Goal: Complete application form

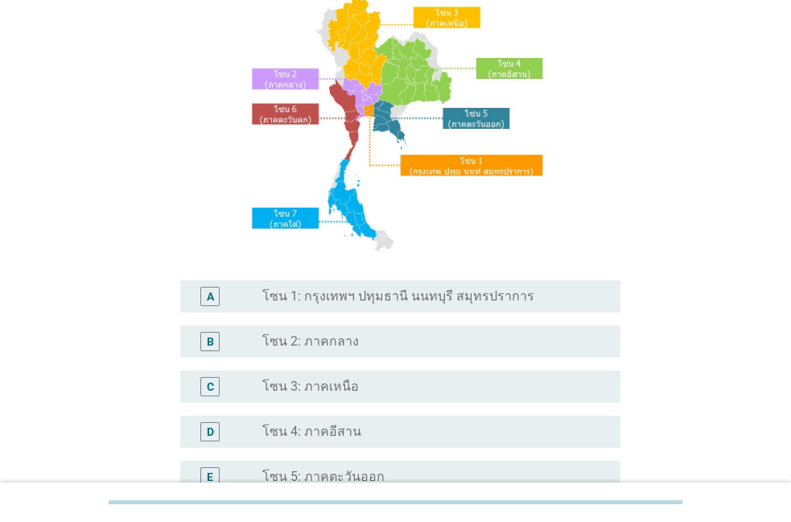
scroll to position [184, 0]
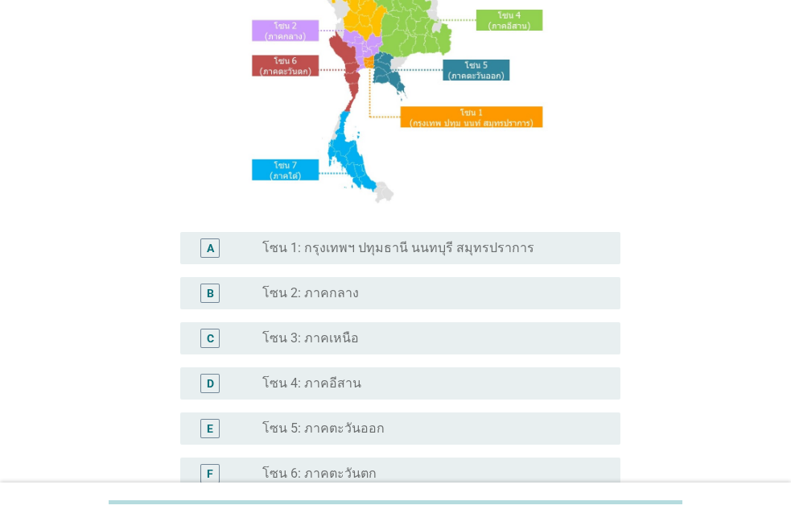
click at [337, 271] on div "A radio_button_unchecked โซน 1: กรุงเทพฯ ปทุมธานี นนทบุรี สมุทรปราการ" at bounding box center [396, 247] width 450 height 45
click at [339, 255] on label "โซน 1: กรุงเทพฯ ปทุมธานี นนทบุรี สมุทรปราการ" at bounding box center [398, 248] width 272 height 16
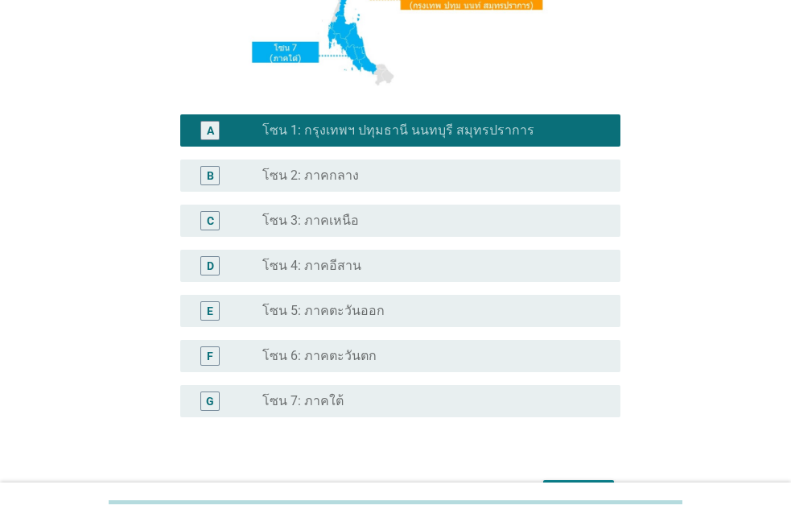
scroll to position [404, 0]
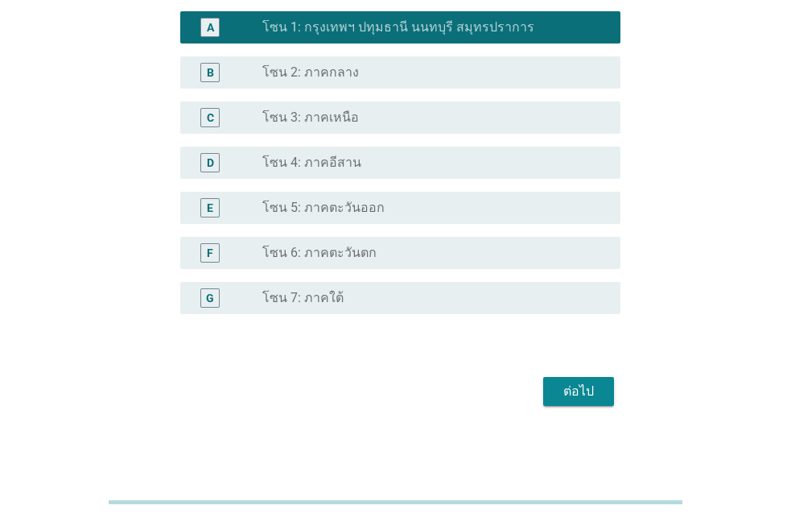
click at [571, 400] on div "ต่อไป" at bounding box center [578, 391] width 45 height 19
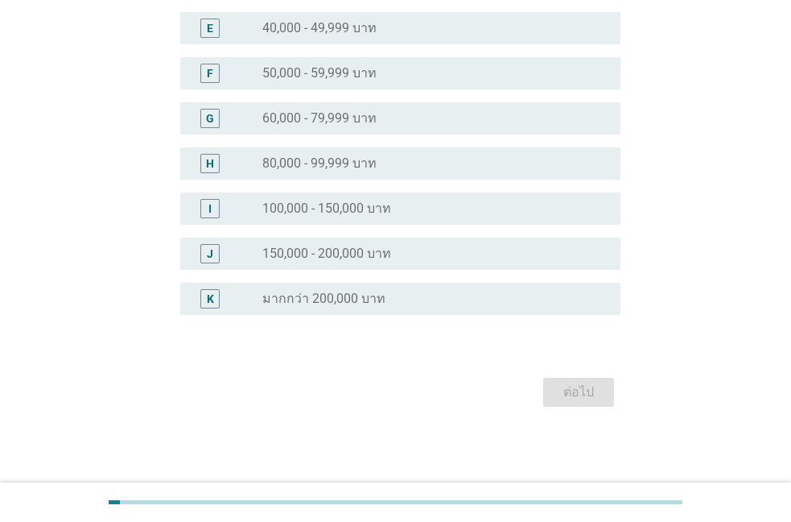
scroll to position [0, 0]
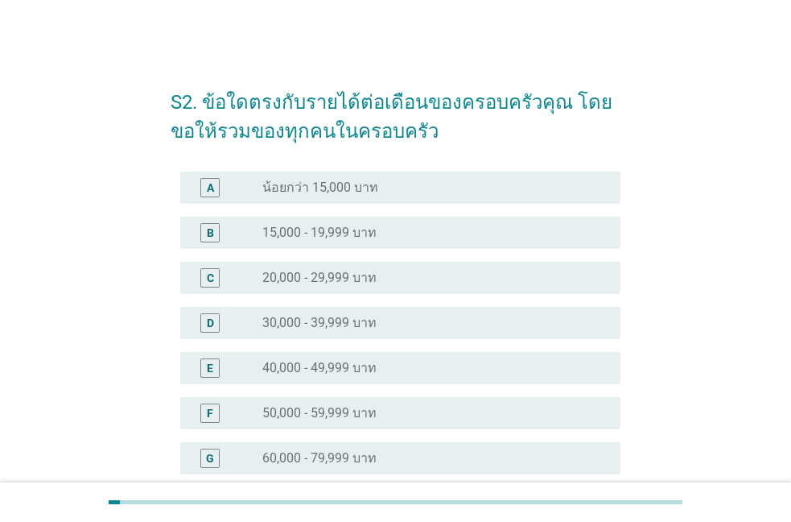
click at [271, 421] on div "radio_button_unchecked 50,000 - 59,999 บาท" at bounding box center [434, 412] width 345 height 19
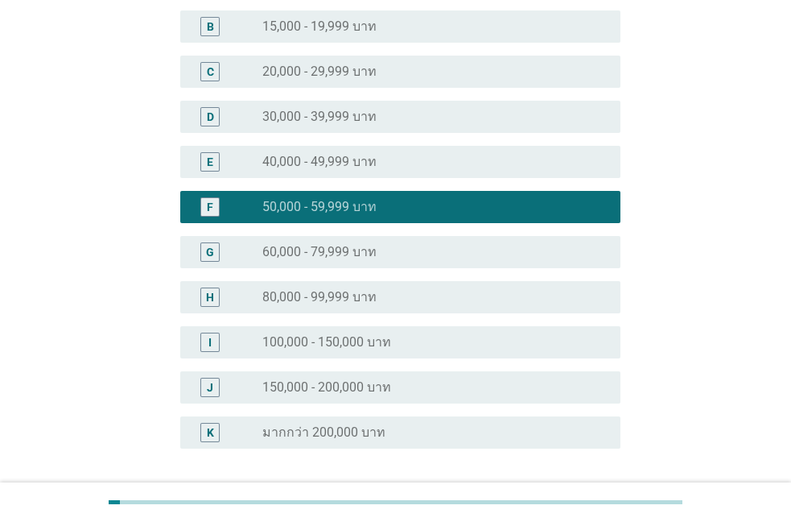
scroll to position [275, 0]
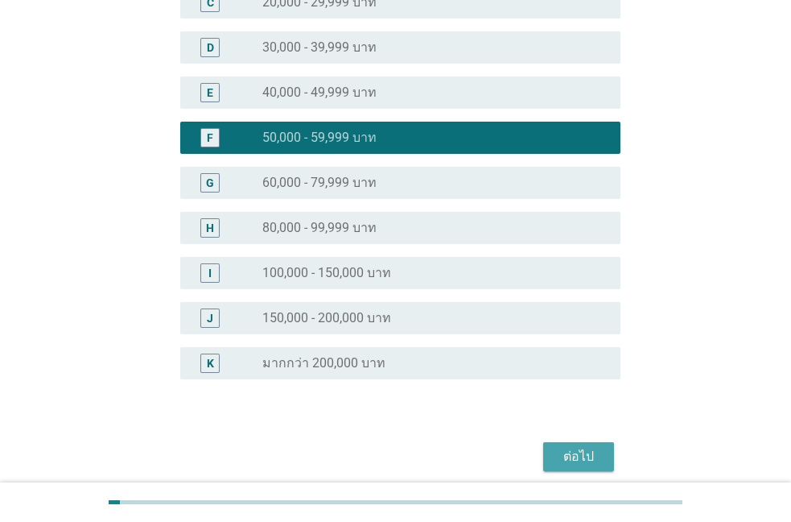
click at [578, 453] on div "ต่อไป" at bounding box center [578, 456] width 45 height 19
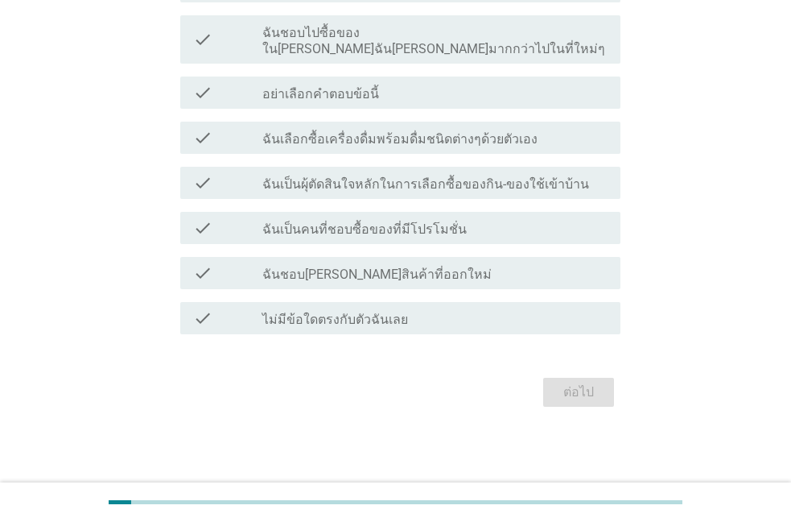
scroll to position [0, 0]
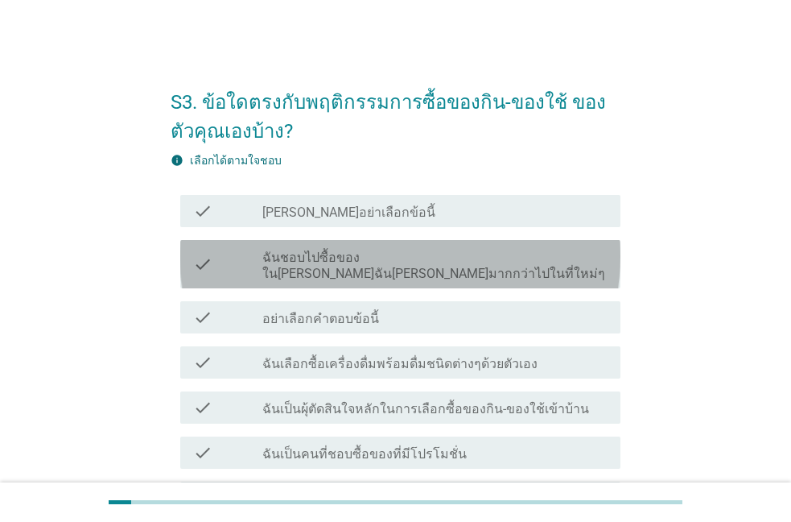
click at [476, 262] on label "ฉันชอบไปซื้อของใน[PERSON_NAME]ฉัน[PERSON_NAME]มากกว่าไปในที่ใหม่ๆ" at bounding box center [434, 266] width 345 height 32
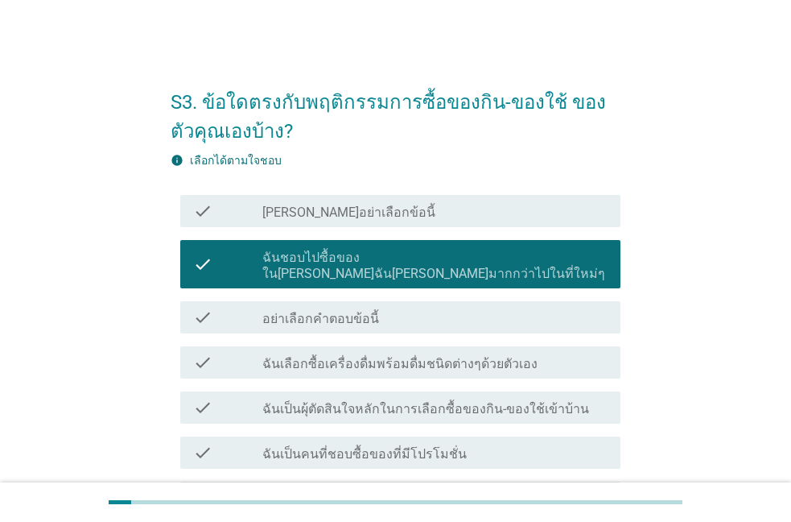
scroll to position [92, 0]
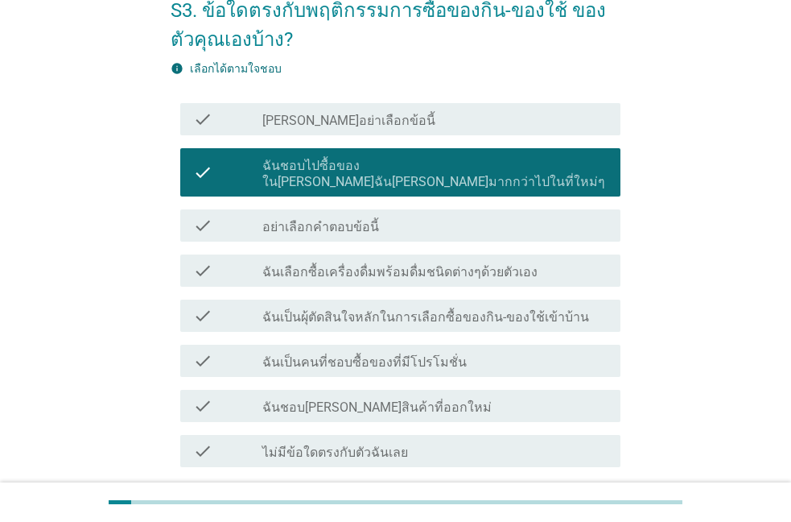
click at [457, 309] on label "ฉันเป็นผุ้ตัดสินใจหลักในการเลือกซื้อของกิน-ของใช้เข้าบ้าน" at bounding box center [425, 317] width 327 height 16
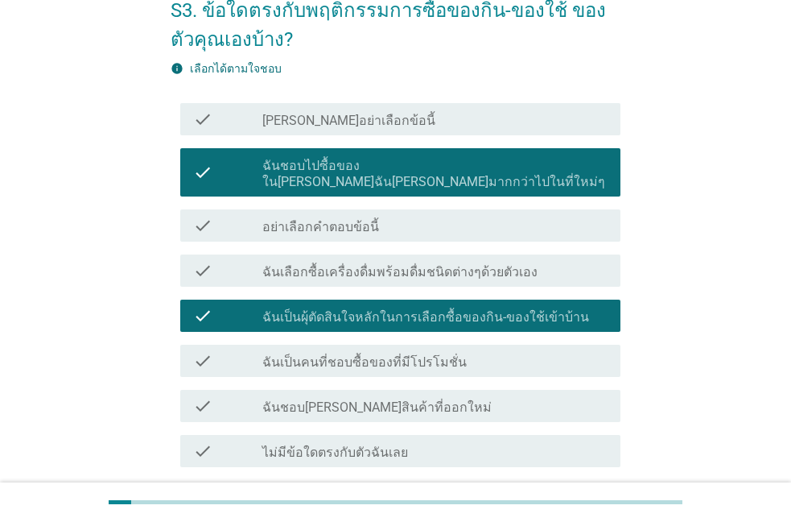
click at [433, 264] on label "ฉันเลือกซื้อเครื่องดื่มพร้อมดื่มชนิดต่างๆด้วยตัวเอง" at bounding box center [399, 272] width 275 height 16
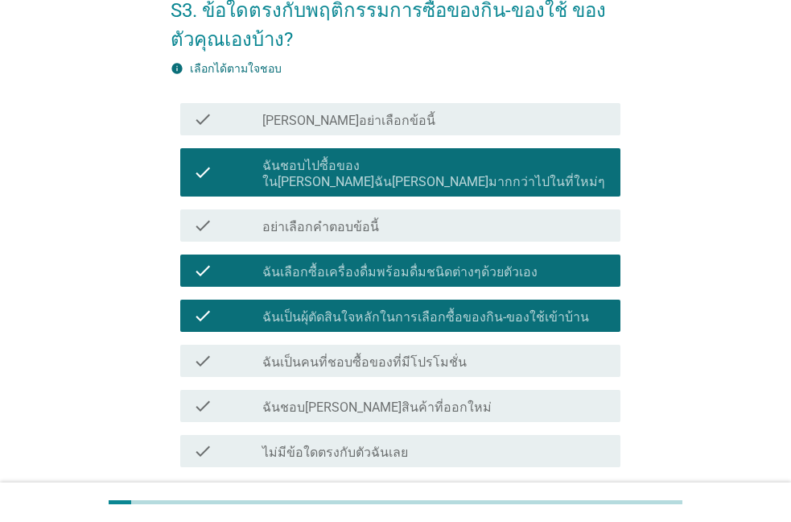
click at [397, 354] on label "ฉันเป็นคนที่ชอบซื้อของที่มีโปรโมชั่น" at bounding box center [364, 362] width 205 height 16
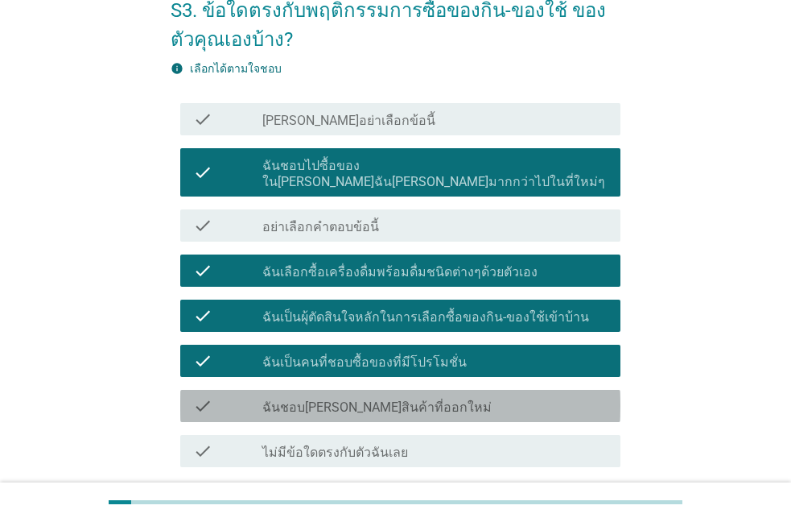
click at [392, 399] on label "ฉันชอบ[PERSON_NAME]สินค้าที่ออกใหม่" at bounding box center [376, 407] width 229 height 16
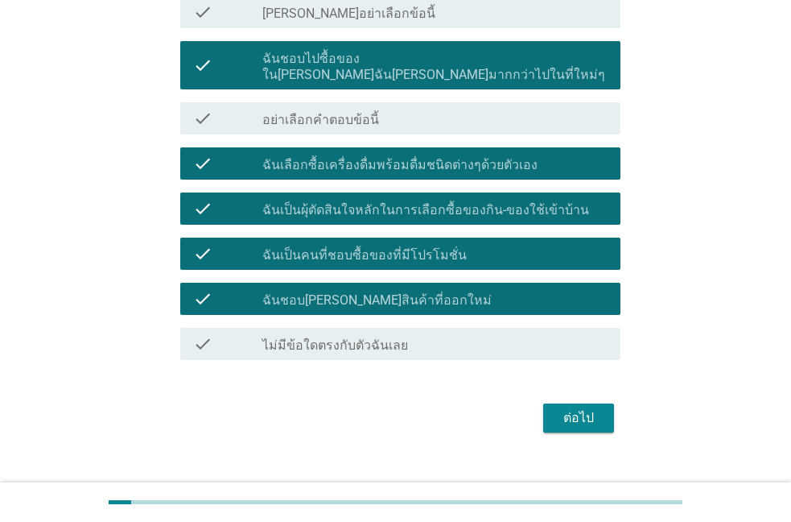
scroll to position [209, 0]
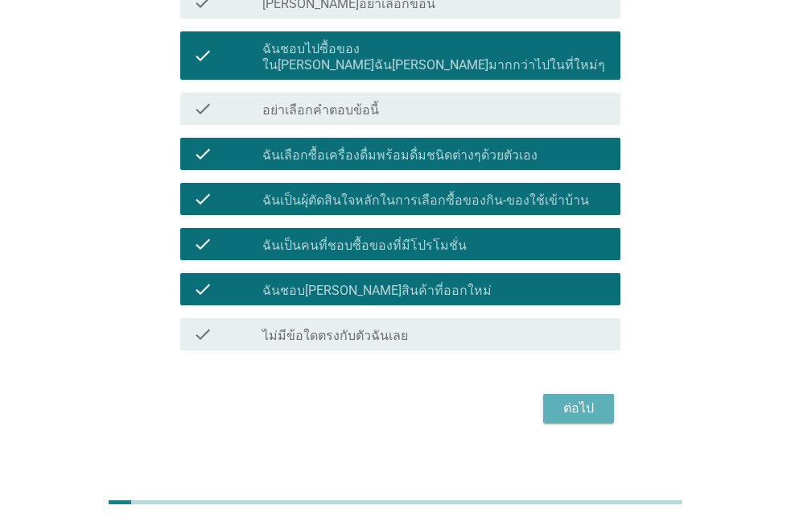
click at [580, 399] on div "ต่อไป" at bounding box center [578, 408] width 45 height 19
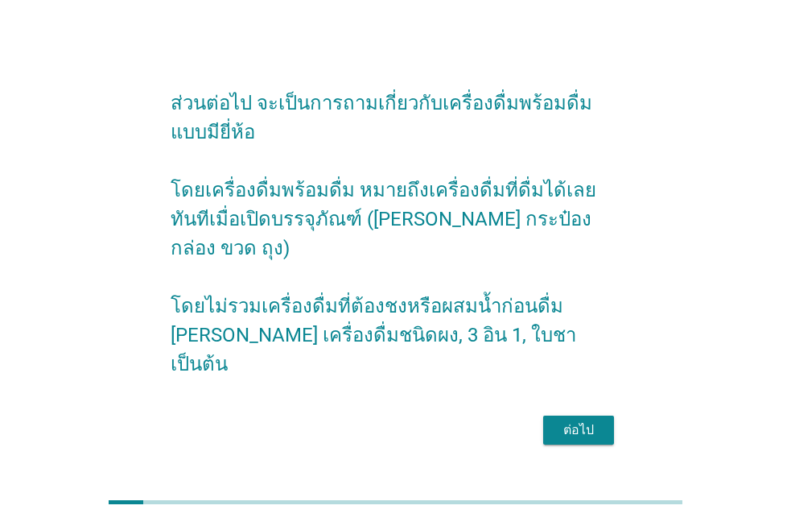
click at [567, 422] on div "ต่อไป" at bounding box center [578, 429] width 45 height 19
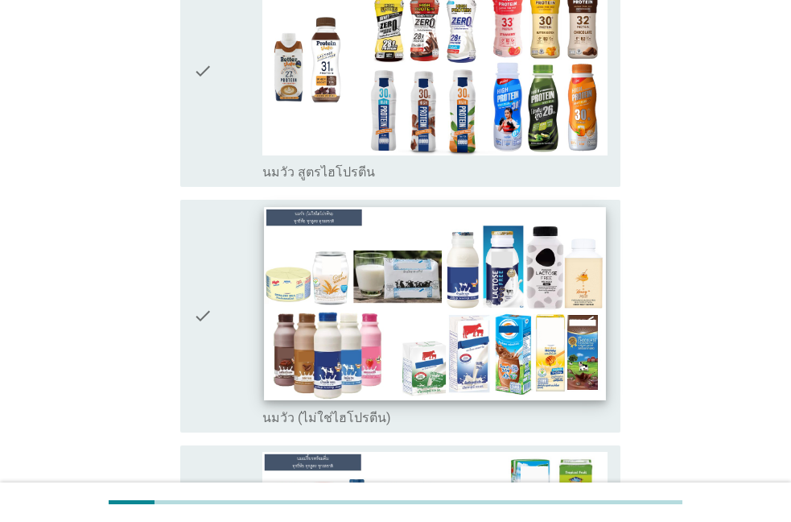
scroll to position [459, 0]
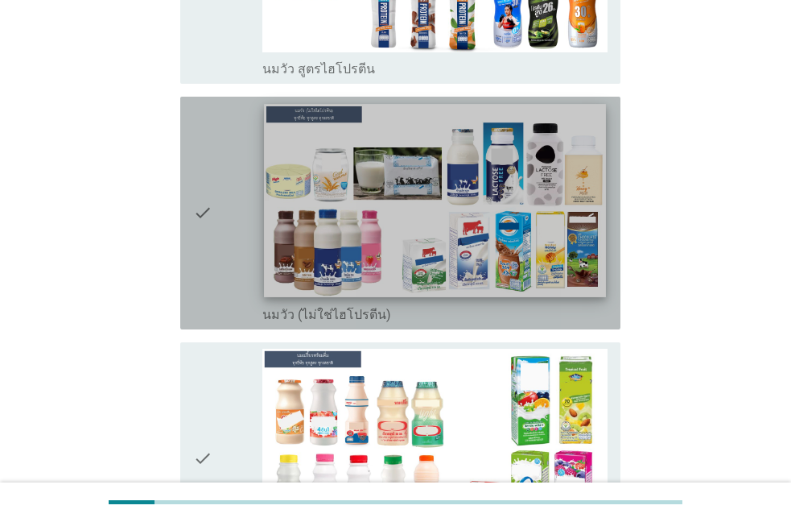
click at [367, 230] on img at bounding box center [435, 200] width 342 height 192
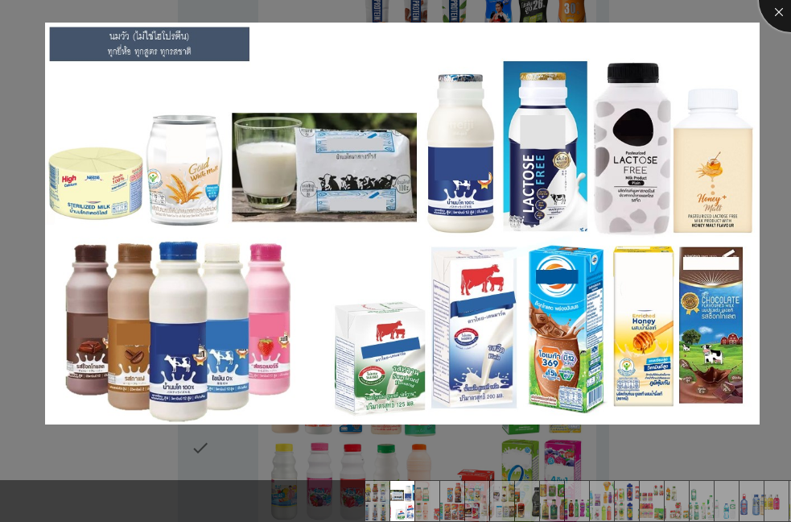
click at [770, 13] on div at bounding box center [791, 0] width 64 height 64
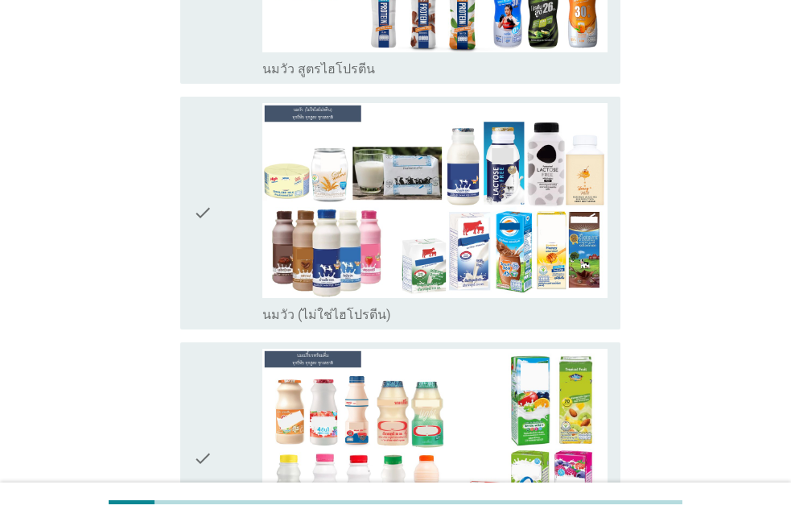
click at [402, 297] on div "check check_box_outline_blank นมวัว (ไม่ใช่ไฮโปรตีน)" at bounding box center [400, 213] width 440 height 233
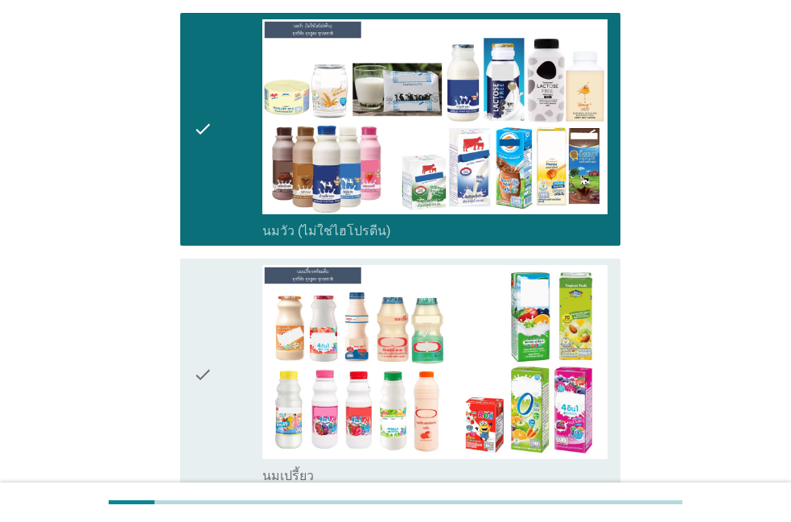
scroll to position [734, 0]
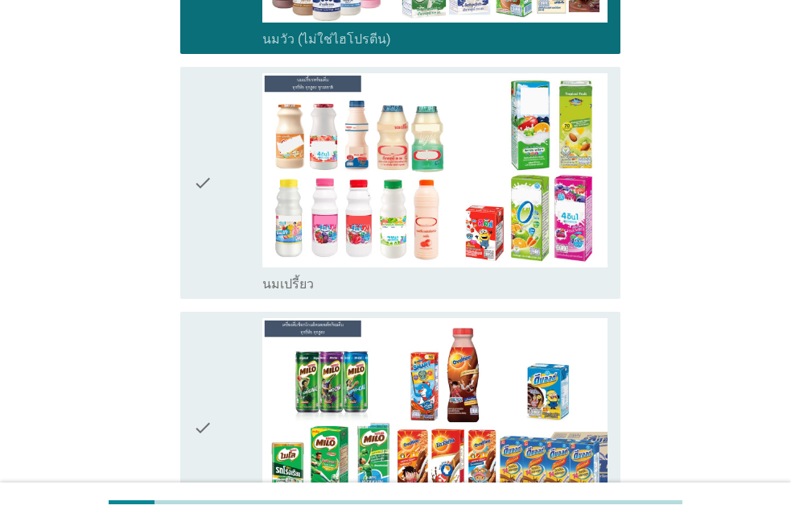
click at [205, 242] on icon "check" at bounding box center [202, 183] width 19 height 220
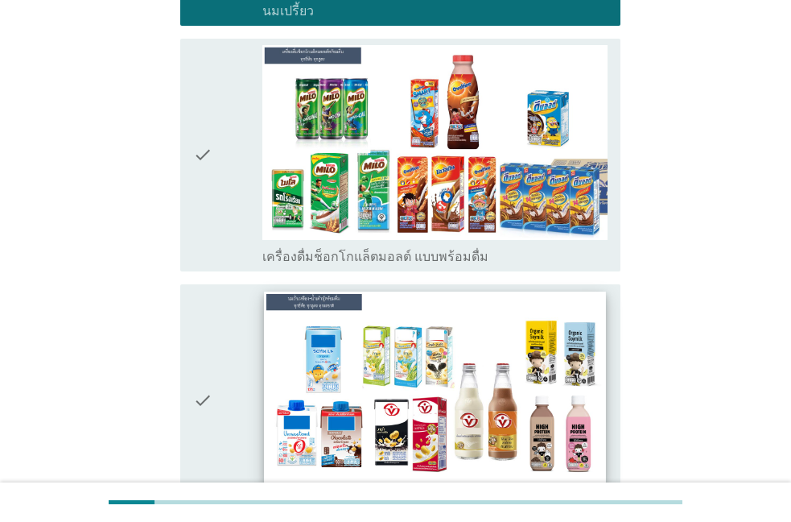
scroll to position [1010, 0]
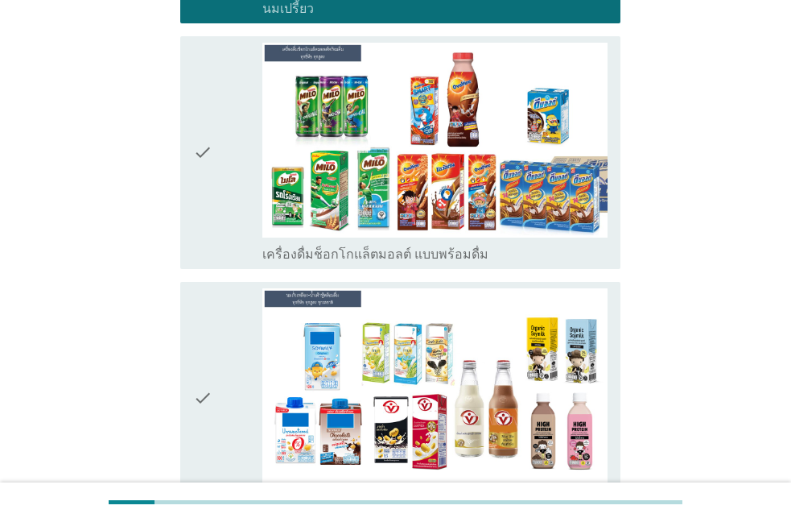
click at [207, 202] on icon "check" at bounding box center [202, 153] width 19 height 220
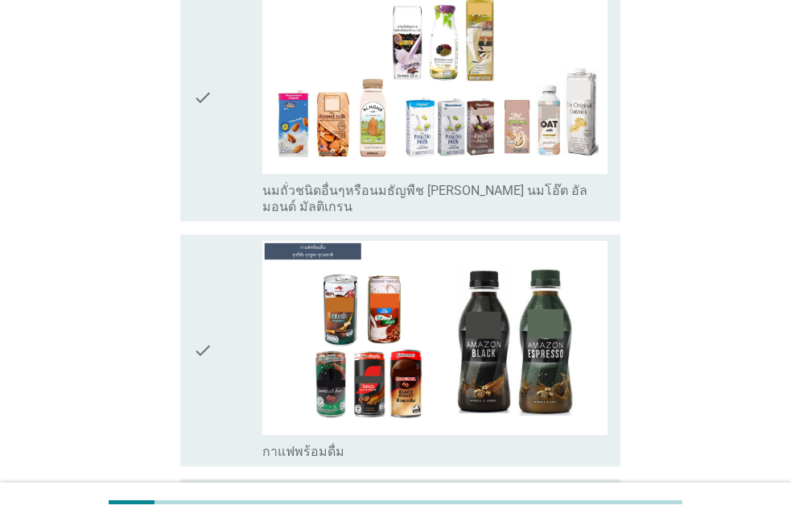
scroll to position [1744, 0]
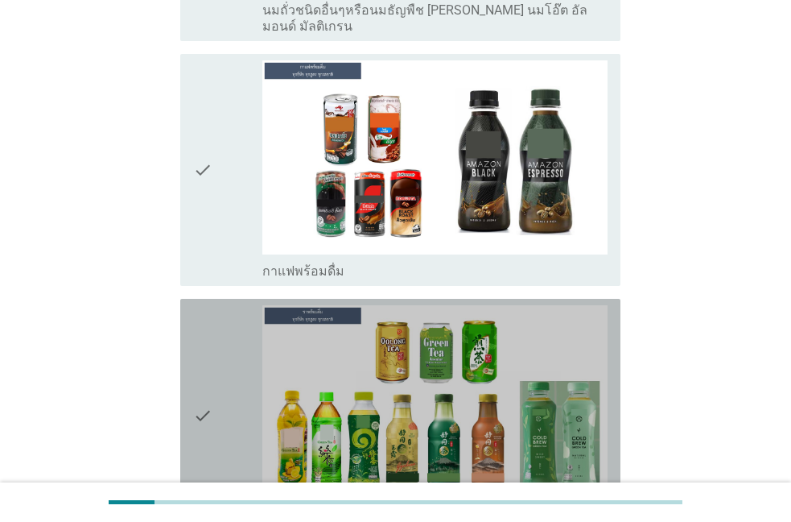
click at [203, 345] on icon "check" at bounding box center [202, 415] width 19 height 220
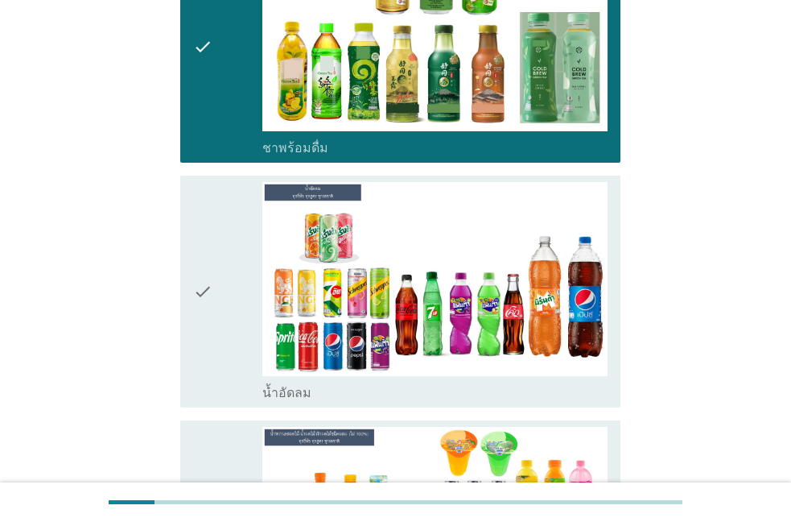
scroll to position [2295, 0]
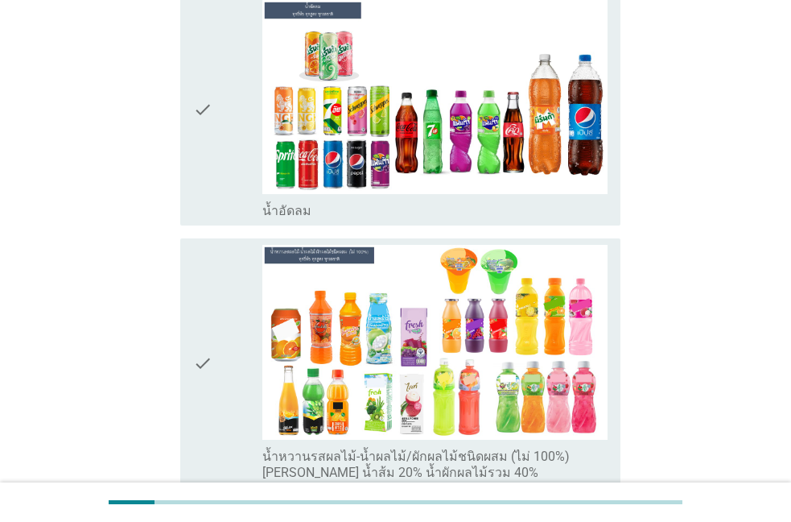
click at [216, 136] on div "check" at bounding box center [227, 110] width 69 height 220
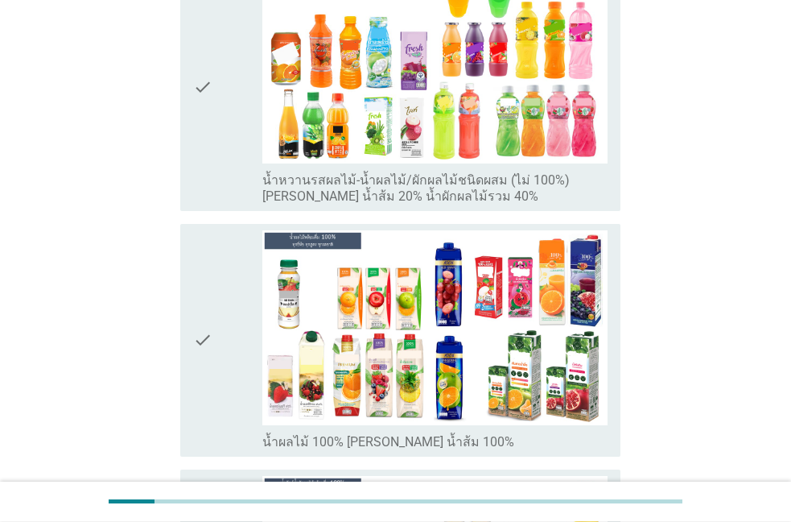
scroll to position [2570, 0]
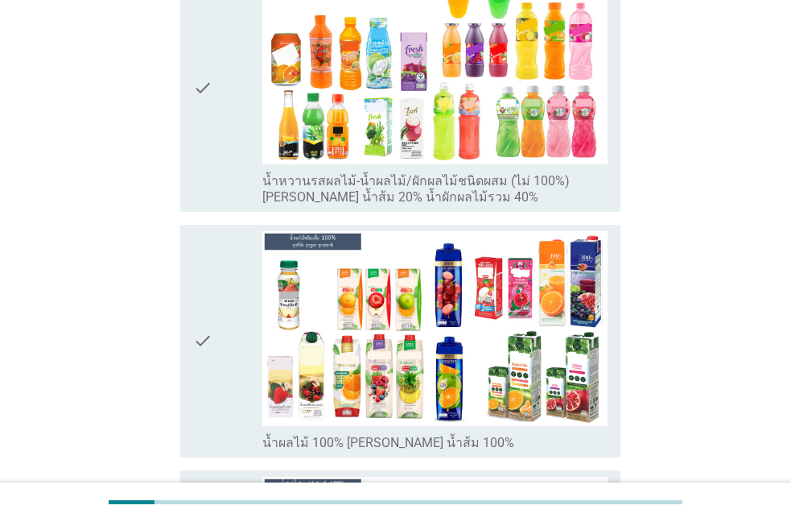
click at [207, 242] on icon "check" at bounding box center [202, 341] width 19 height 220
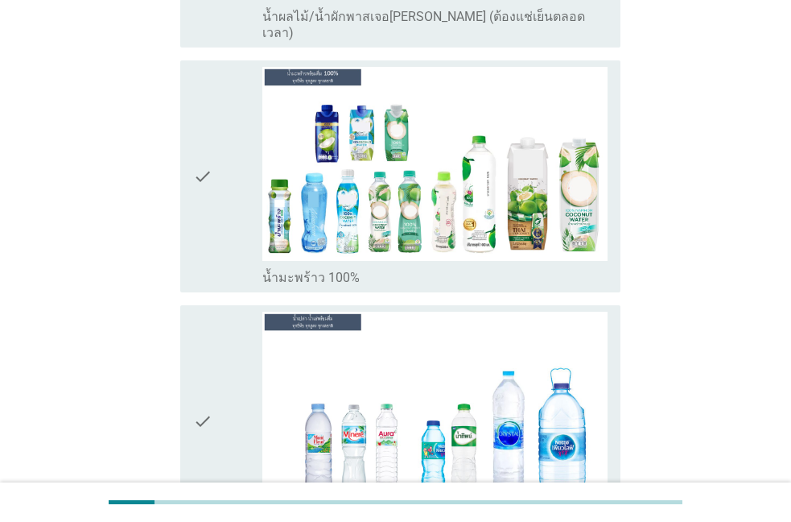
scroll to position [3580, 0]
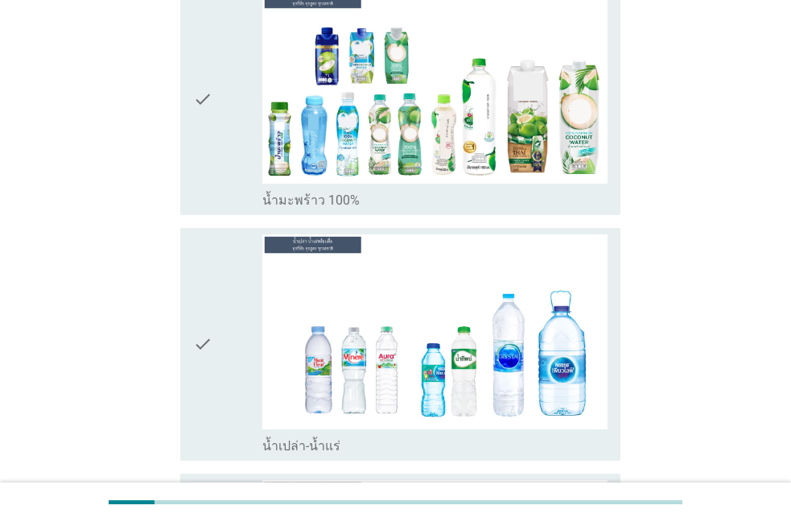
click at [211, 316] on icon "check" at bounding box center [202, 344] width 19 height 220
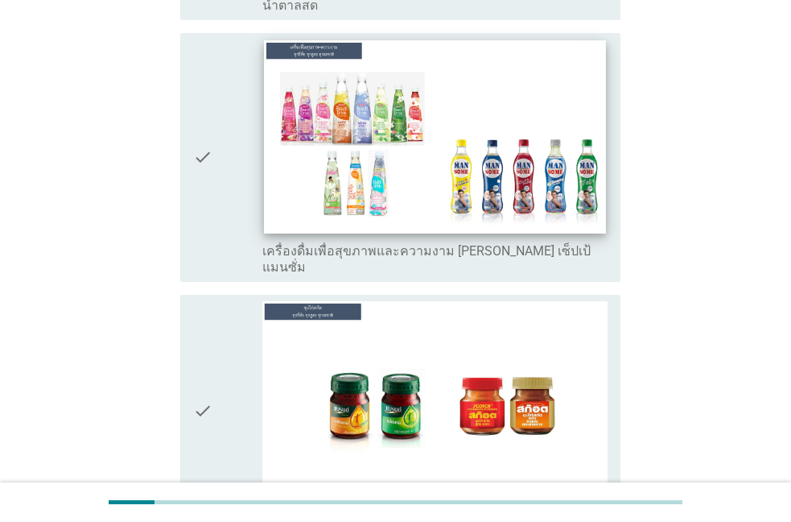
scroll to position [5783, 0]
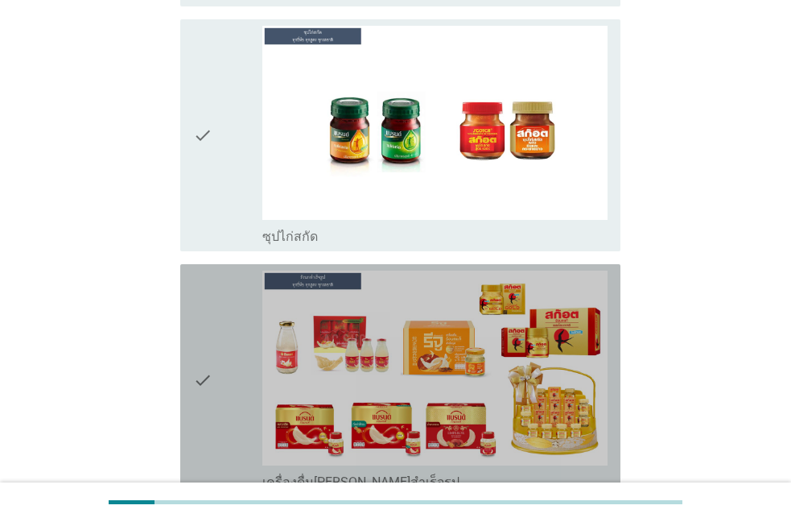
click at [205, 271] on icon "check" at bounding box center [202, 381] width 19 height 220
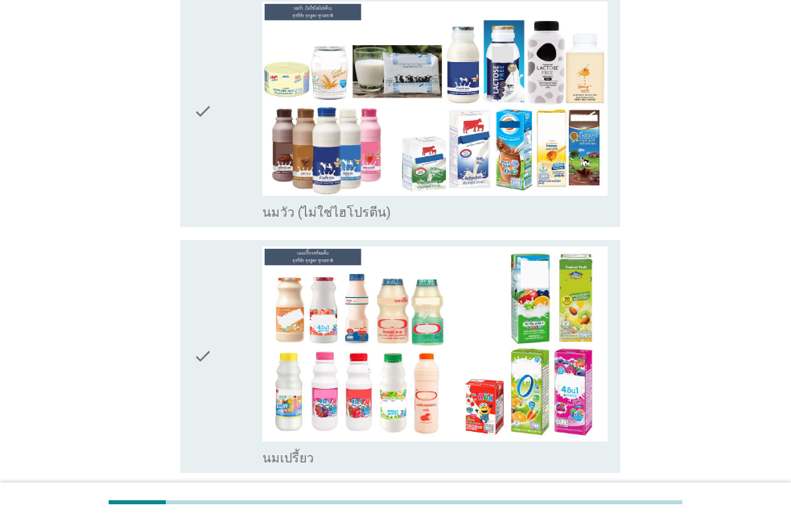
scroll to position [275, 0]
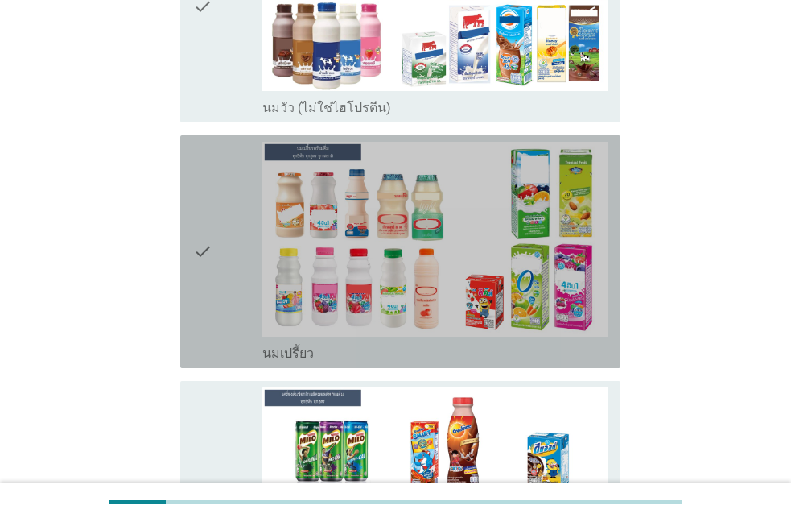
click at [202, 317] on icon "check" at bounding box center [202, 252] width 19 height 220
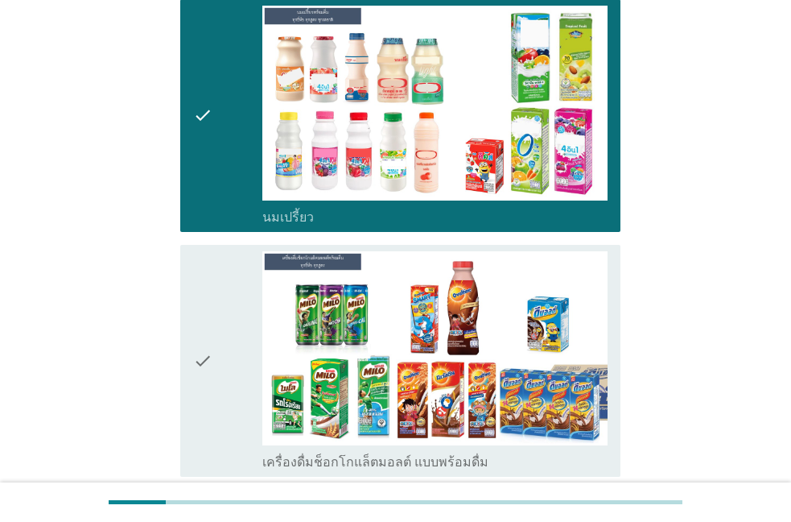
scroll to position [551, 0]
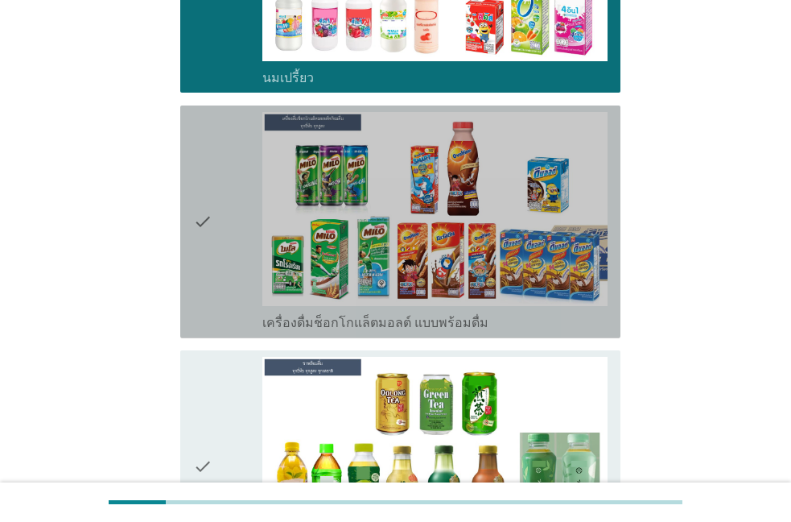
click at [196, 270] on icon "check" at bounding box center [202, 222] width 19 height 220
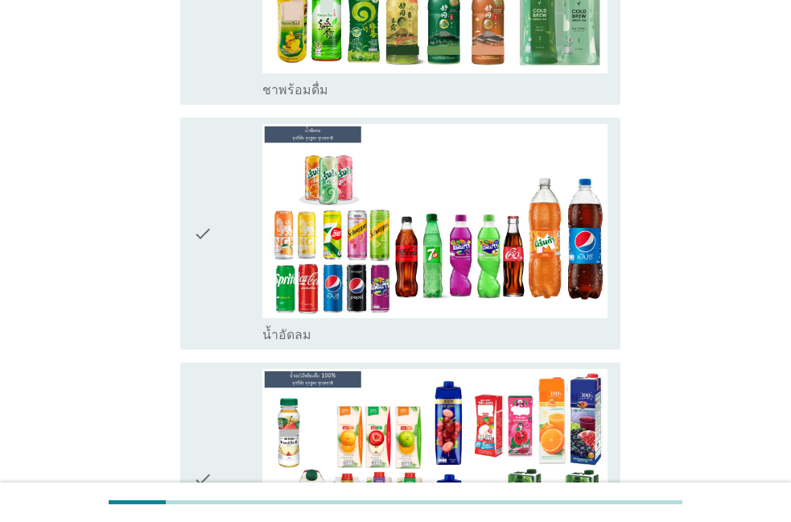
scroll to position [1101, 0]
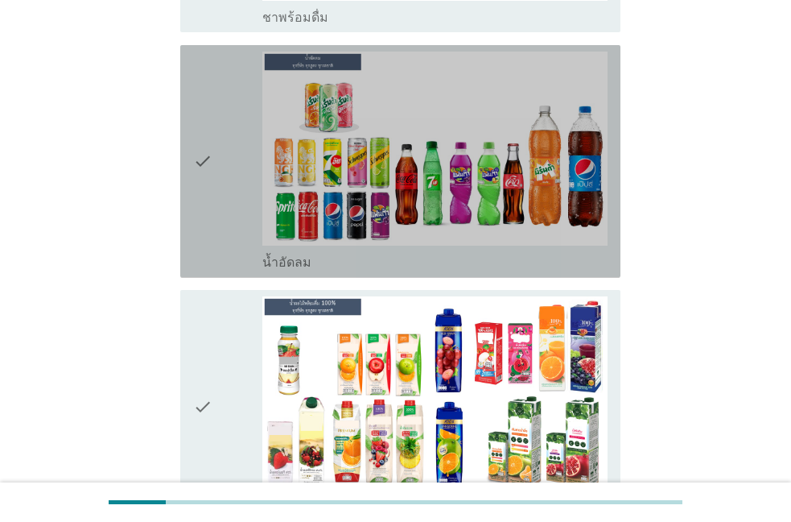
click at [225, 213] on div "check" at bounding box center [227, 162] width 69 height 220
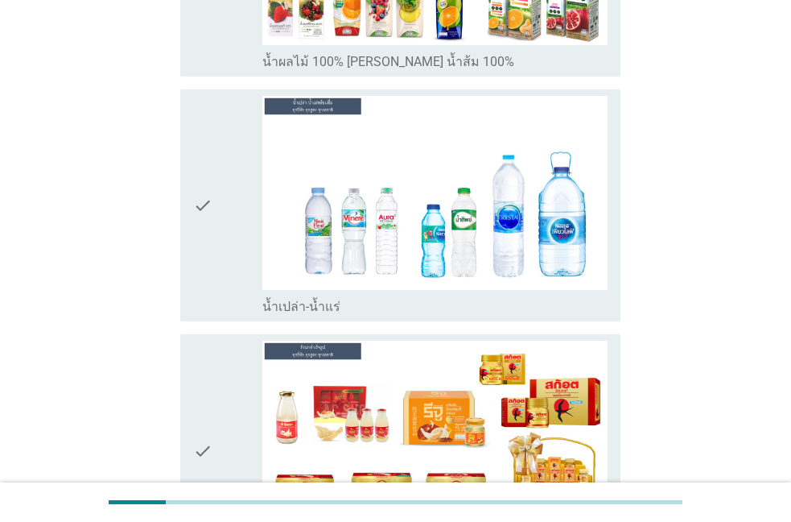
scroll to position [1652, 0]
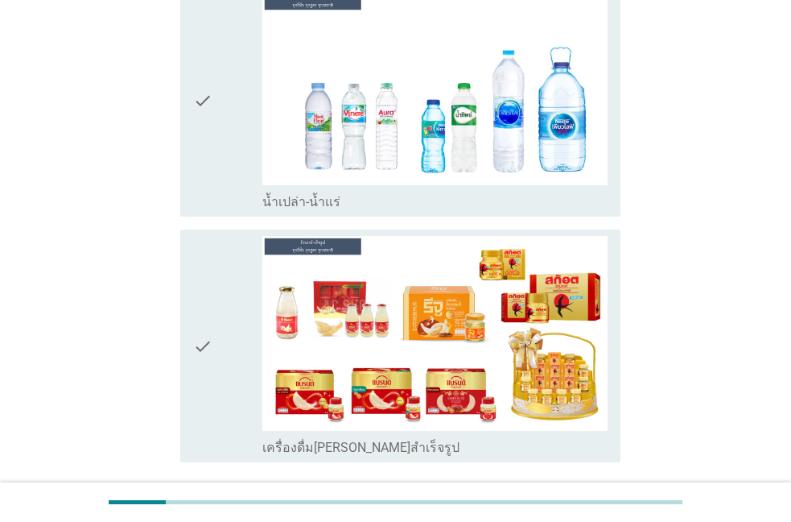
click at [214, 156] on div "check" at bounding box center [227, 101] width 69 height 220
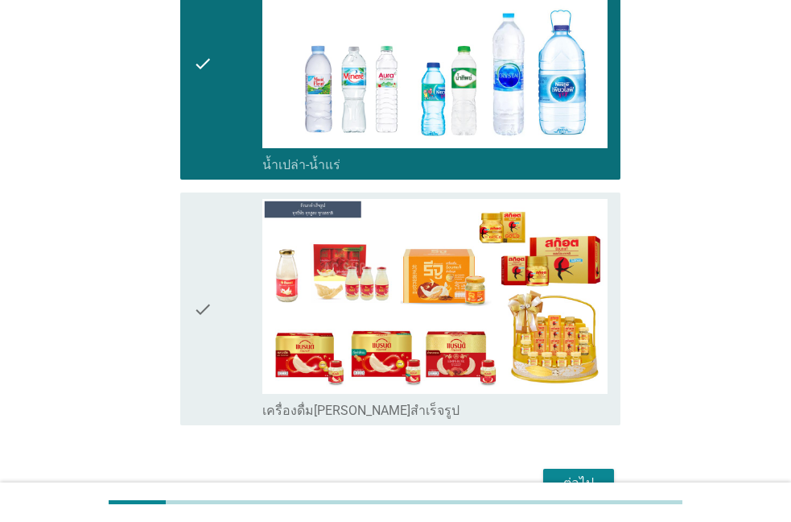
scroll to position [1777, 0]
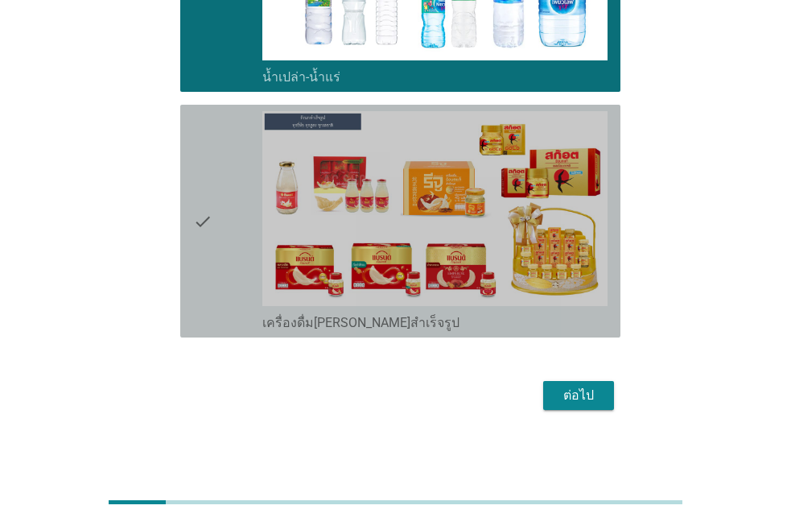
click at [222, 217] on div "check" at bounding box center [227, 221] width 69 height 220
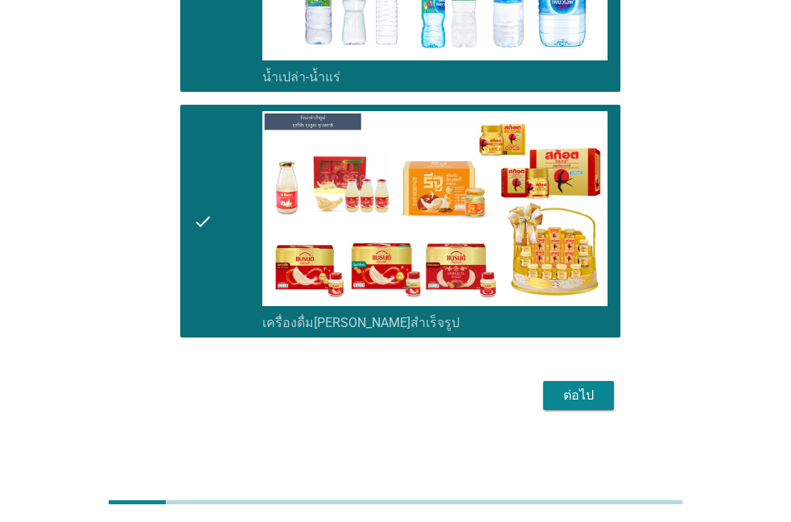
click at [565, 393] on div "ต่อไป" at bounding box center [578, 395] width 45 height 19
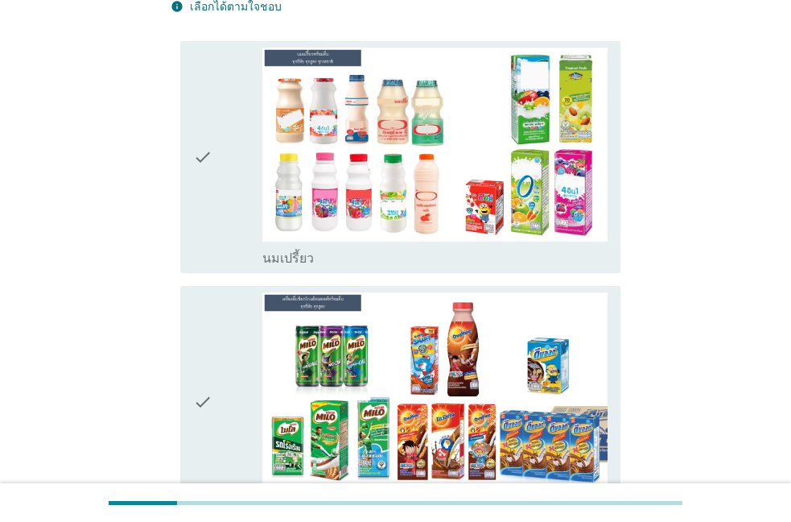
scroll to position [184, 0]
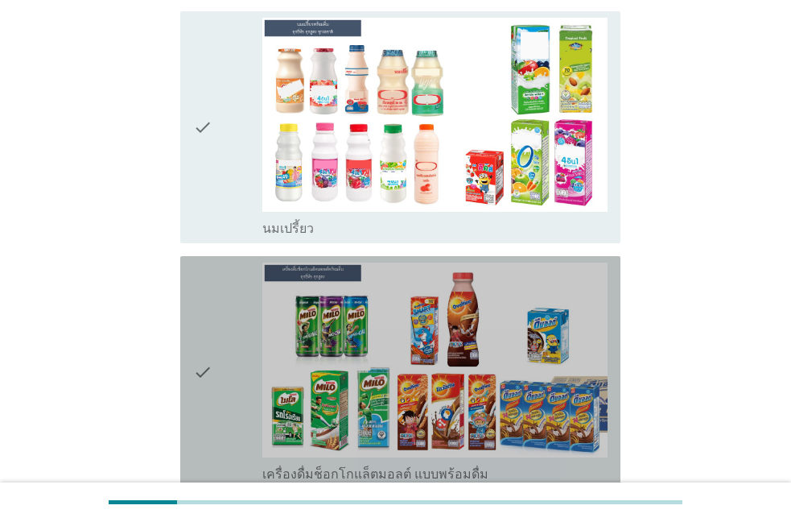
click at [208, 306] on icon "check" at bounding box center [202, 372] width 19 height 220
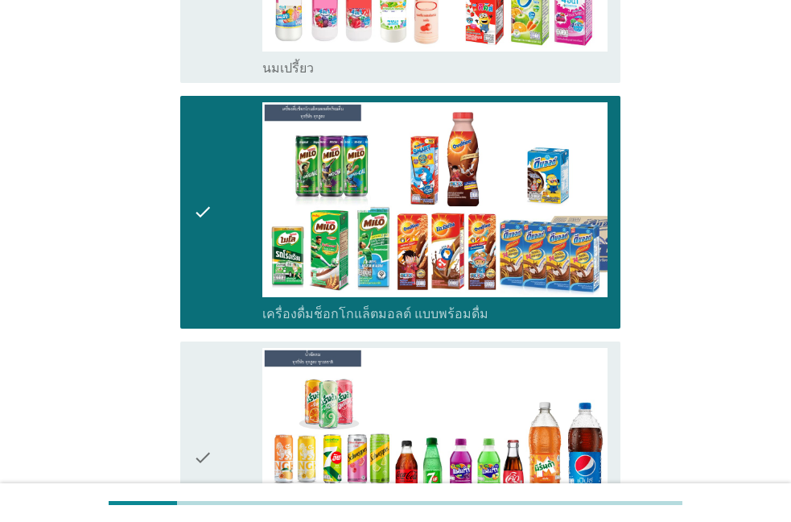
scroll to position [459, 0]
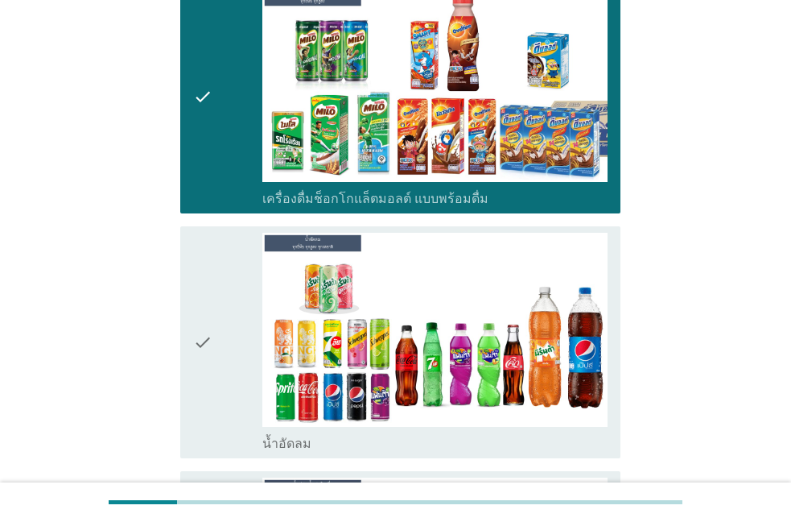
click at [208, 306] on icon "check" at bounding box center [202, 343] width 19 height 220
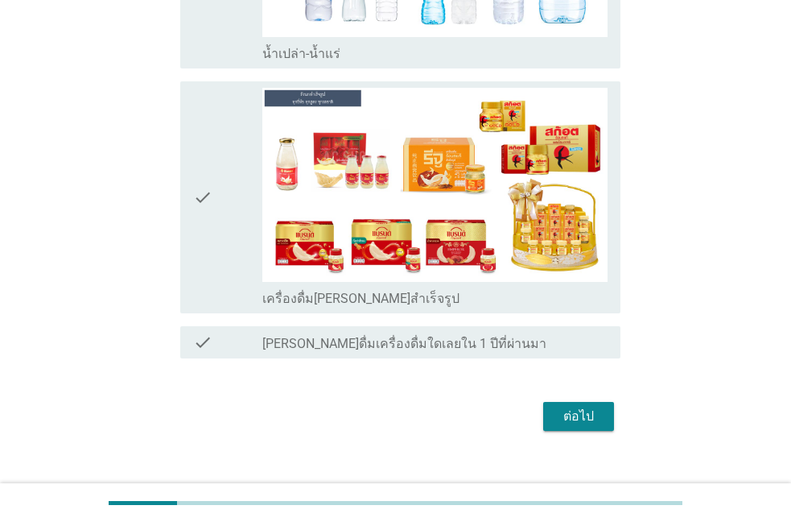
scroll to position [1101, 0]
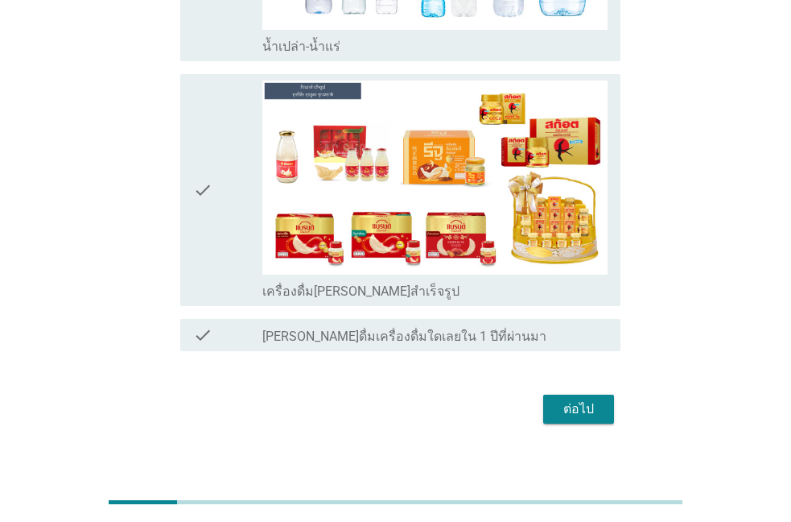
click at [200, 253] on icon "check" at bounding box center [202, 191] width 19 height 220
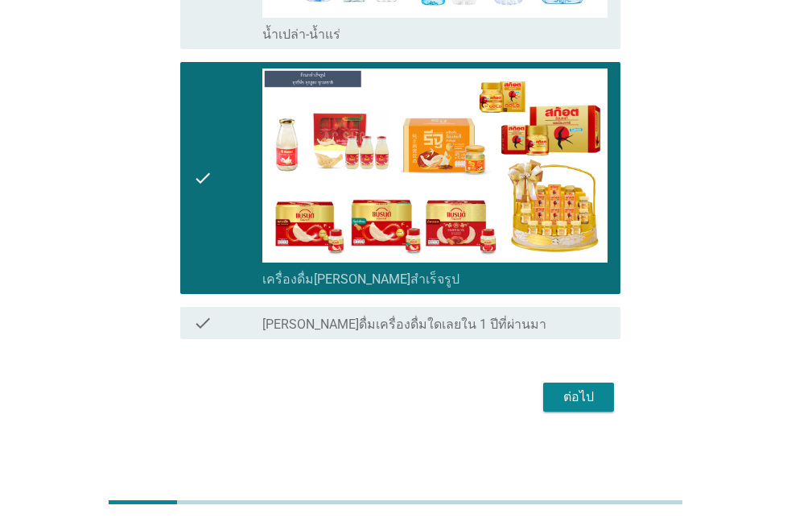
scroll to position [1117, 0]
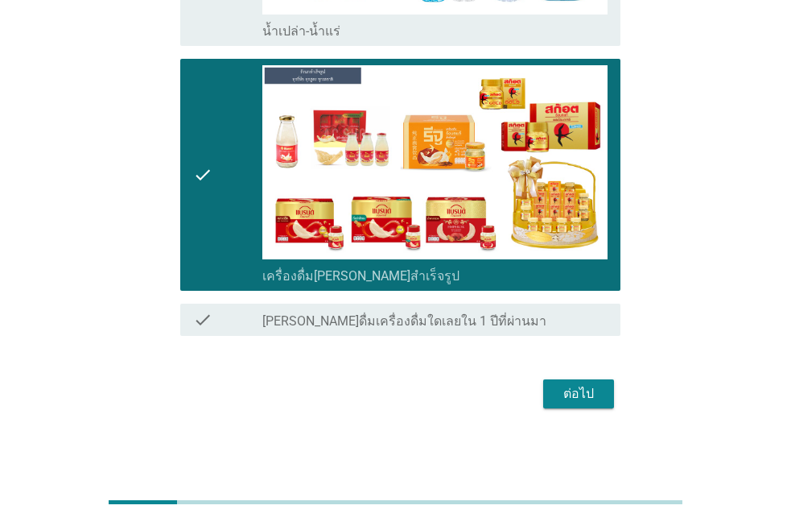
click at [579, 397] on div "ต่อไป" at bounding box center [578, 393] width 45 height 19
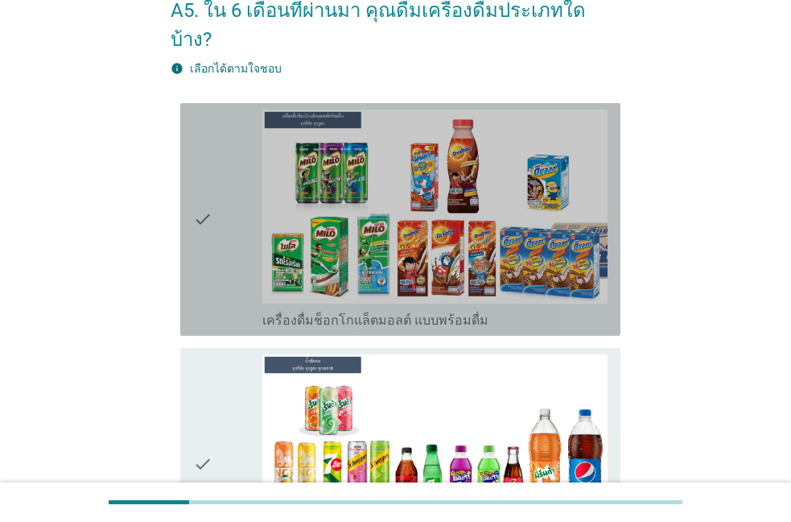
click at [205, 234] on icon "check" at bounding box center [202, 220] width 19 height 220
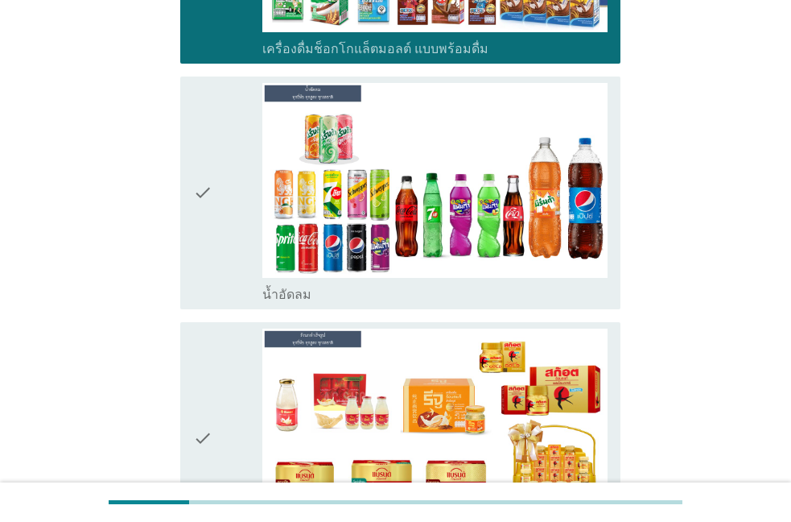
scroll to position [459, 0]
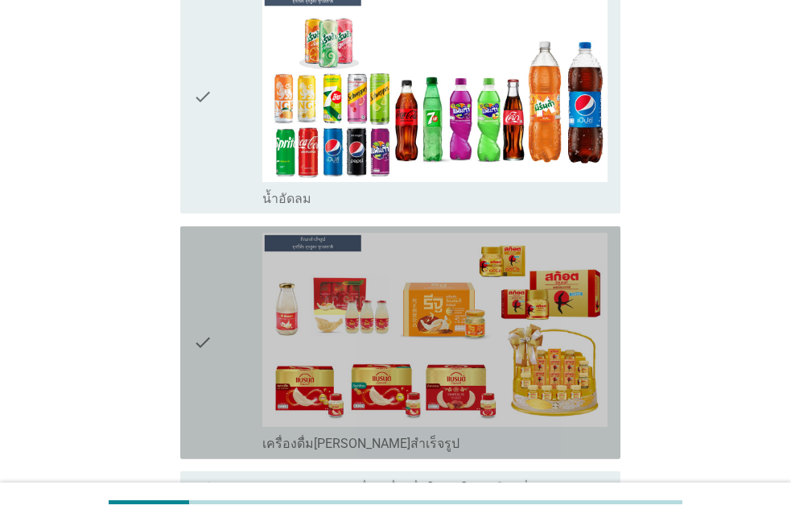
click at [193, 340] on icon "check" at bounding box center [202, 343] width 19 height 220
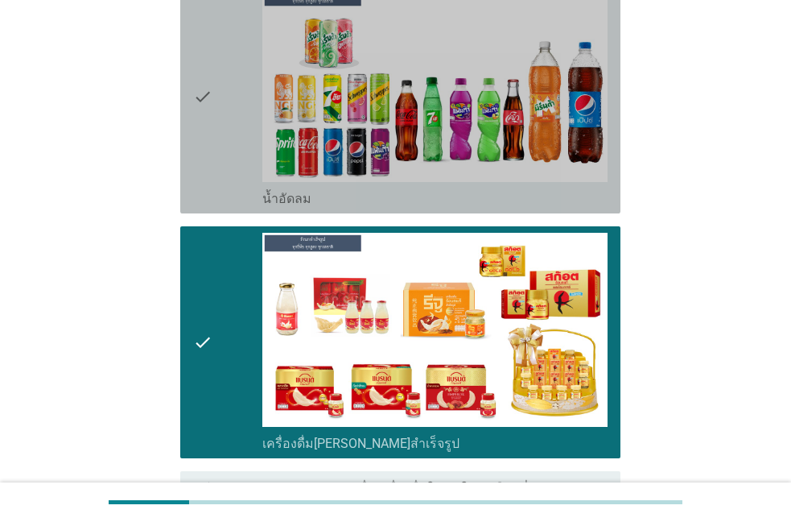
click at [208, 168] on icon "check" at bounding box center [202, 97] width 19 height 220
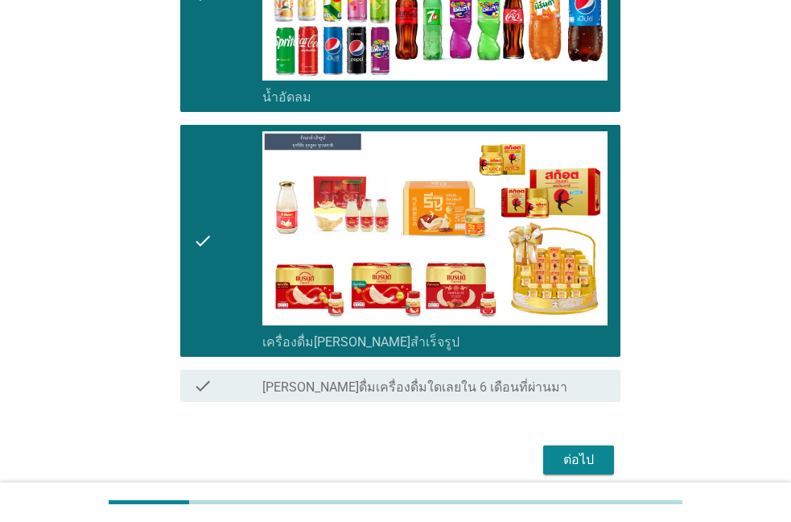
scroll to position [598, 0]
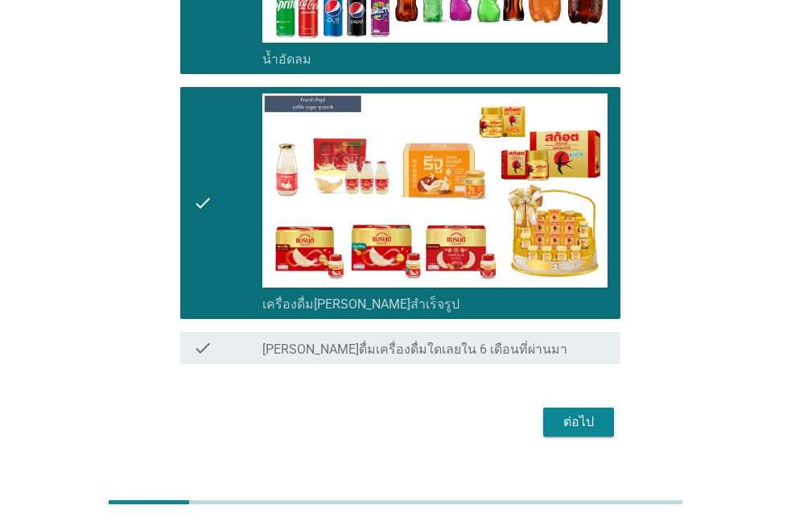
click at [579, 412] on div "ต่อไป" at bounding box center [578, 421] width 45 height 19
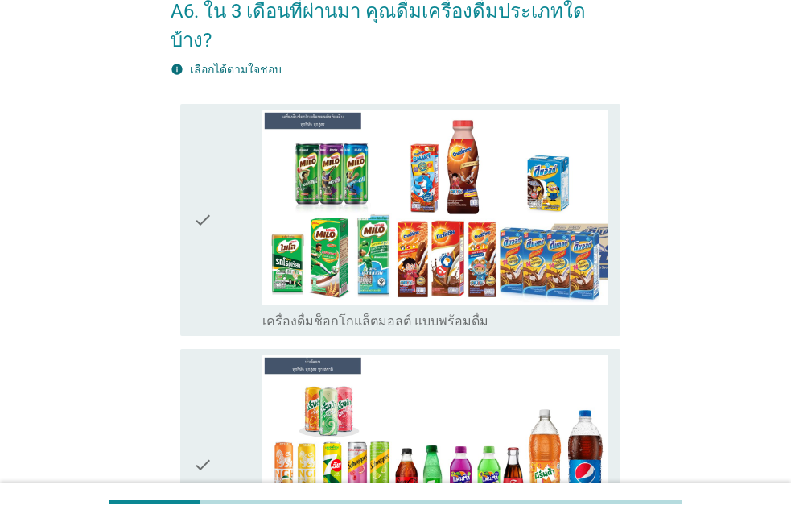
scroll to position [92, 0]
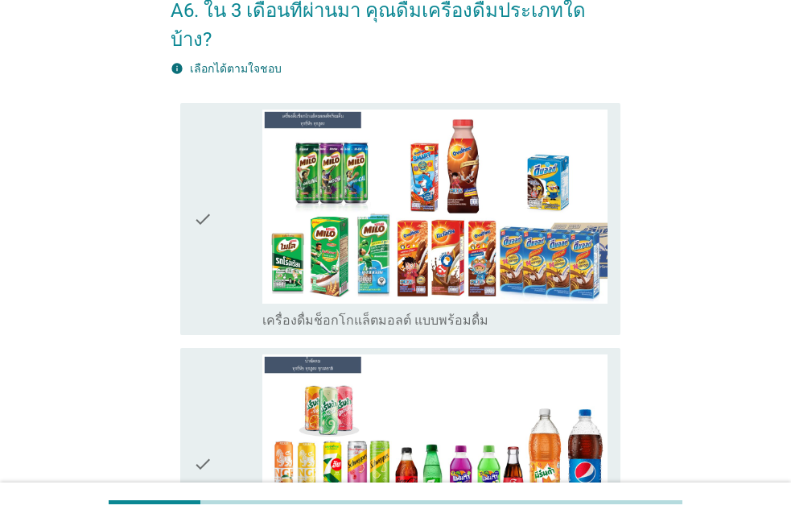
click at [191, 262] on div "check check_box เครื่องดื่มช็อกโกแล็ตมอลต์ แบบพร้อมดื่ม" at bounding box center [400, 219] width 440 height 233
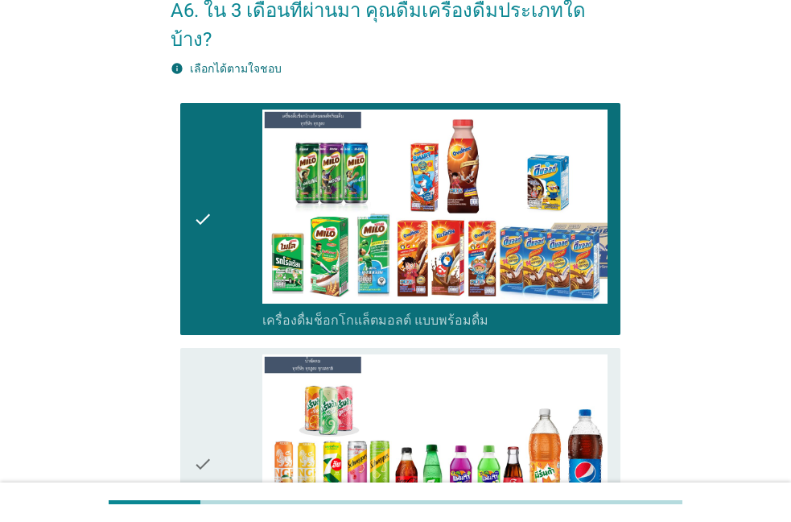
click at [197, 385] on icon "check" at bounding box center [202, 464] width 19 height 220
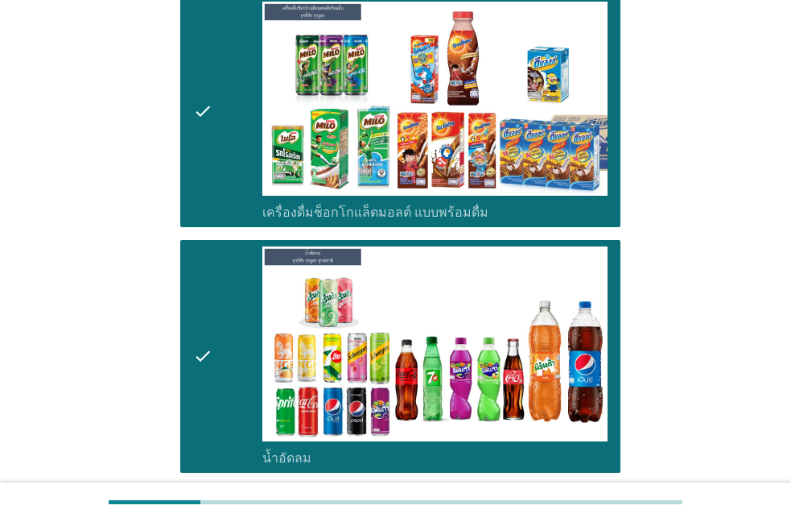
scroll to position [367, 0]
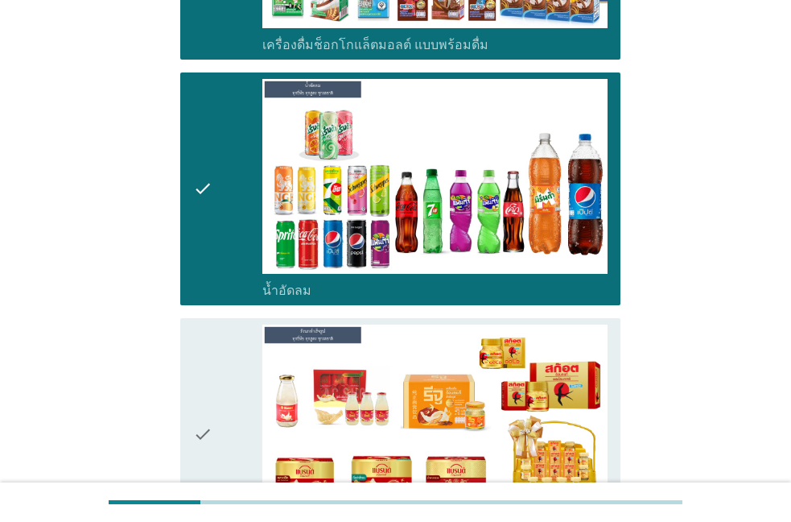
click at [197, 388] on icon "check" at bounding box center [202, 434] width 19 height 220
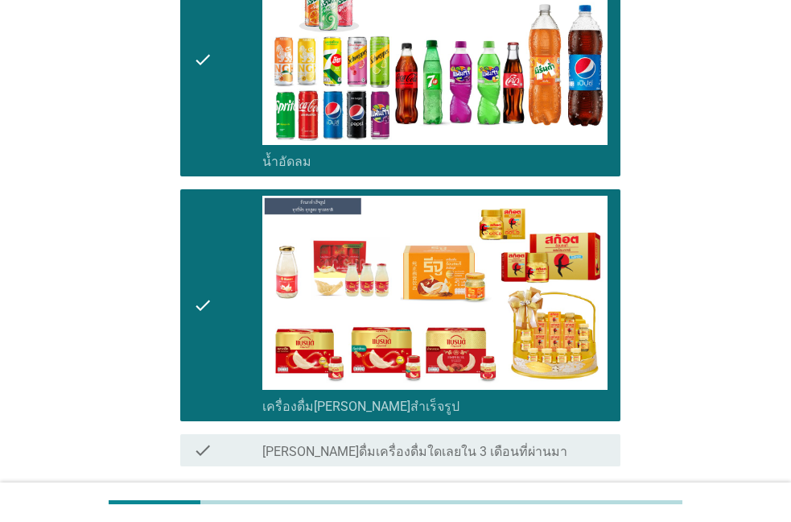
scroll to position [551, 0]
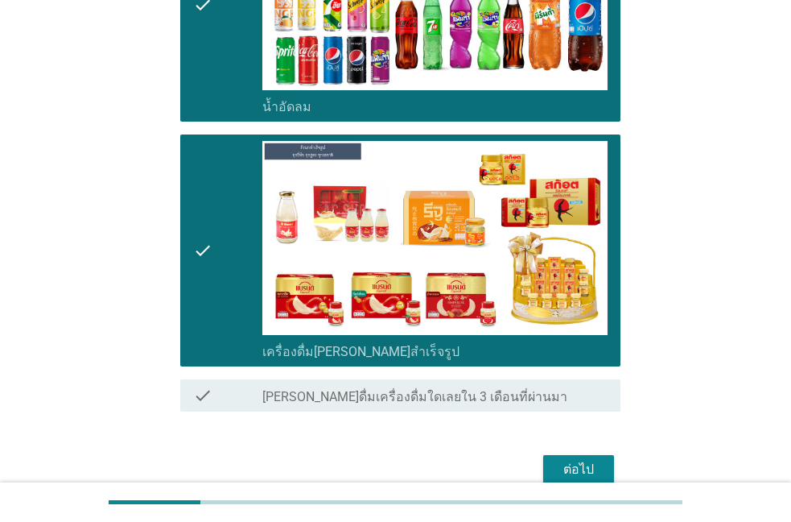
click at [596, 460] on div "ต่อไป" at bounding box center [578, 469] width 45 height 19
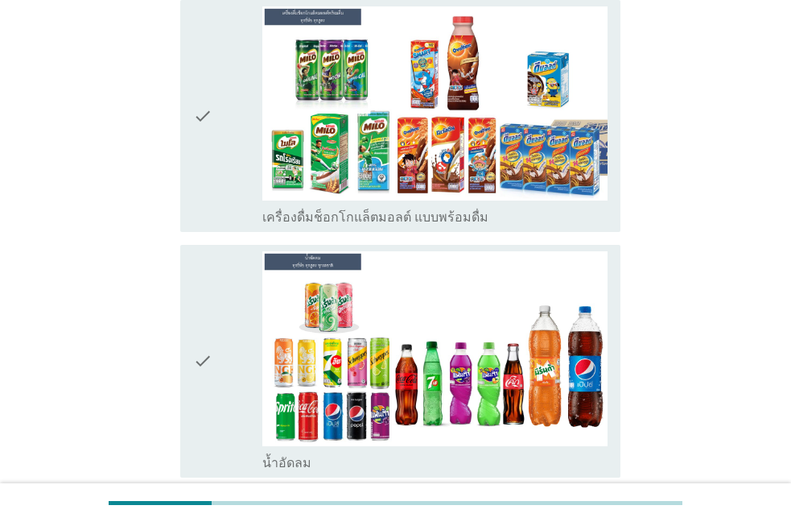
scroll to position [275, 0]
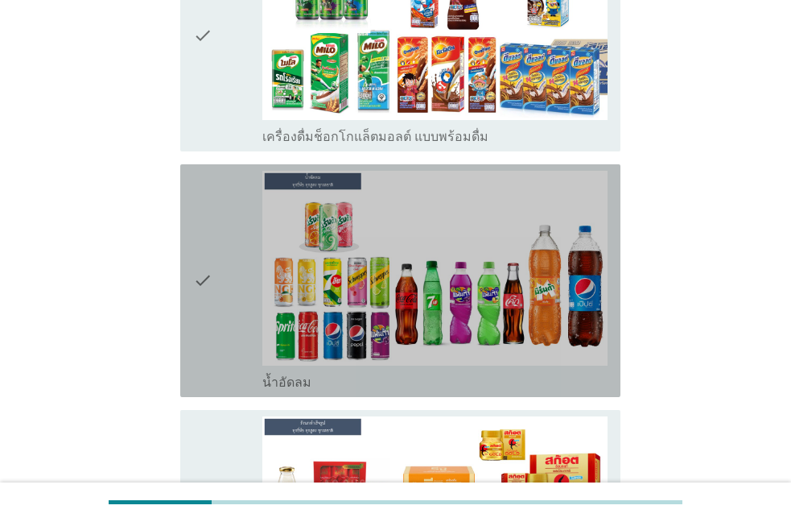
click at [209, 233] on icon "check" at bounding box center [202, 281] width 19 height 220
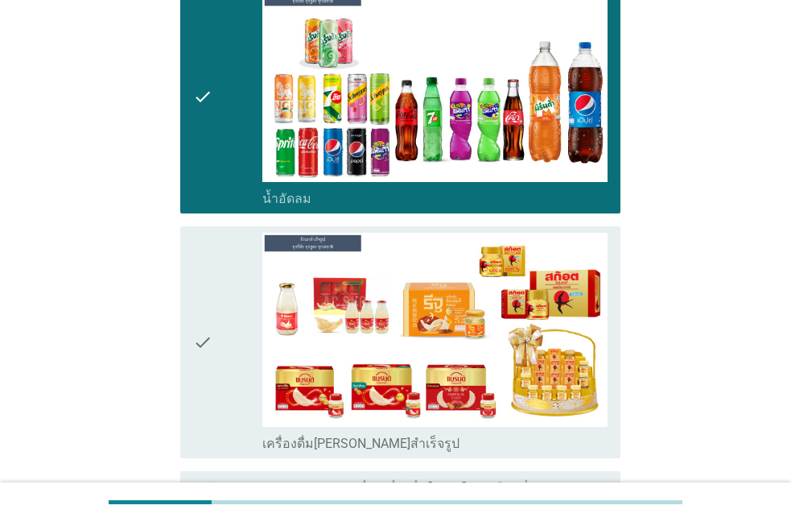
click at [225, 339] on div "check" at bounding box center [227, 343] width 69 height 220
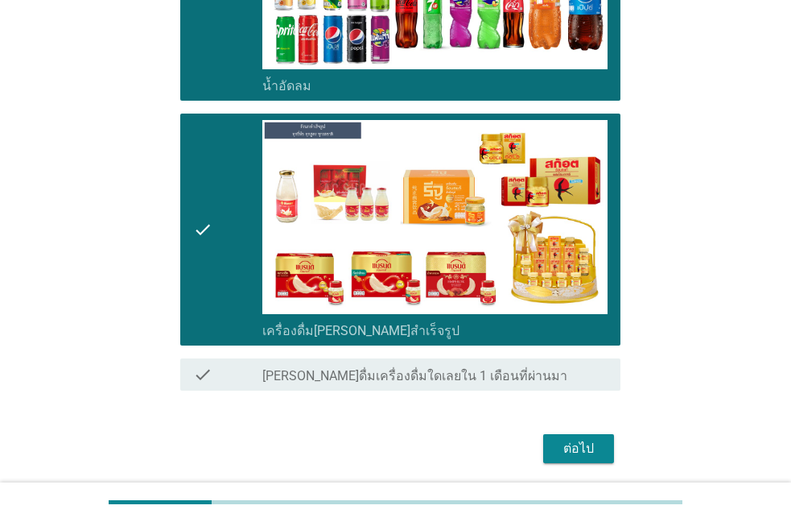
scroll to position [598, 0]
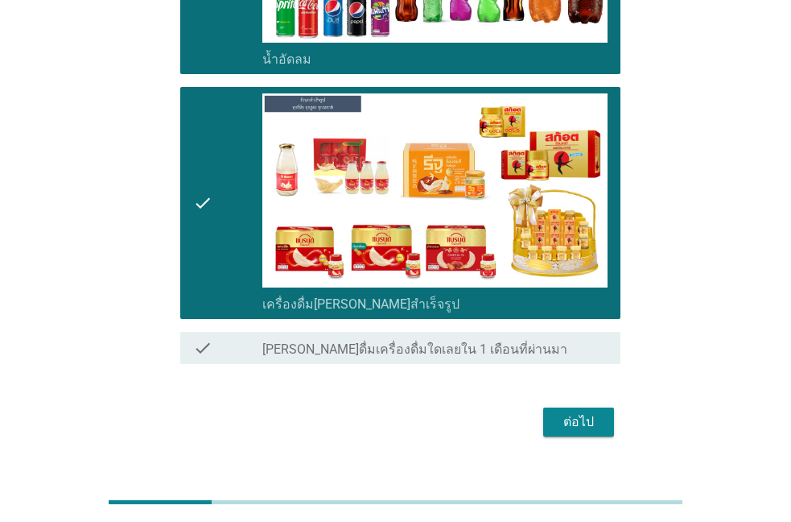
click at [568, 407] on button "ต่อไป" at bounding box center [579, 421] width 71 height 29
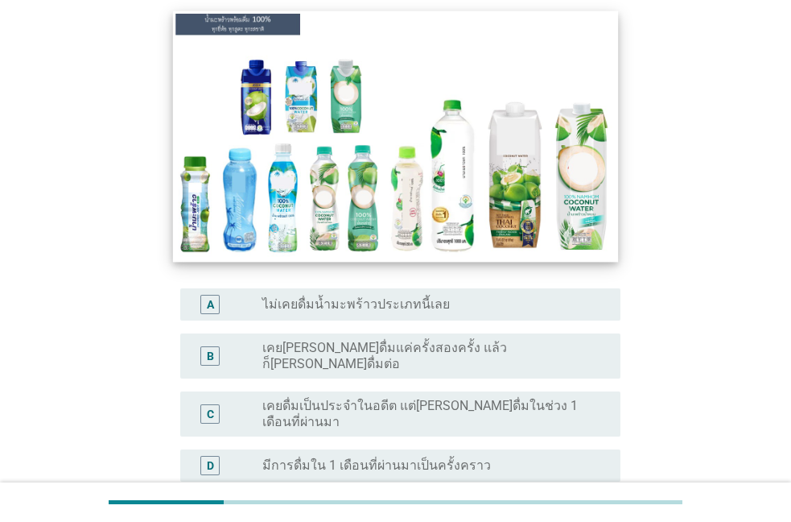
scroll to position [275, 0]
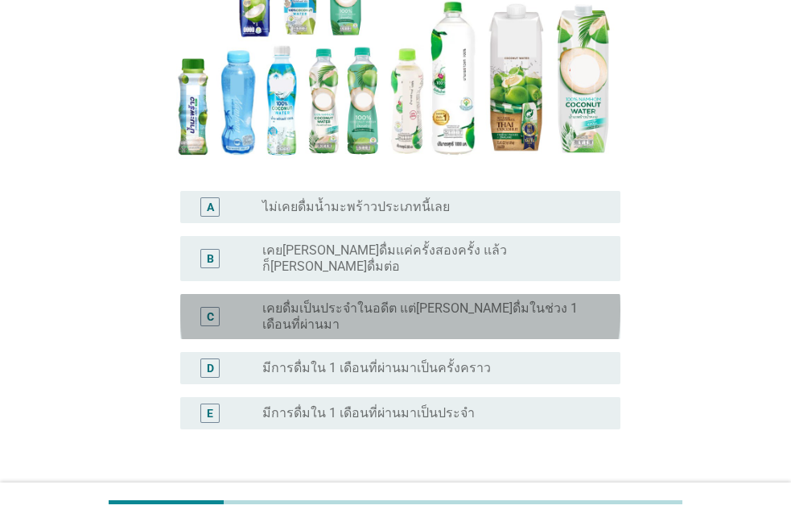
click at [246, 300] on div "C" at bounding box center [227, 316] width 69 height 32
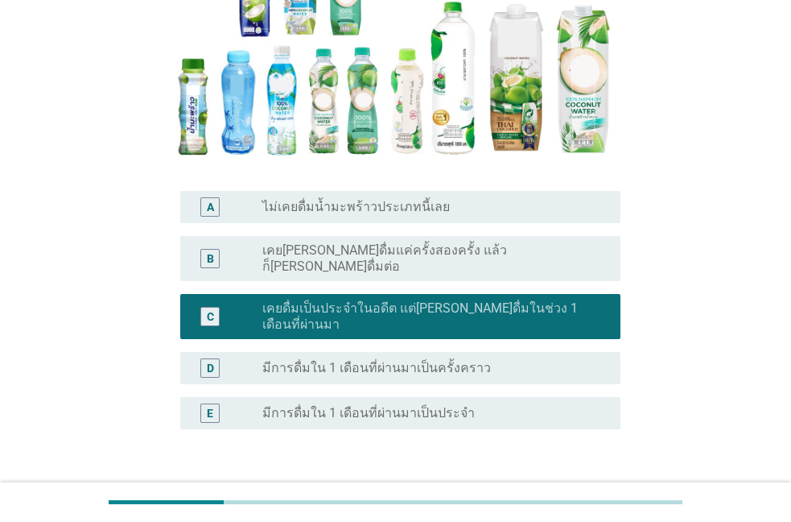
click at [436, 360] on label "มีการดื่มใน 1 เดือนที่ผ่านมาเป็นครั้งคราว" at bounding box center [376, 368] width 229 height 16
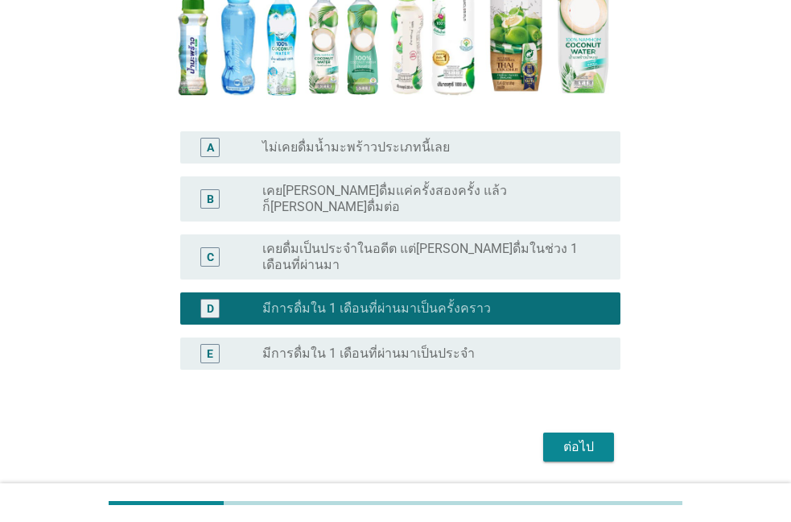
scroll to position [365, 0]
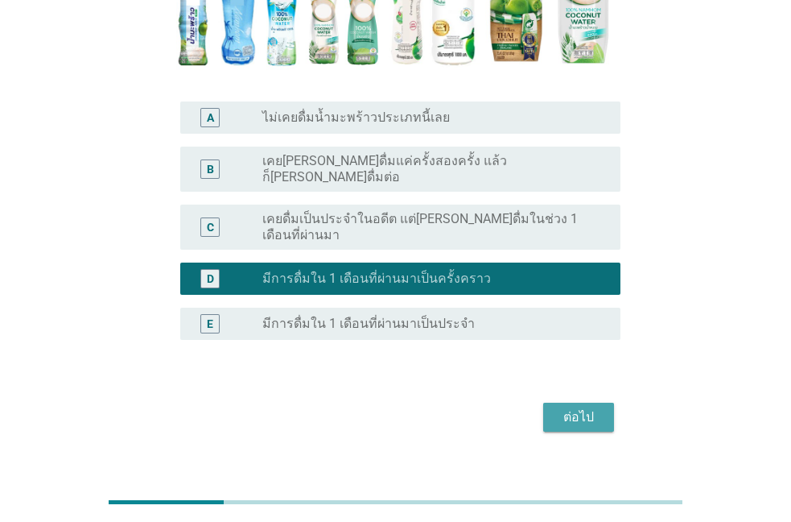
click at [577, 407] on div "ต่อไป" at bounding box center [578, 416] width 45 height 19
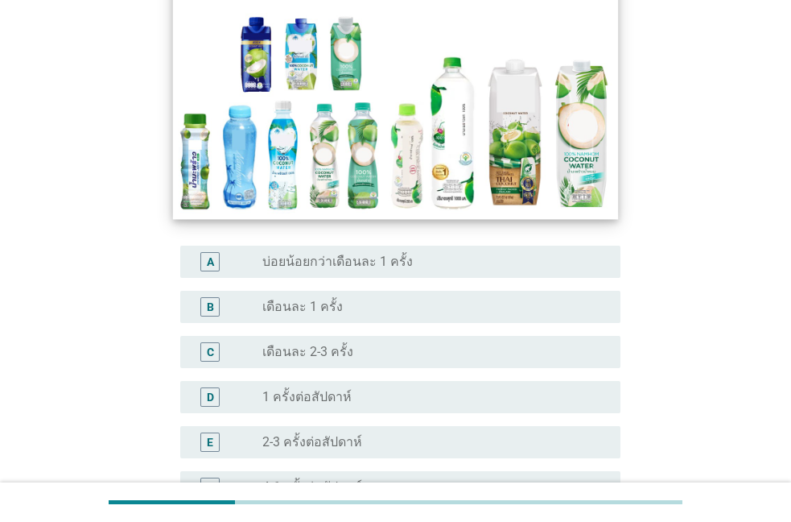
scroll to position [275, 0]
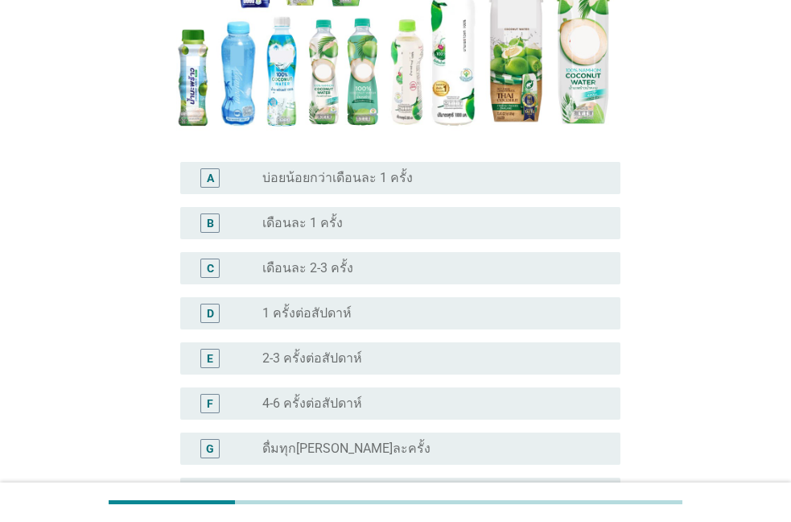
click at [233, 360] on div "E" at bounding box center [227, 358] width 69 height 19
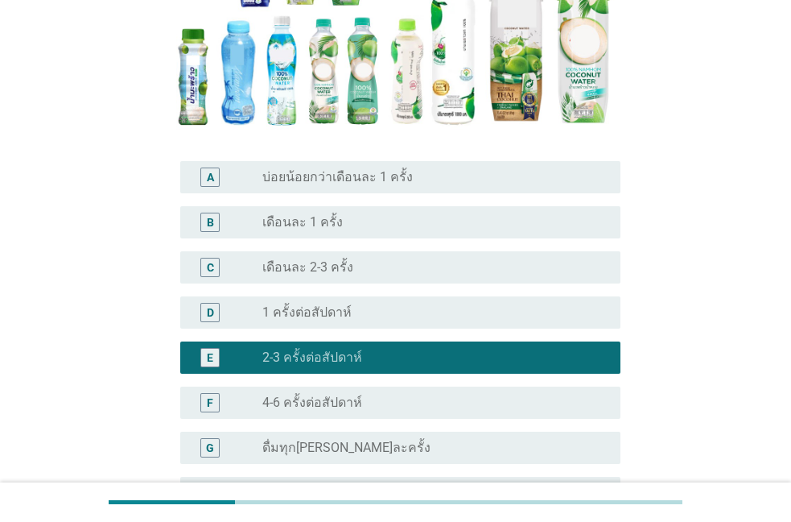
scroll to position [471, 0]
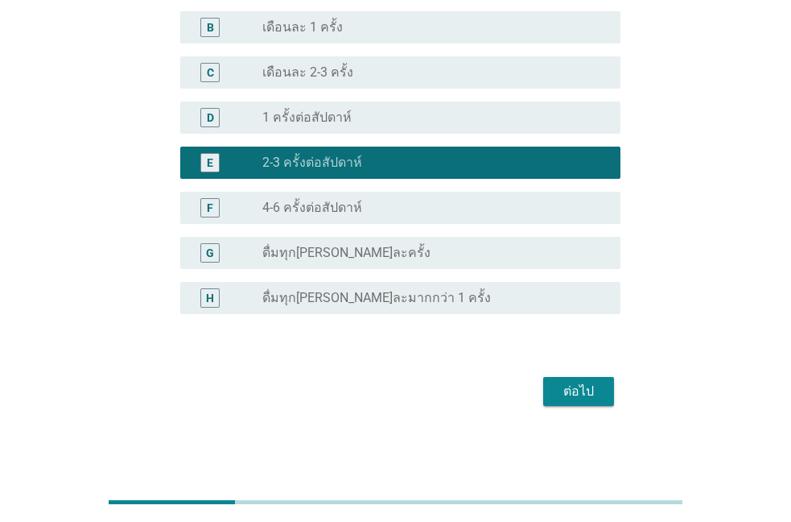
click at [585, 405] on button "ต่อไป" at bounding box center [579, 391] width 71 height 29
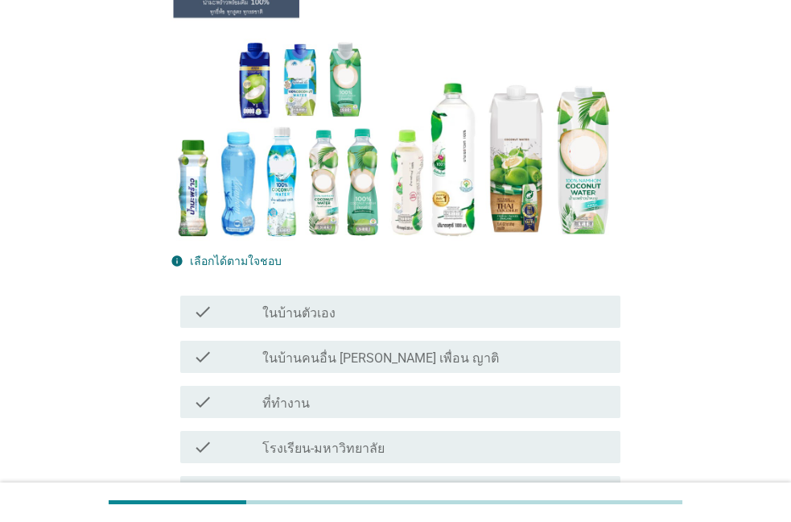
scroll to position [275, 0]
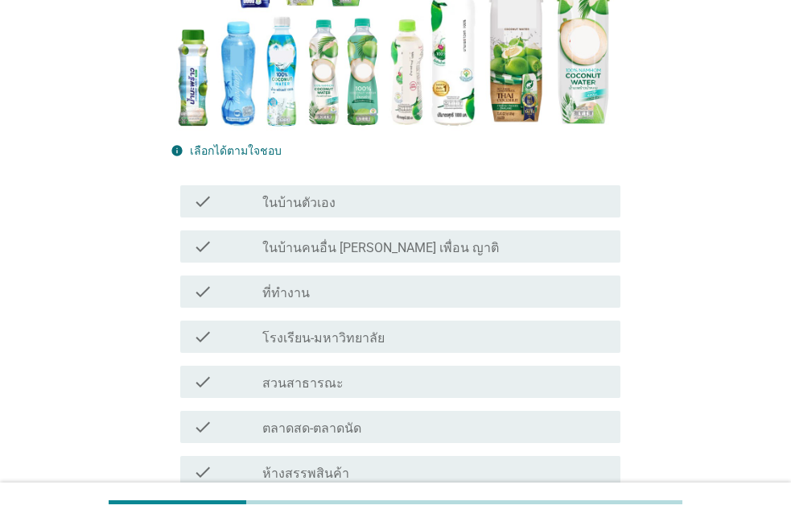
click at [344, 282] on div "check_box_outline_blank ที่ทำงาน" at bounding box center [434, 291] width 345 height 19
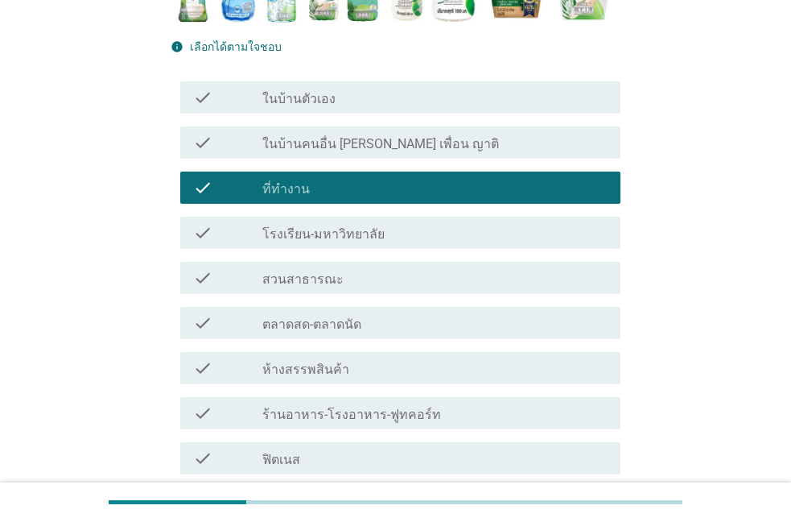
scroll to position [459, 0]
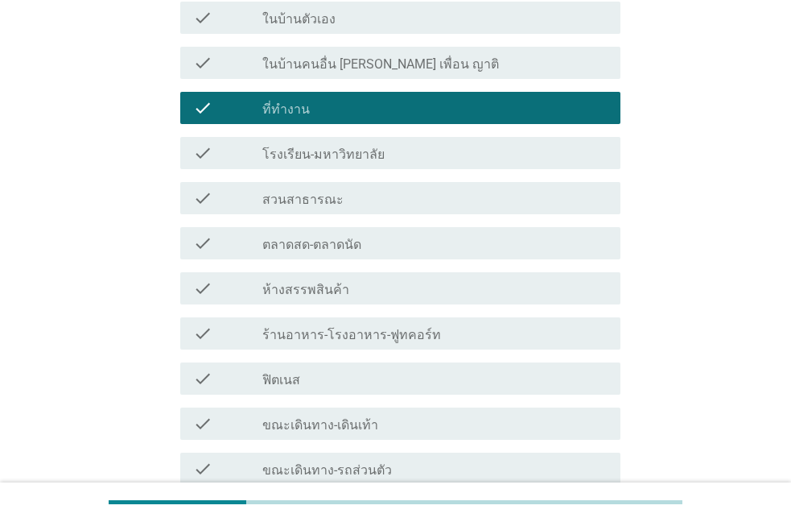
click at [423, 414] on div "check_box_outline_blank ขณะเดินทาง-เดินเท้า" at bounding box center [434, 423] width 345 height 19
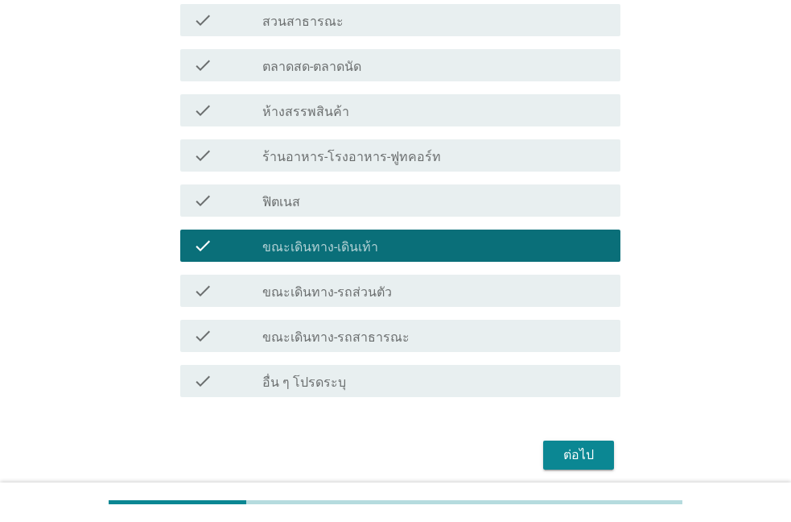
scroll to position [672, 0]
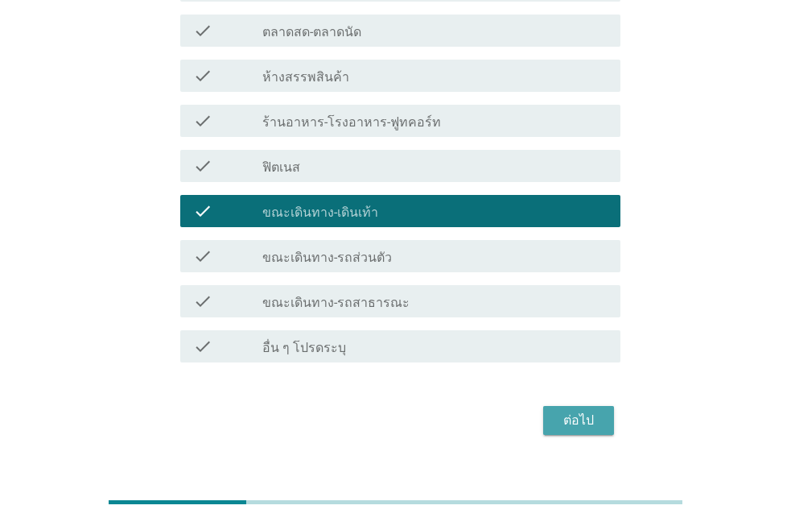
click at [572, 411] on div "ต่อไป" at bounding box center [578, 420] width 45 height 19
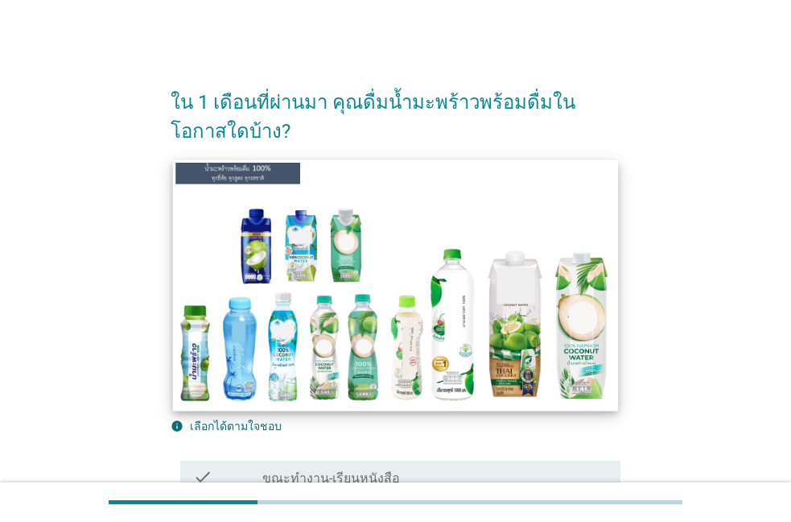
scroll to position [275, 0]
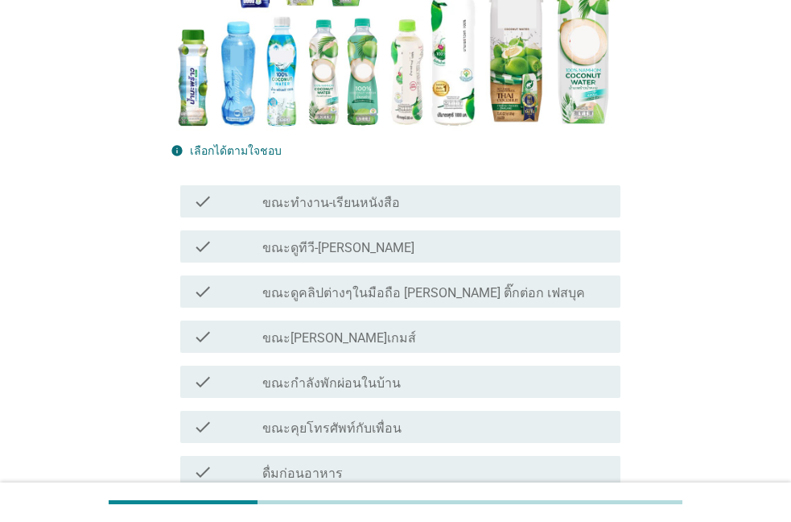
click at [391, 253] on div "check_box_outline_blank ขณะดูทีวี-[PERSON_NAME]" at bounding box center [434, 246] width 345 height 19
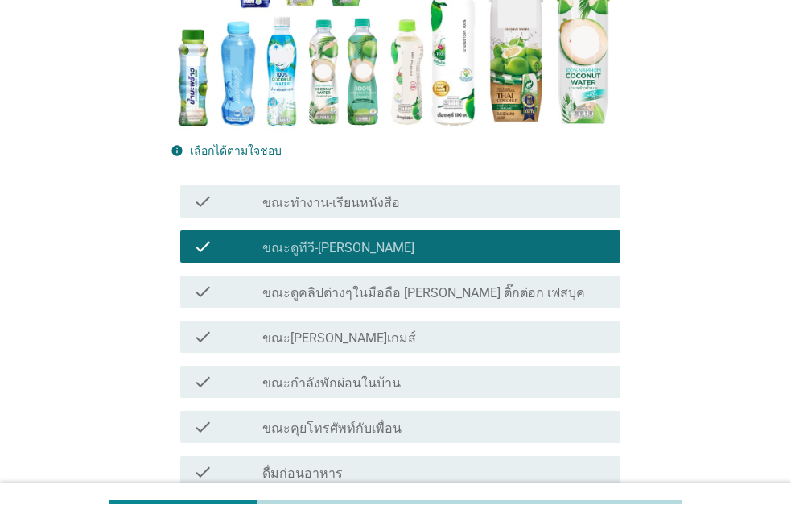
click at [391, 215] on div "check check_box_outline_blank ขณะทำงาน-เรียนหนังสือ" at bounding box center [400, 201] width 440 height 32
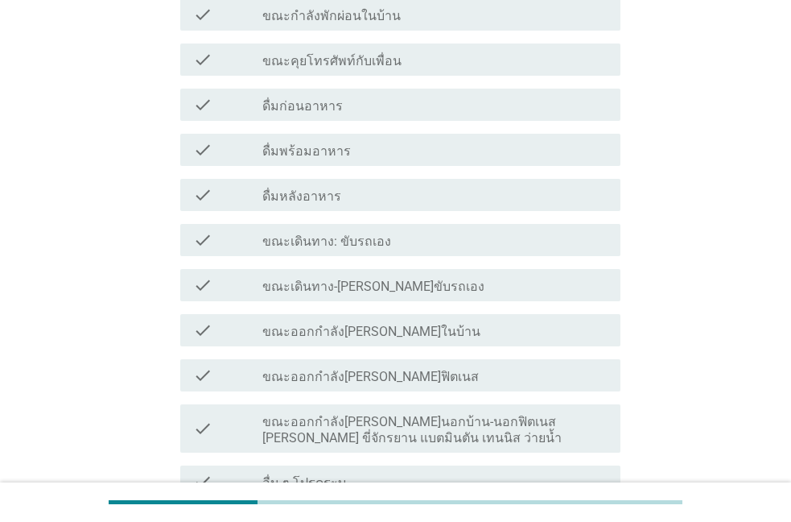
scroll to position [807, 0]
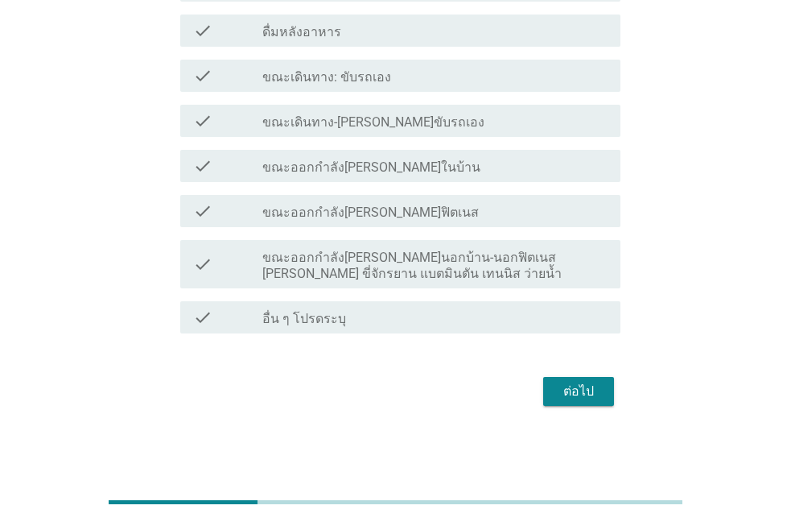
click at [373, 167] on label "ขณะออกกำลัง[PERSON_NAME]ในบ้าน" at bounding box center [371, 167] width 218 height 16
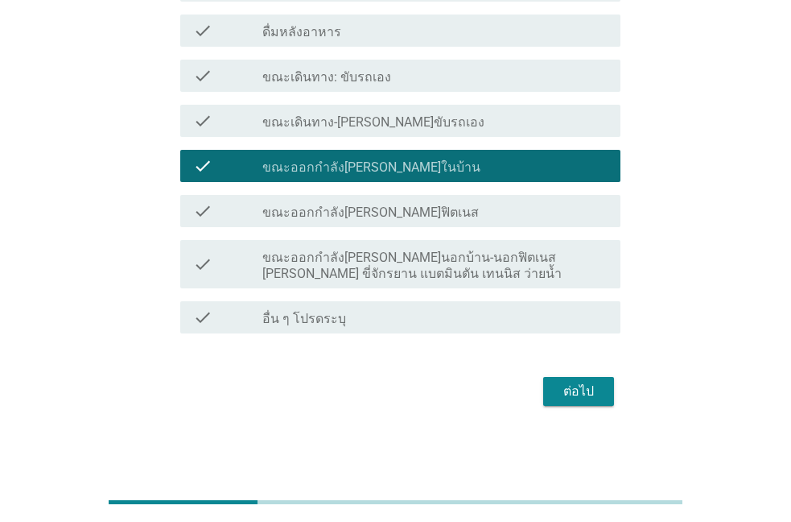
click at [562, 391] on div "ต่อไป" at bounding box center [578, 391] width 45 height 19
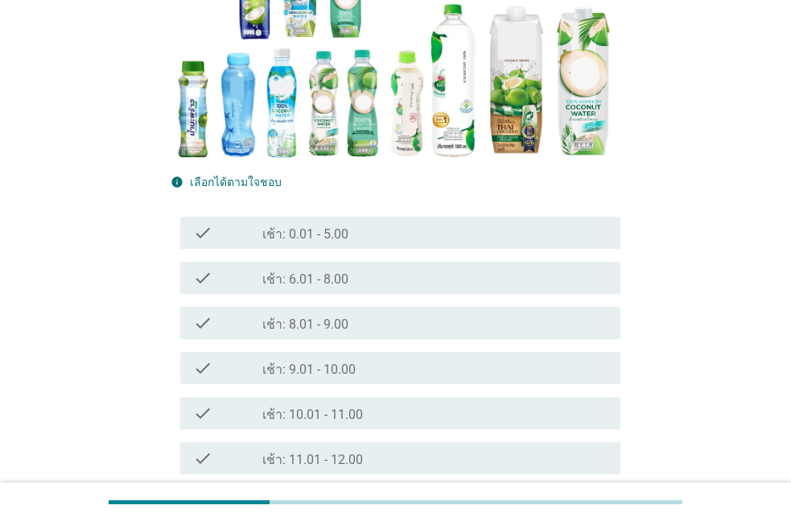
scroll to position [275, 0]
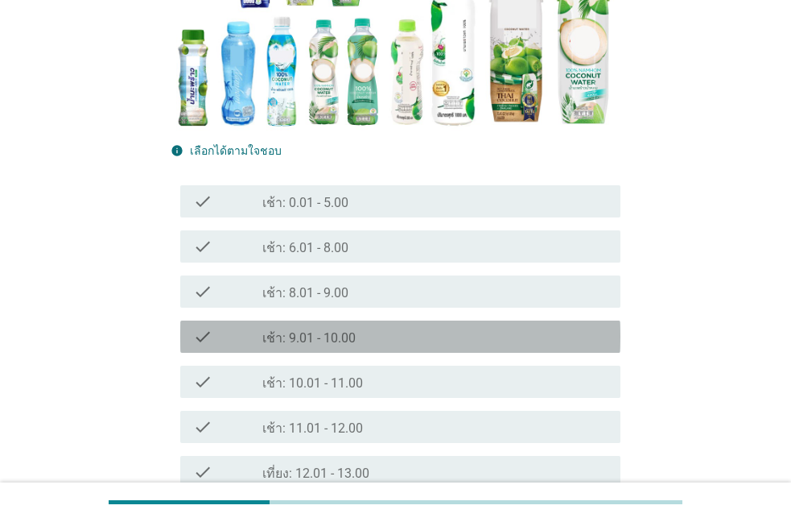
click at [400, 342] on div "check_box_outline_blank เช้า: 9.01 - 10.00" at bounding box center [434, 336] width 345 height 19
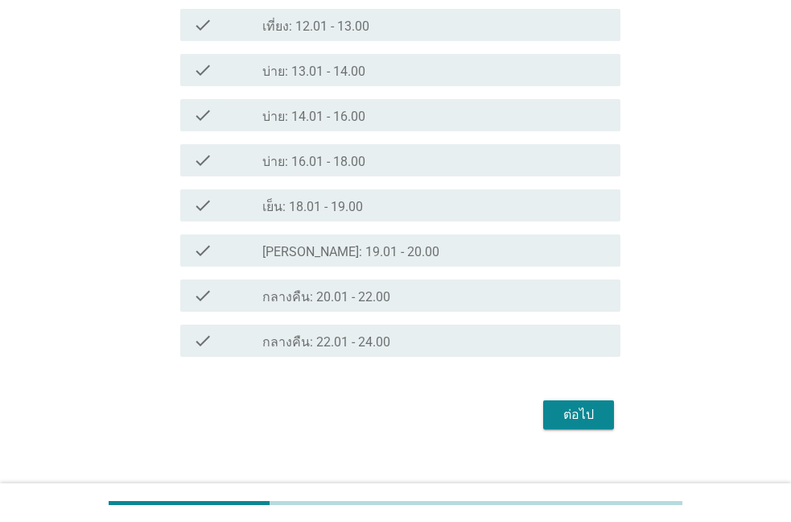
scroll to position [734, 0]
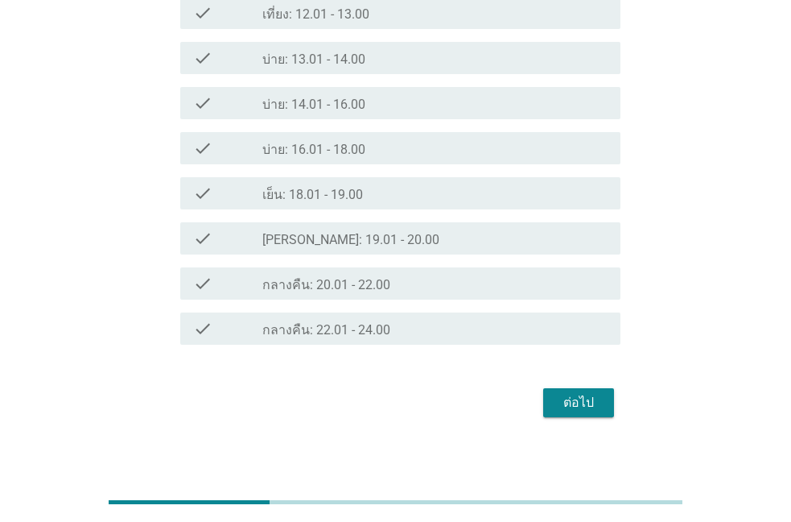
click at [564, 412] on div "ต่อไป" at bounding box center [578, 402] width 45 height 19
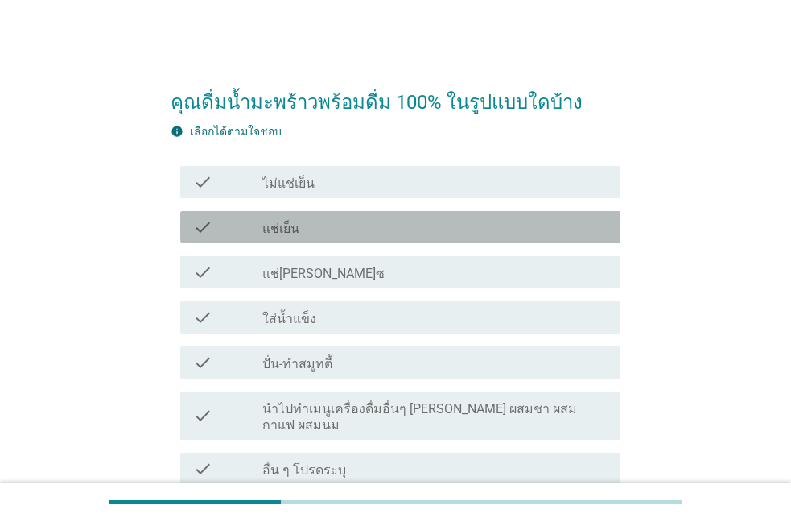
click at [310, 229] on div "check_box_outline_blank แช่เย็น" at bounding box center [434, 226] width 345 height 19
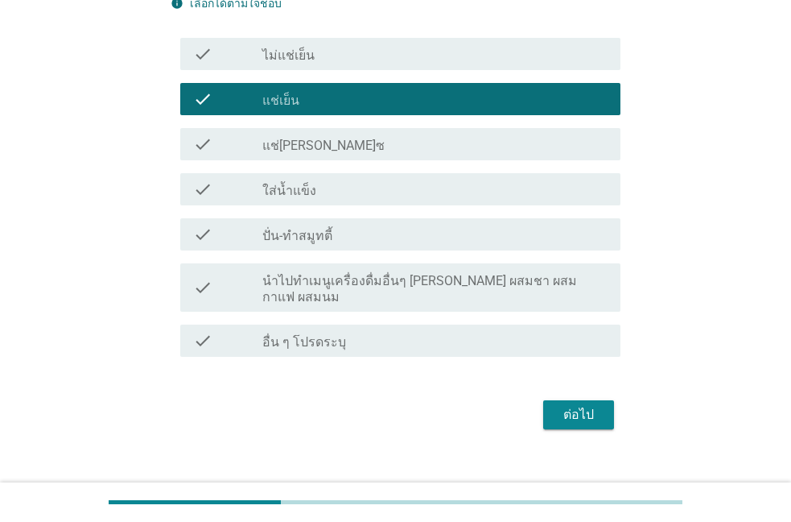
scroll to position [134, 0]
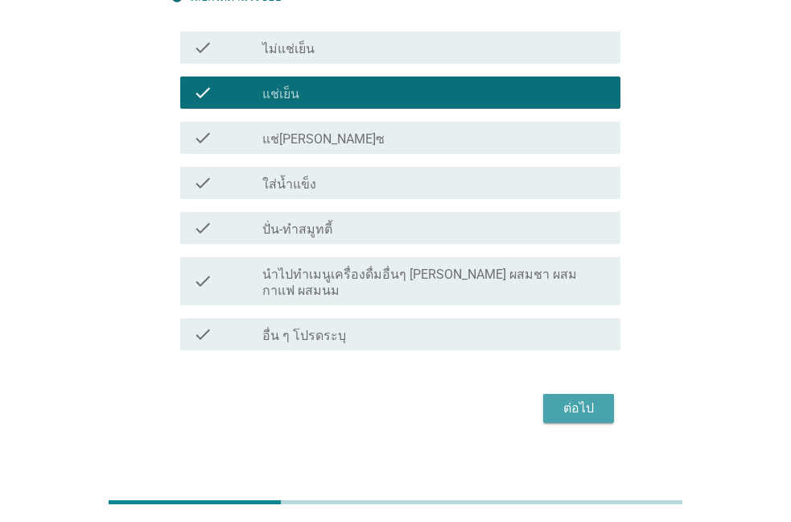
click at [568, 399] on div "ต่อไป" at bounding box center [578, 408] width 45 height 19
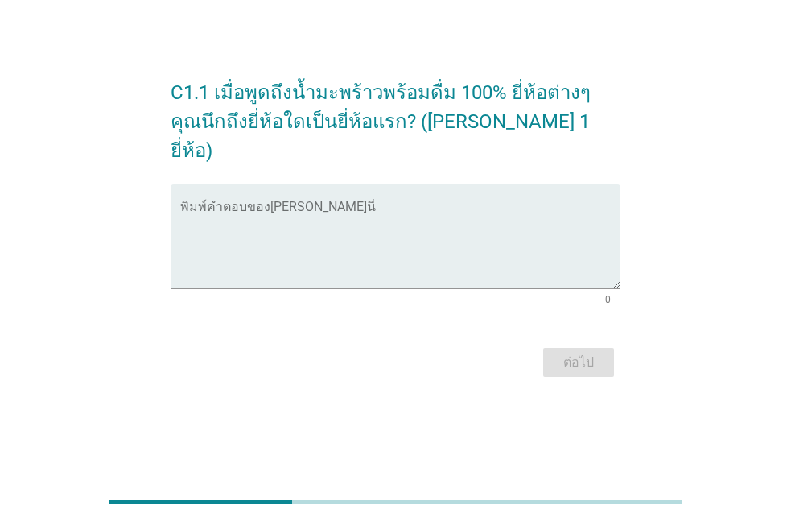
scroll to position [0, 0]
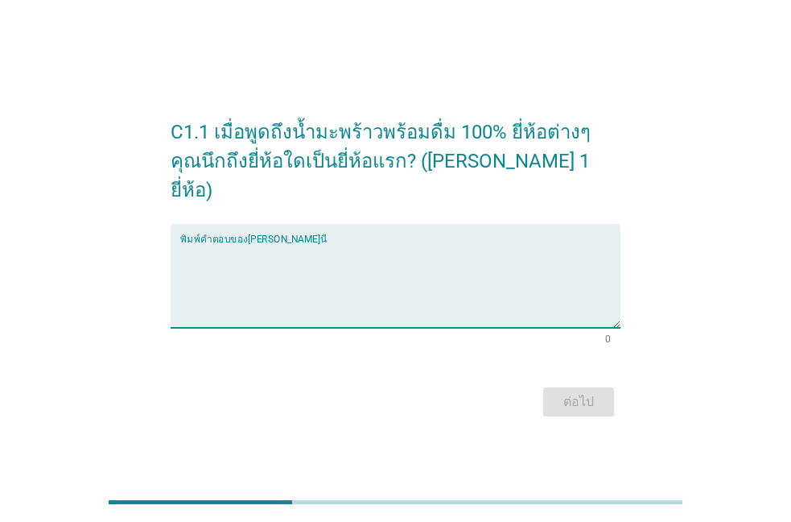
click at [426, 272] on textarea "พิมพ์คำตอบของคุณ ที่นี่" at bounding box center [400, 285] width 440 height 85
type textarea ","
type textarea "l"
type textarea "malee"
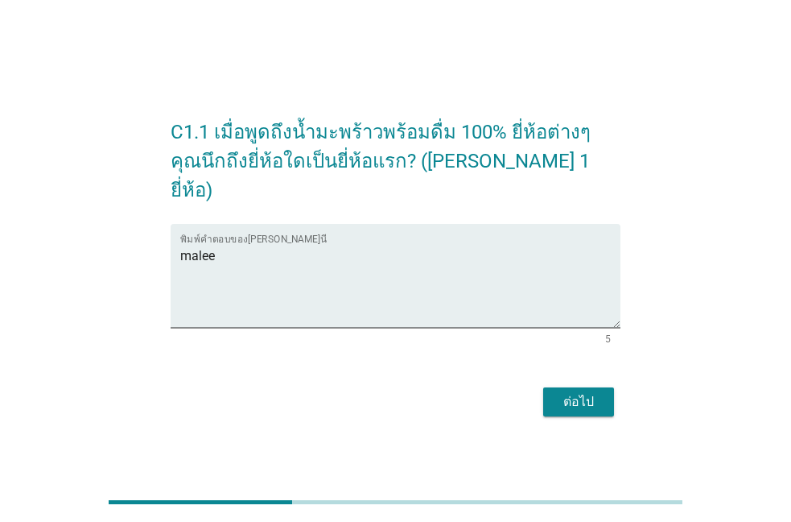
click at [609, 387] on button "ต่อไป" at bounding box center [579, 401] width 71 height 29
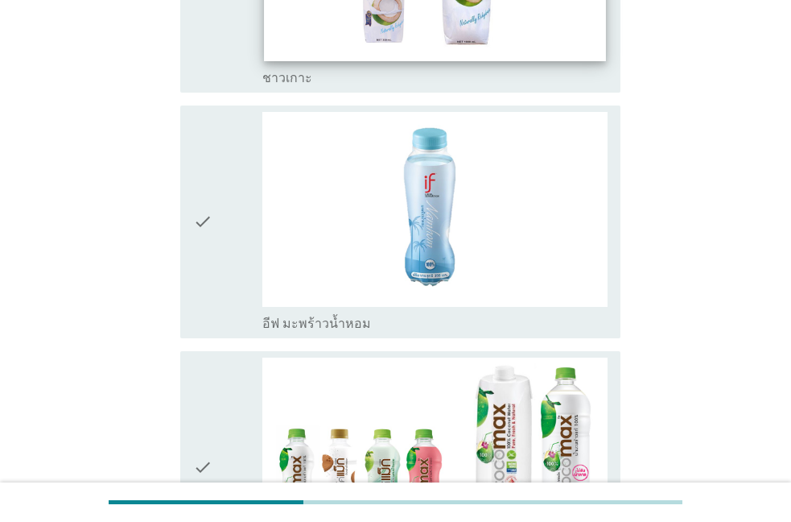
scroll to position [826, 0]
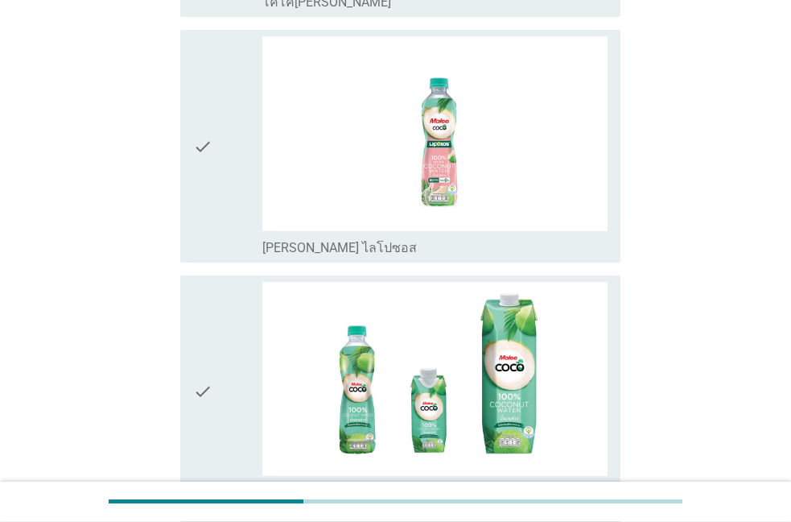
scroll to position [1469, 0]
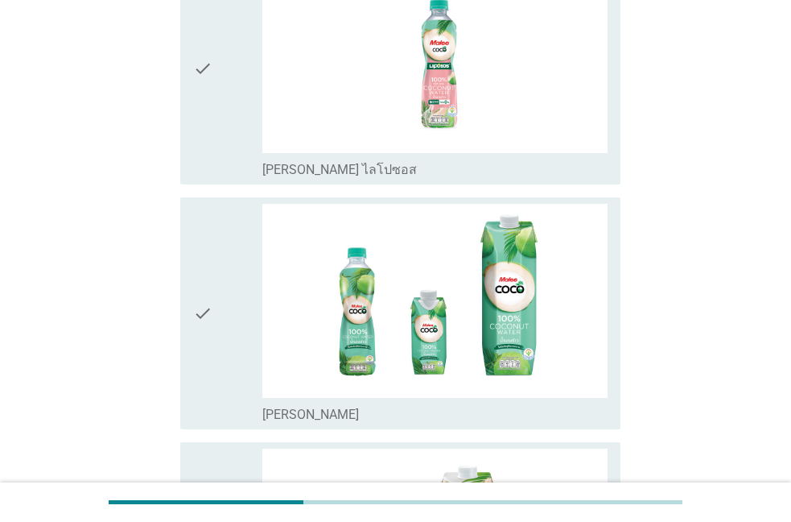
click at [211, 350] on icon "check" at bounding box center [202, 314] width 19 height 220
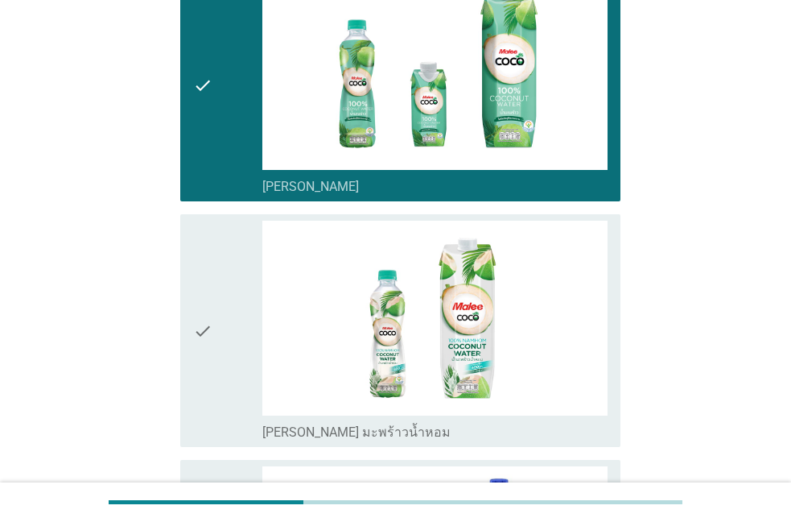
scroll to position [1744, 0]
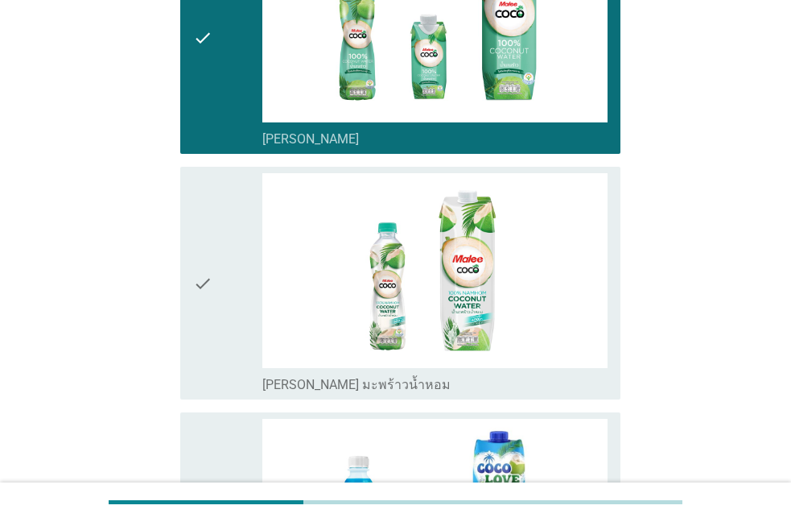
click at [216, 353] on div "check" at bounding box center [227, 283] width 69 height 220
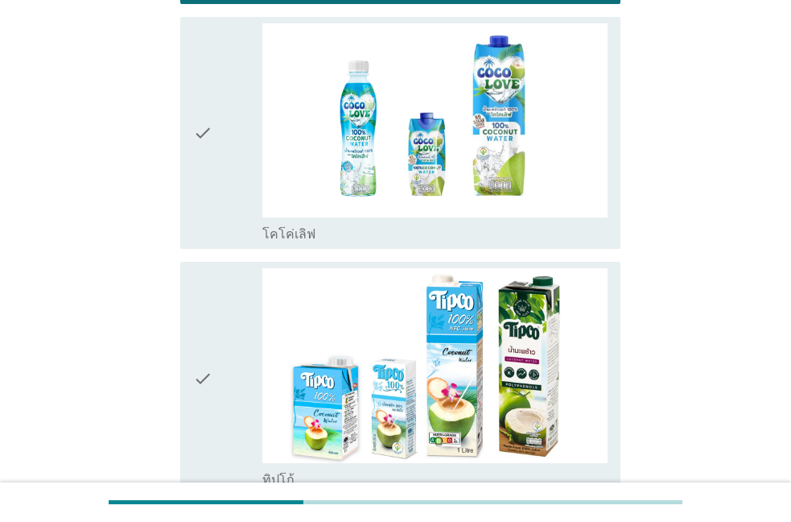
scroll to position [2203, 0]
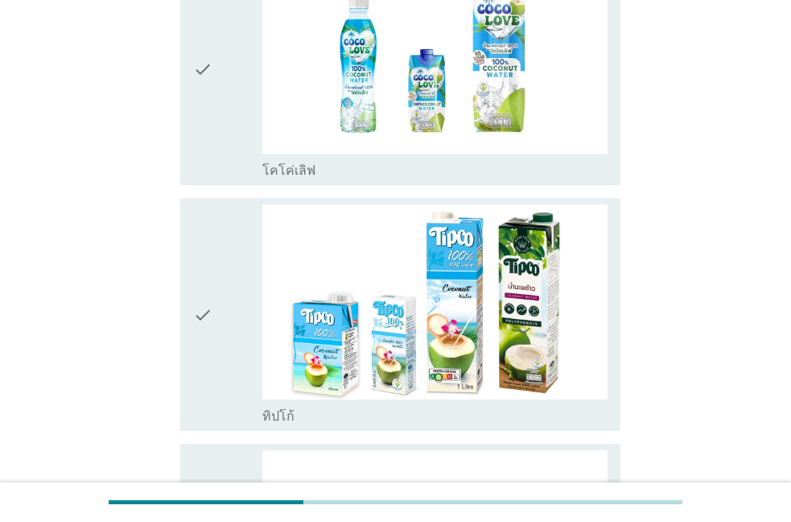
click at [217, 356] on div "check" at bounding box center [227, 315] width 69 height 220
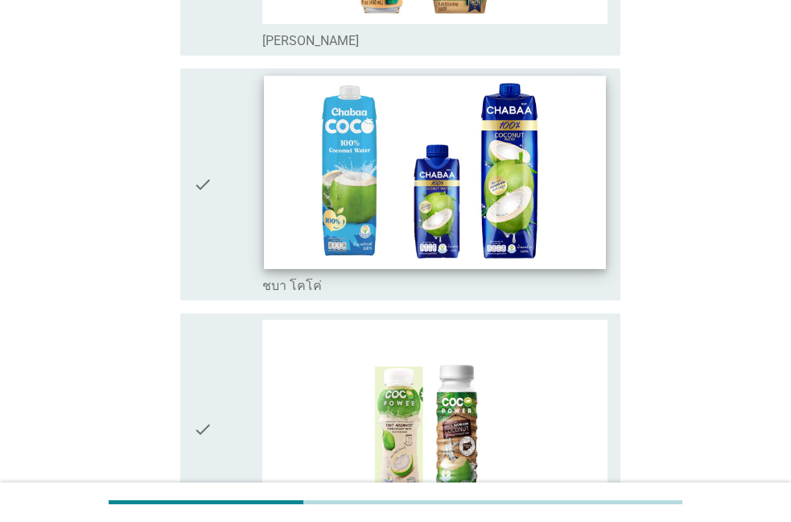
scroll to position [3488, 0]
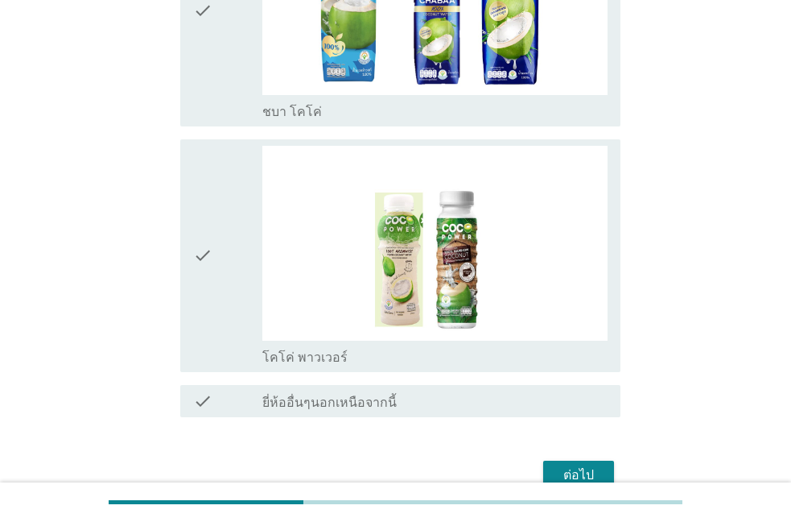
click at [567, 469] on div "ต่อไป" at bounding box center [578, 474] width 45 height 19
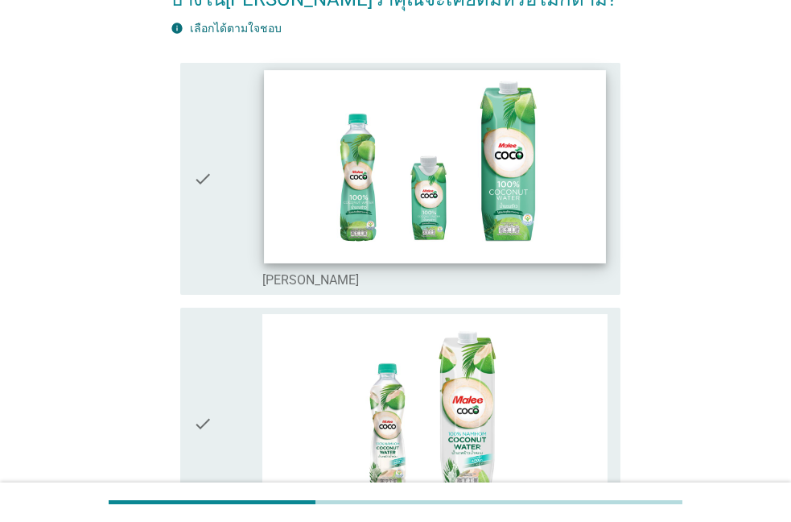
scroll to position [184, 0]
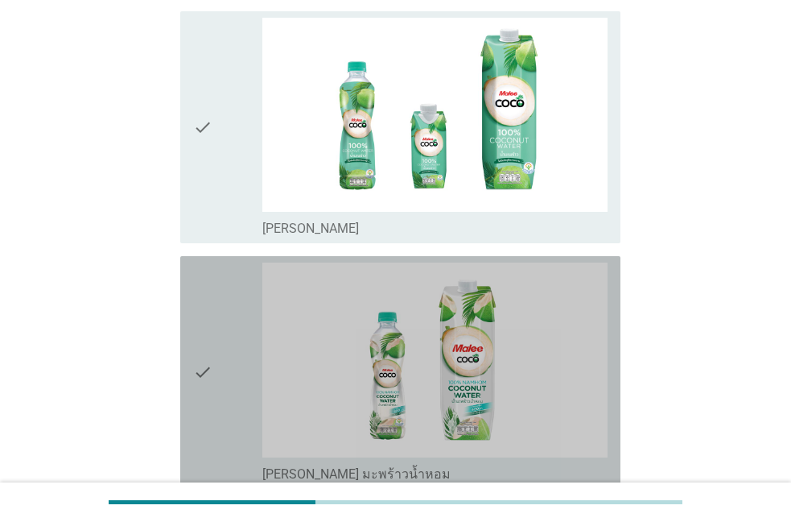
click at [223, 329] on div "check" at bounding box center [227, 372] width 69 height 220
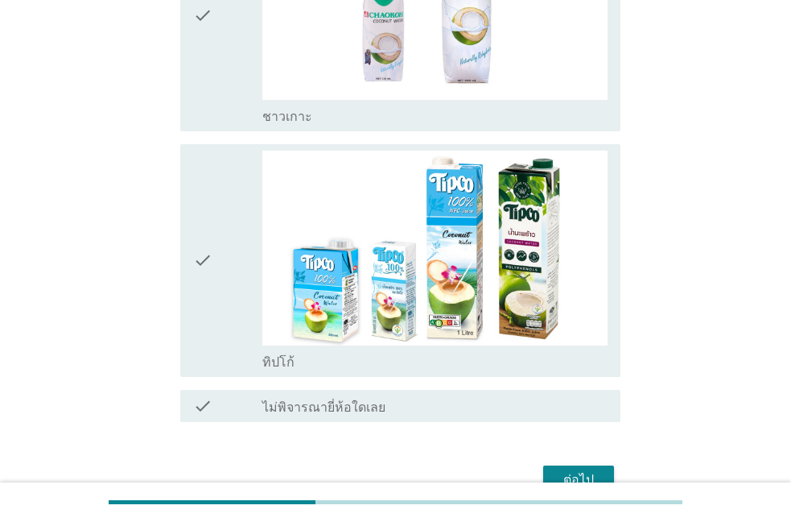
scroll to position [826, 0]
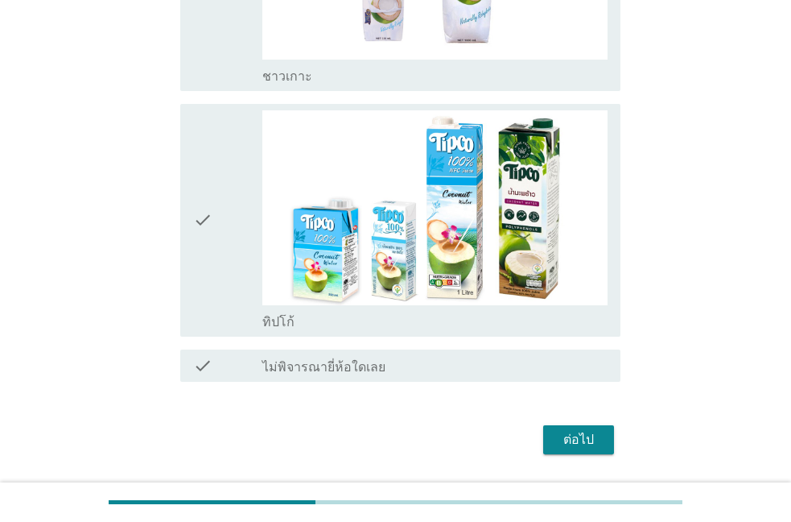
click at [213, 283] on div "check" at bounding box center [227, 220] width 69 height 220
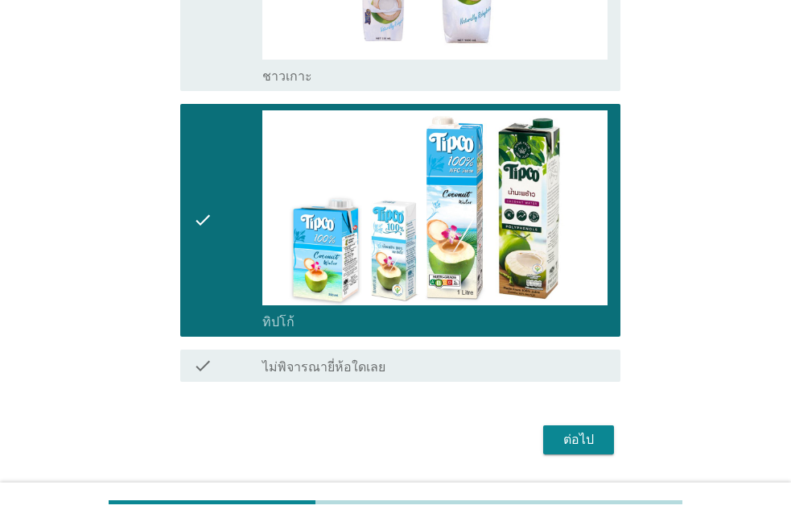
click at [591, 443] on div "ต่อไป" at bounding box center [578, 439] width 45 height 19
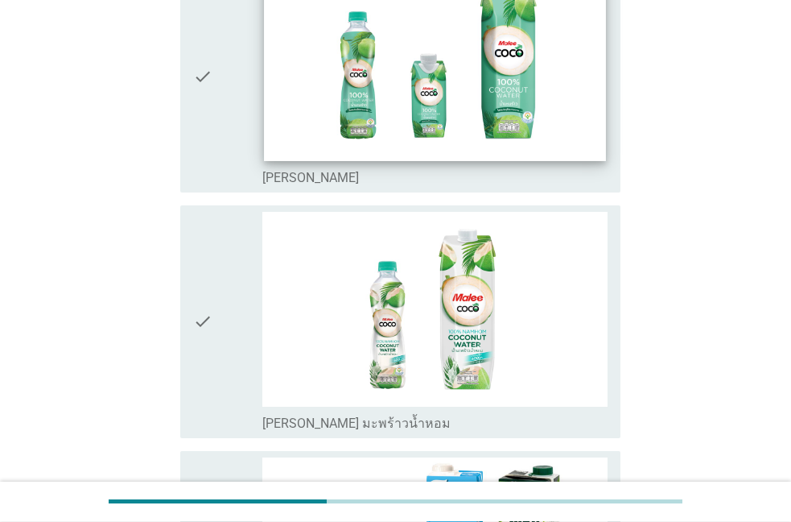
scroll to position [275, 0]
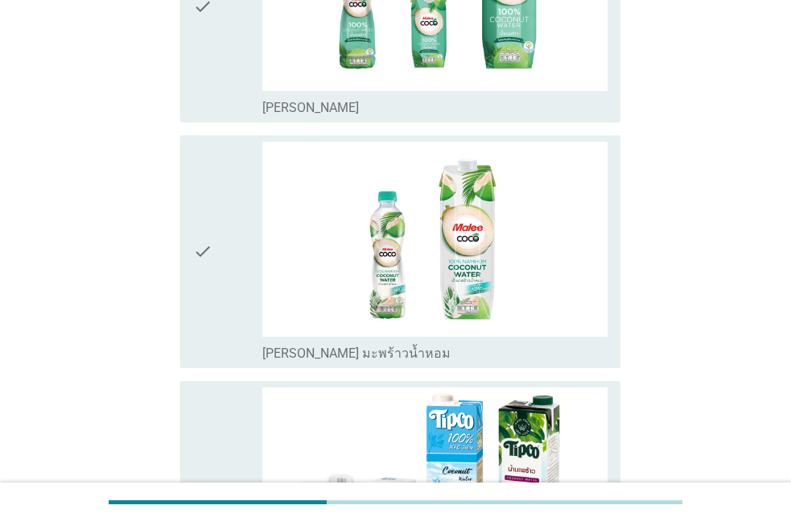
click at [206, 110] on icon "check" at bounding box center [202, 7] width 19 height 220
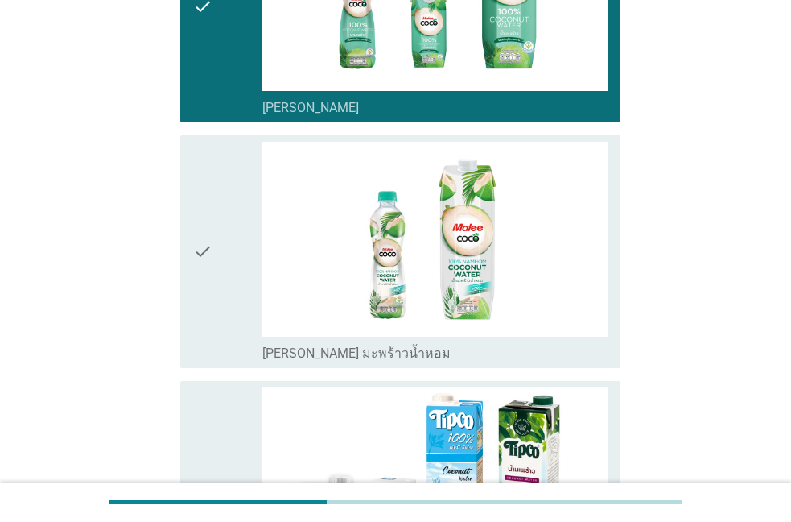
click at [222, 275] on div "check" at bounding box center [227, 252] width 69 height 220
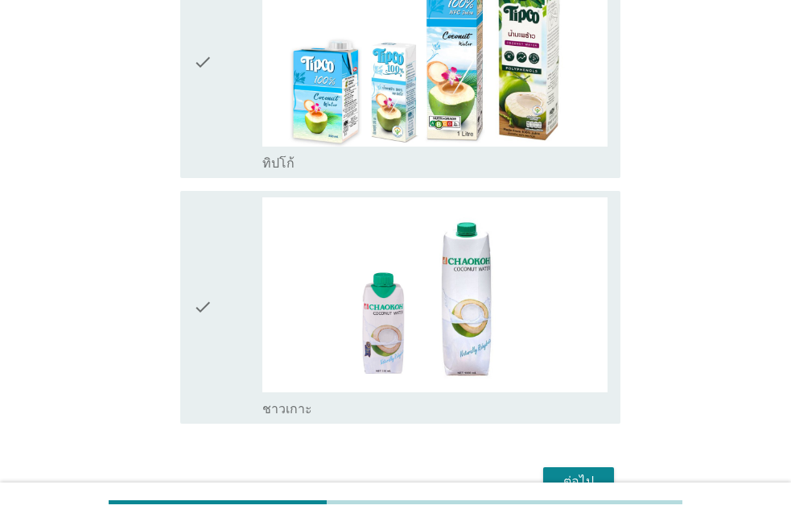
scroll to position [798, 0]
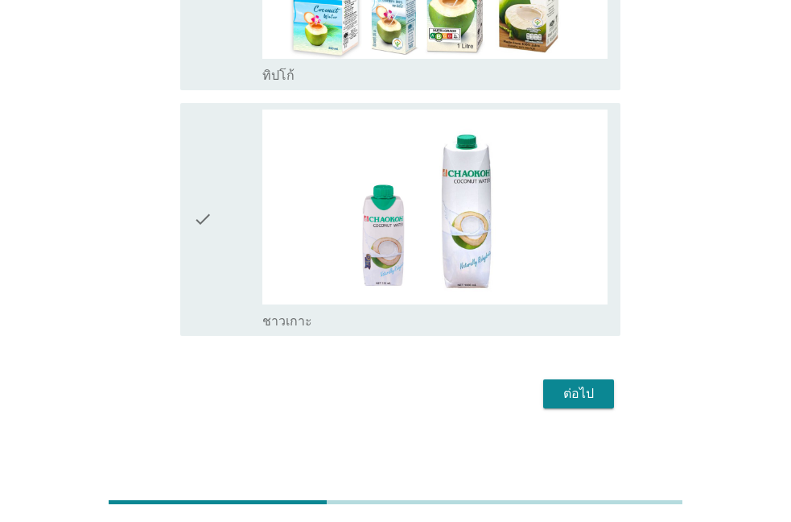
drag, startPoint x: 214, startPoint y: 64, endPoint x: 218, endPoint y: 74, distance: 11.2
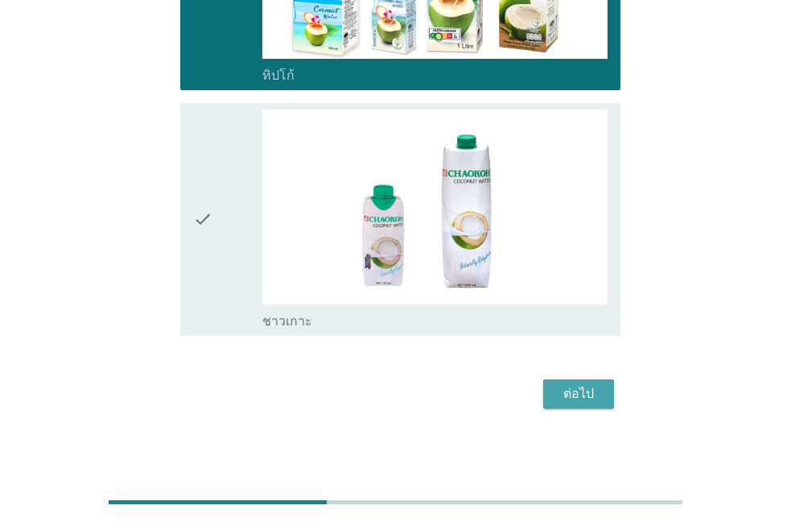
click at [597, 389] on div "ต่อไป" at bounding box center [578, 393] width 45 height 19
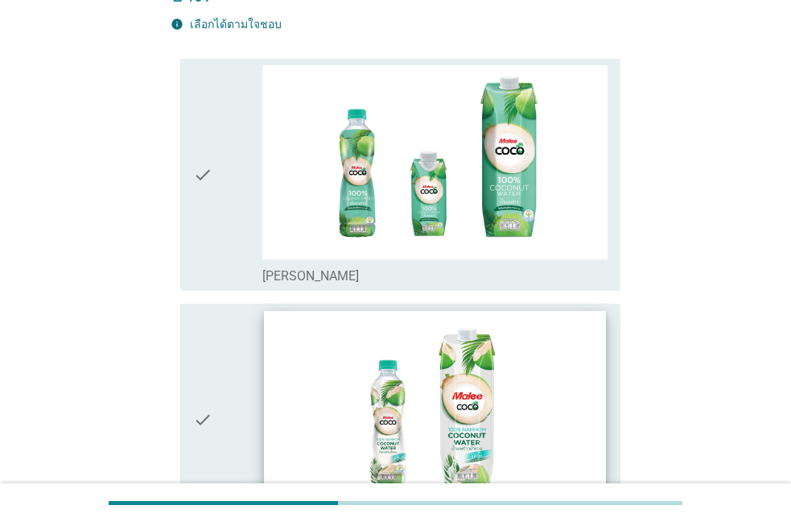
scroll to position [184, 0]
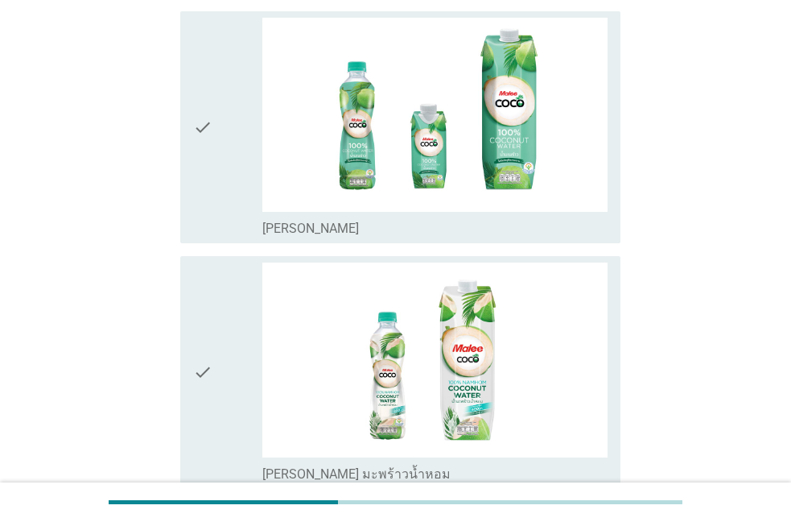
click at [238, 407] on div "check" at bounding box center [227, 372] width 69 height 220
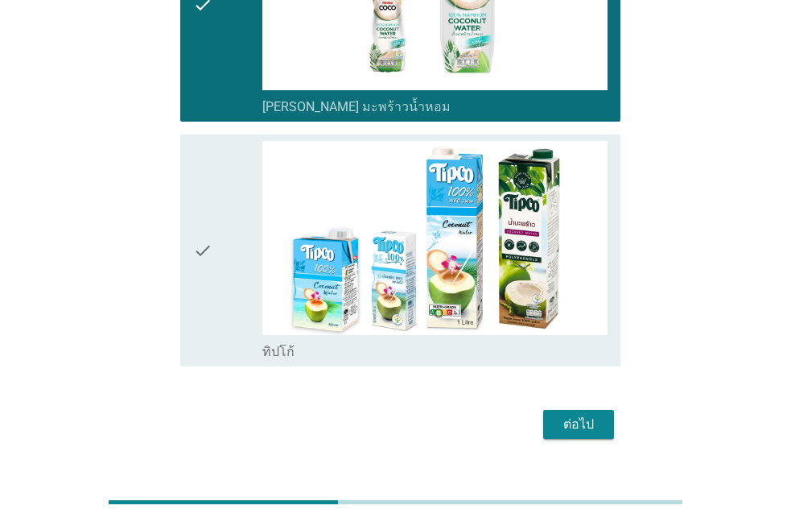
scroll to position [553, 0]
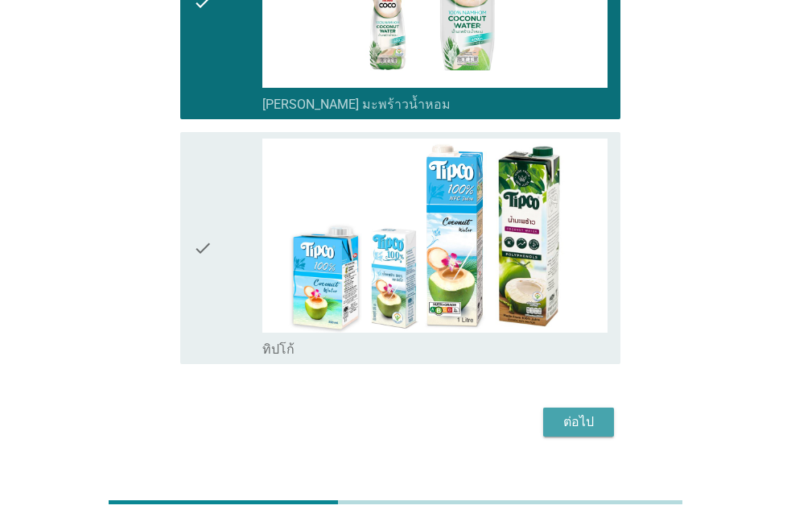
click at [569, 412] on div "ต่อไป" at bounding box center [578, 421] width 45 height 19
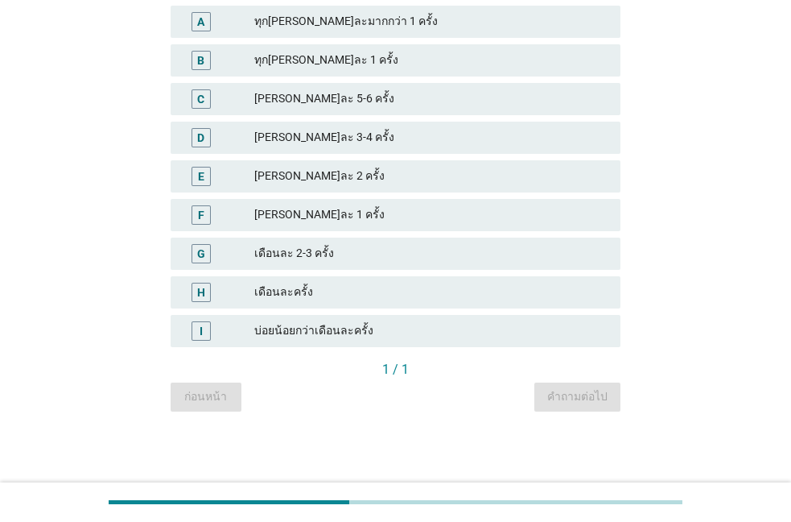
scroll to position [0, 0]
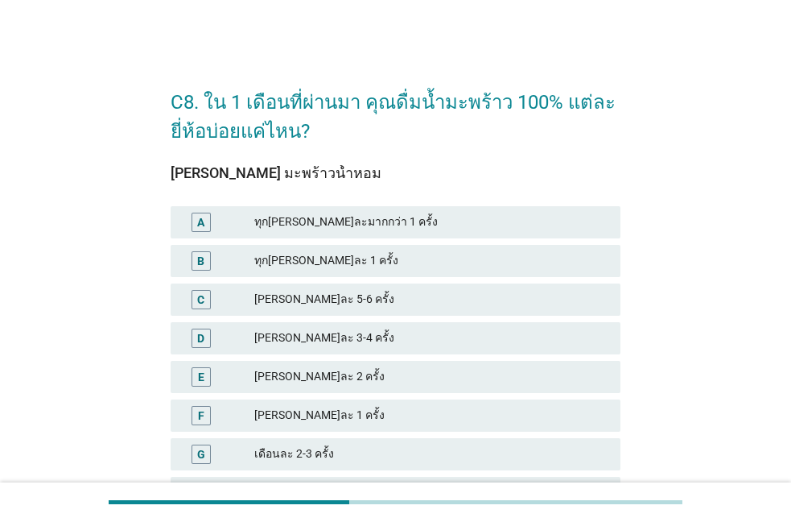
click at [312, 296] on div "[PERSON_NAME]ละ 5-6 ครั้ง" at bounding box center [430, 299] width 353 height 19
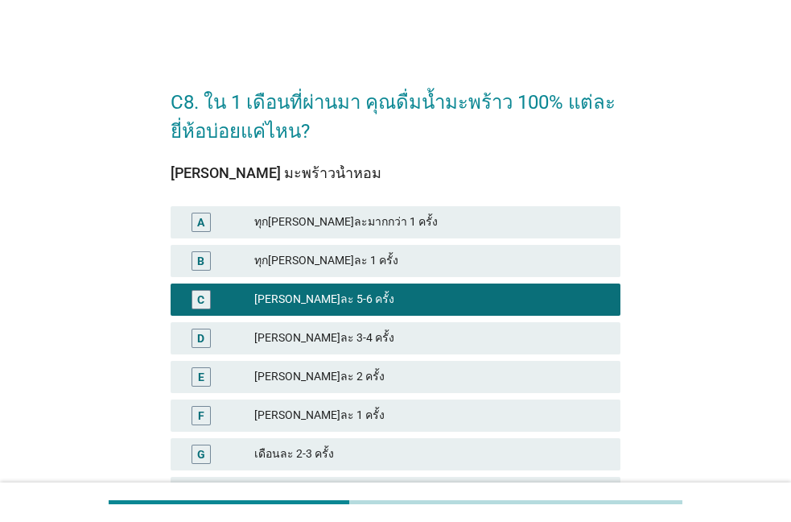
scroll to position [200, 0]
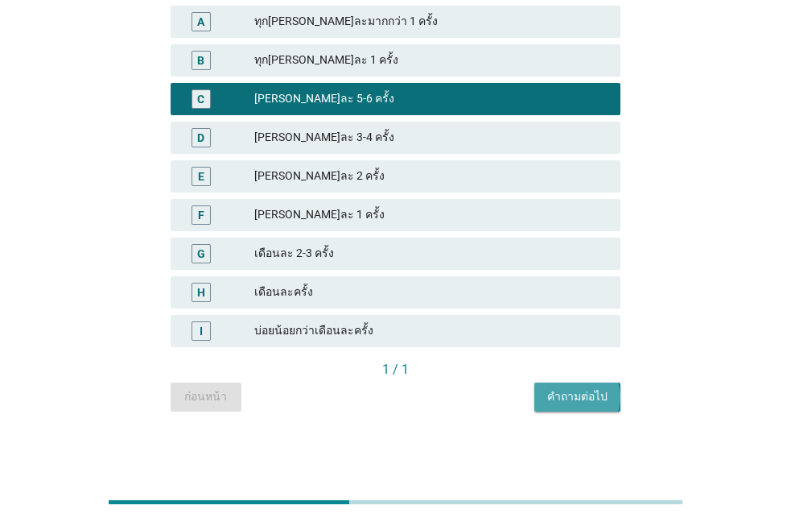
click at [568, 410] on button "คำถามต่อไป" at bounding box center [578, 396] width 86 height 29
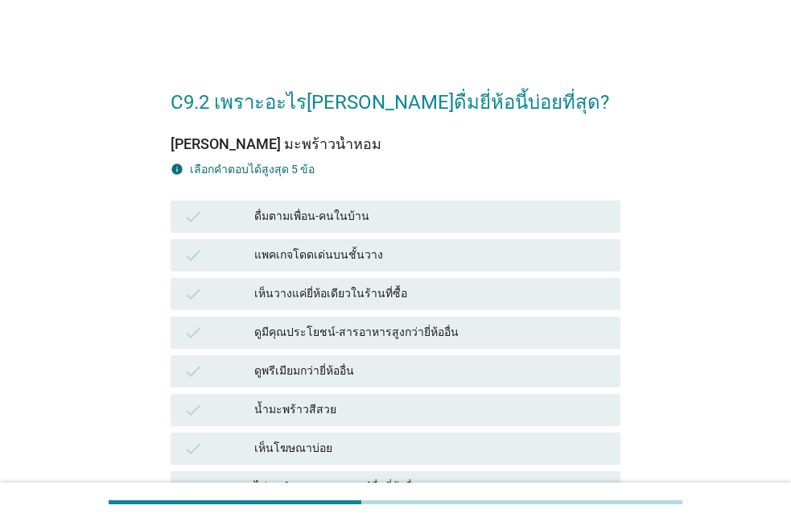
click at [332, 374] on div "ดูพรีเมียมกว่ายี่ห้ออื่น" at bounding box center [430, 371] width 353 height 19
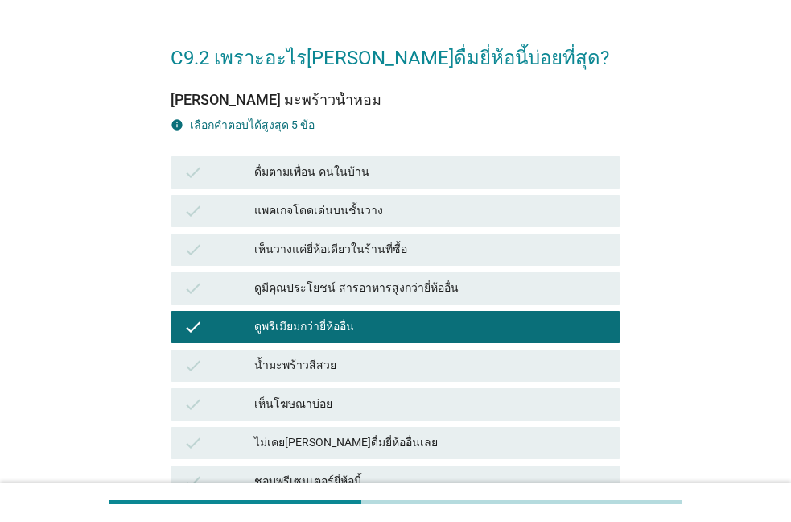
scroll to position [275, 0]
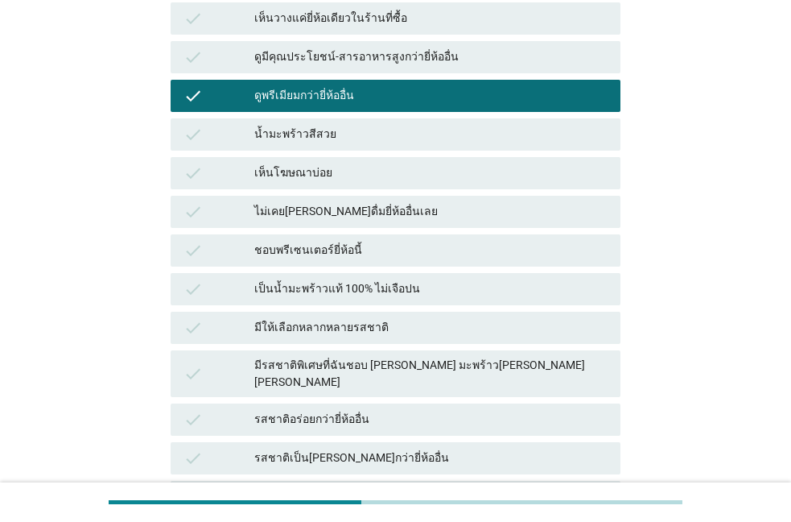
click at [342, 359] on div "มีรสชาติพิเศษที่ฉันชอบ [PERSON_NAME] มะพร้าว[PERSON_NAME] [PERSON_NAME]" at bounding box center [430, 374] width 353 height 34
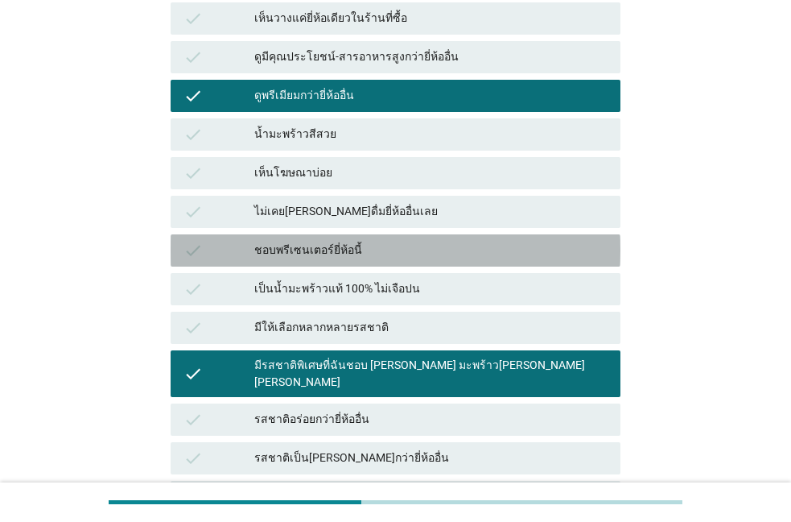
click at [375, 254] on div "ชอบพรีเซนเตอร์ยี่ห้อนี้" at bounding box center [430, 250] width 353 height 19
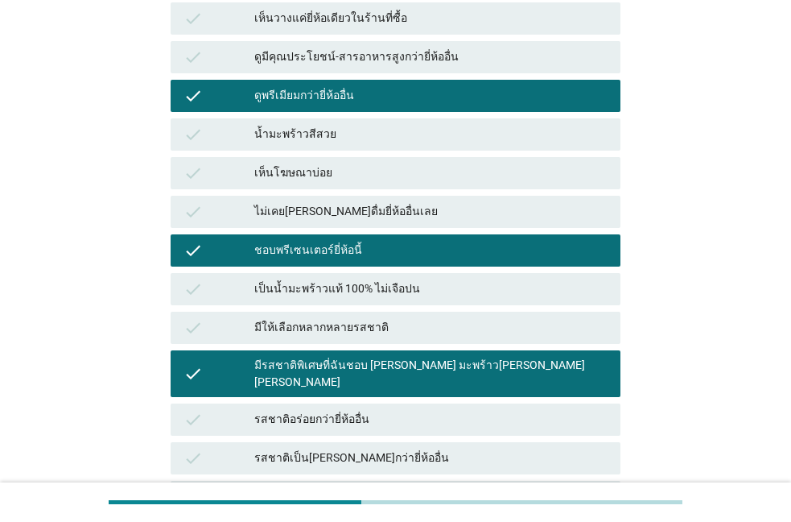
scroll to position [643, 0]
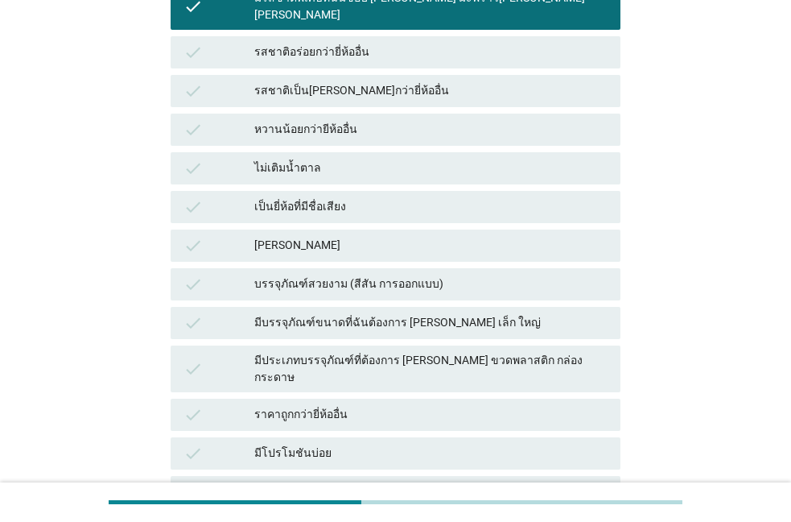
click at [381, 405] on div "ราคาถูกกว่ายี่ห้ออื่น" at bounding box center [430, 414] width 353 height 19
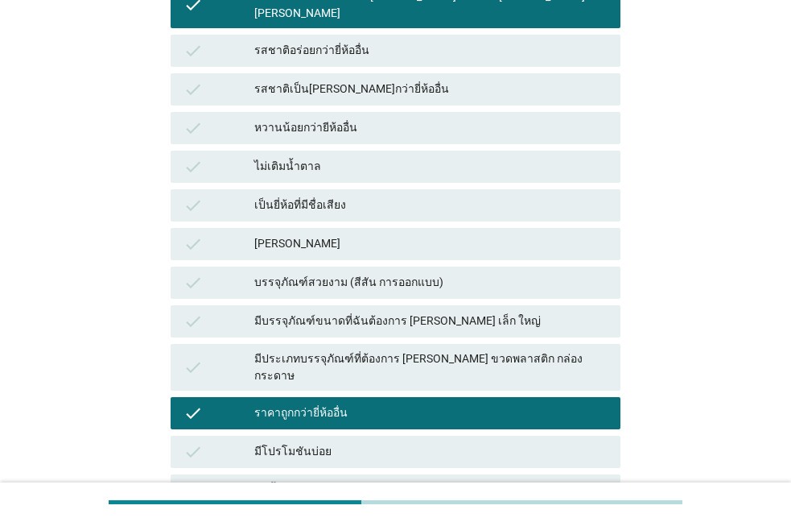
scroll to position [798, 0]
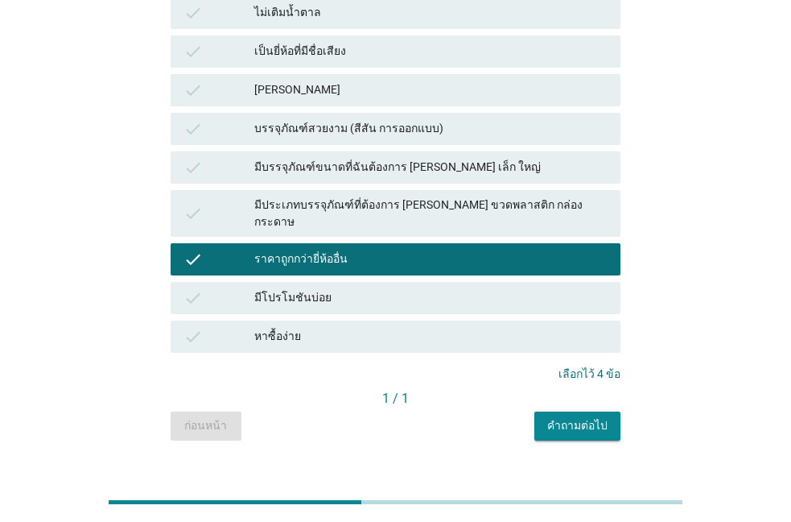
click at [564, 417] on div "คำถามต่อไป" at bounding box center [578, 425] width 60 height 17
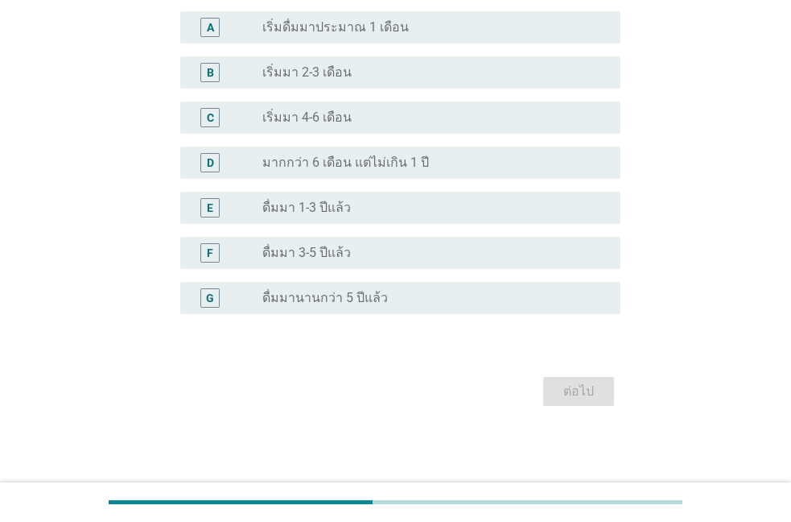
scroll to position [0, 0]
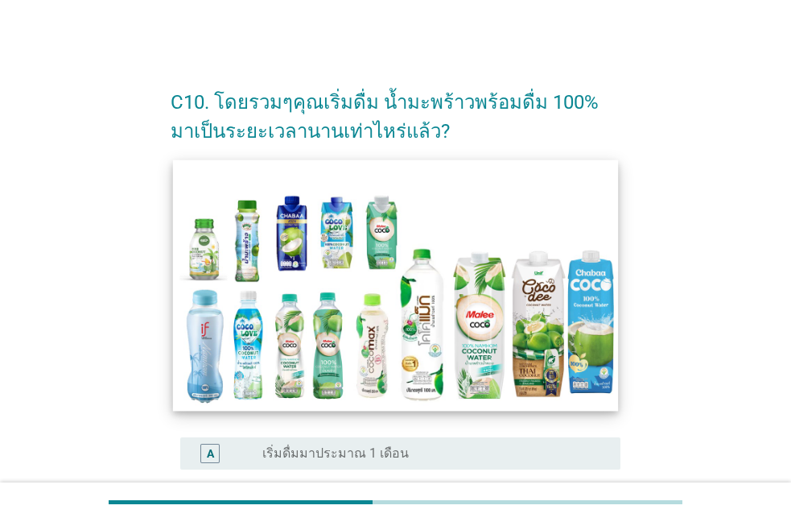
click at [385, 185] on img at bounding box center [396, 284] width 446 height 250
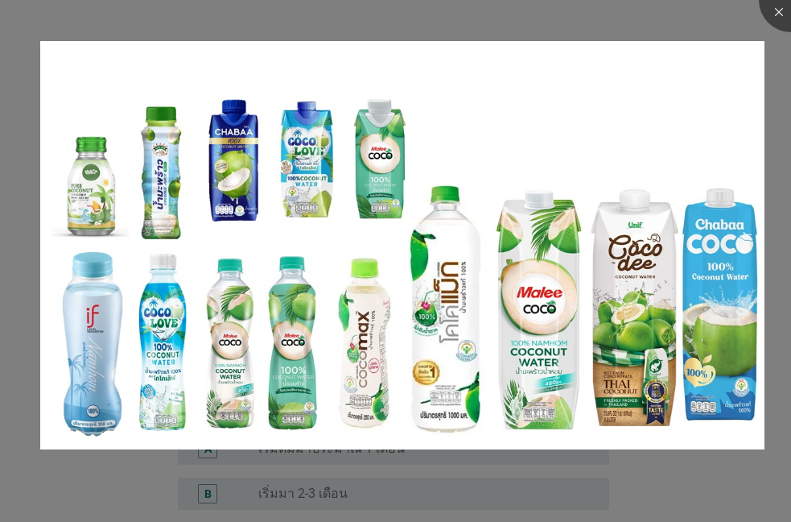
click at [675, 478] on div at bounding box center [395, 261] width 791 height 522
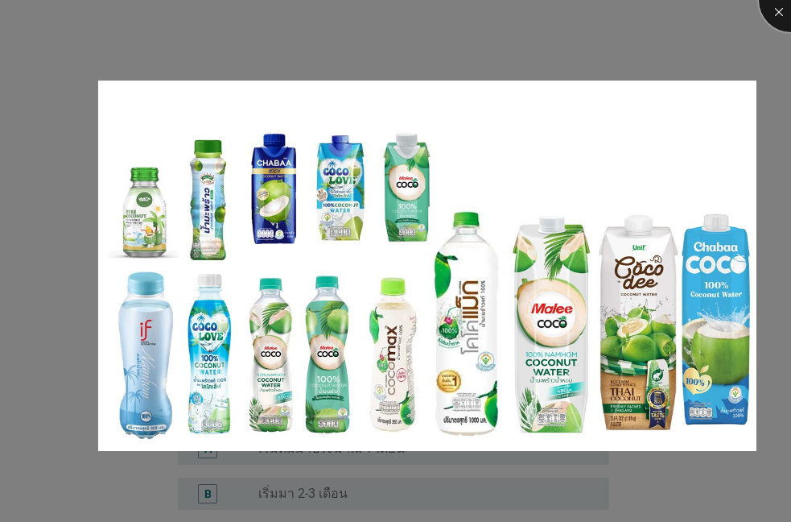
click at [774, 16] on div at bounding box center [791, 0] width 64 height 64
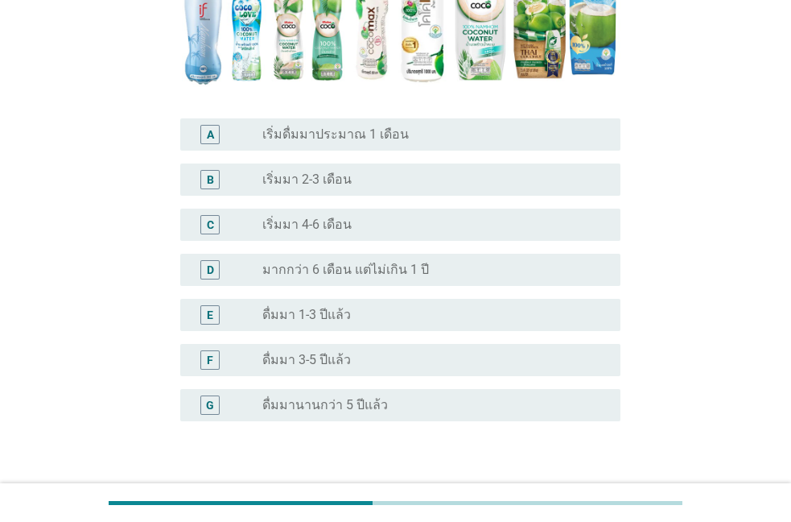
scroll to position [367, 0]
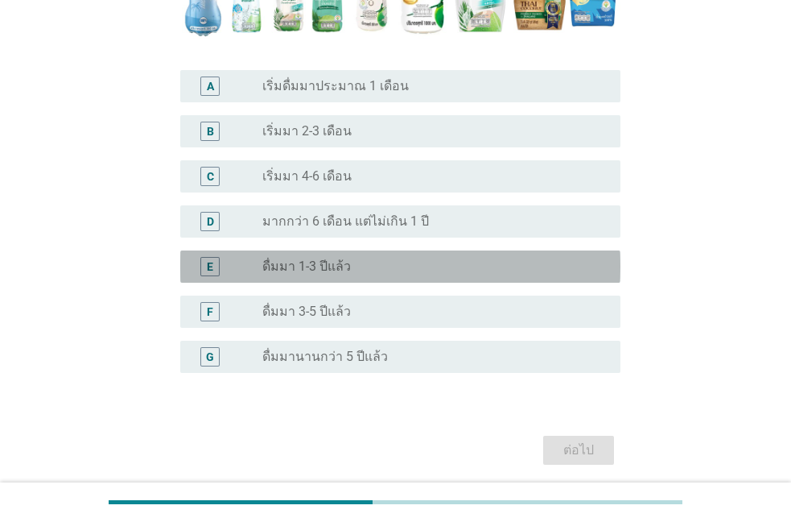
click at [337, 270] on label "ดื่มมา 1-3 ปีแล้ว" at bounding box center [306, 266] width 89 height 16
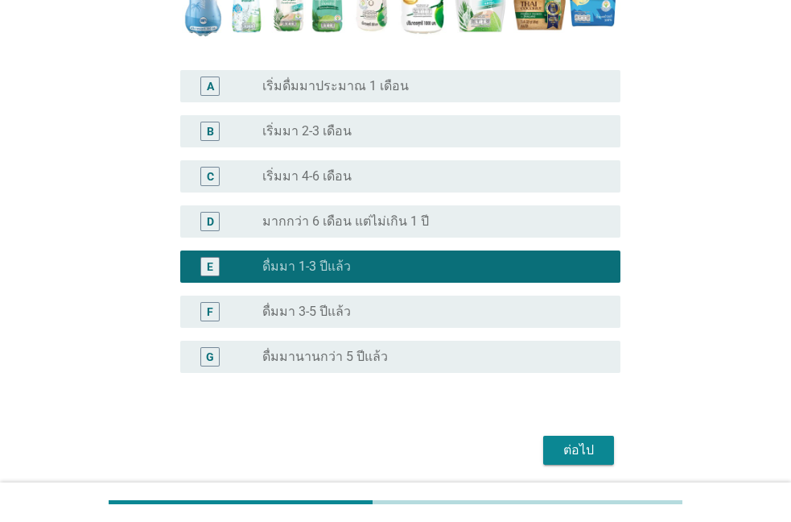
click at [552, 452] on button "ต่อไป" at bounding box center [579, 450] width 71 height 29
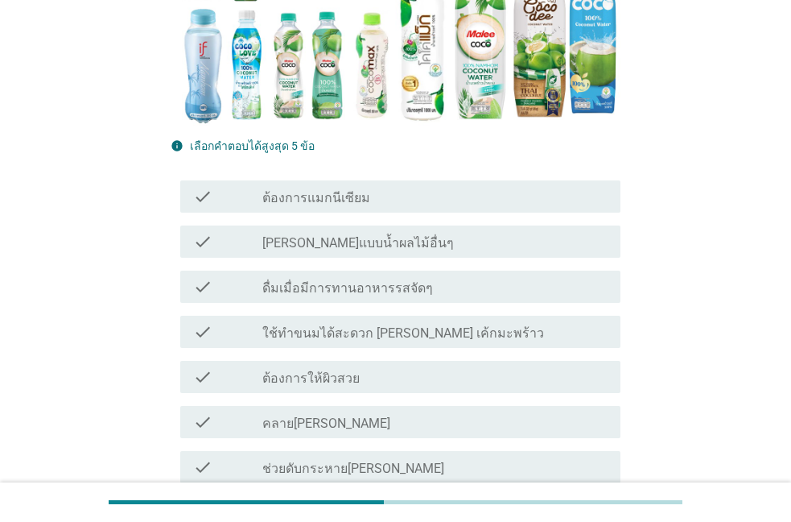
click at [334, 349] on div "check check_box_outline_blank ใช้ทำขนมได้สะดวก [PERSON_NAME] เค้กมะพร้าว" at bounding box center [396, 331] width 450 height 45
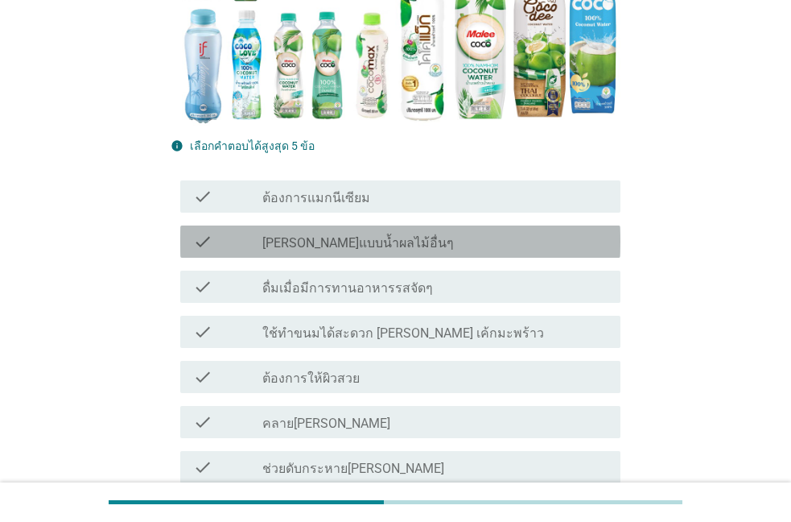
click at [350, 257] on div "check check_box_outline_blank [PERSON_NAME]แบบน้ำผลไม้อื่นๆ" at bounding box center [400, 241] width 440 height 32
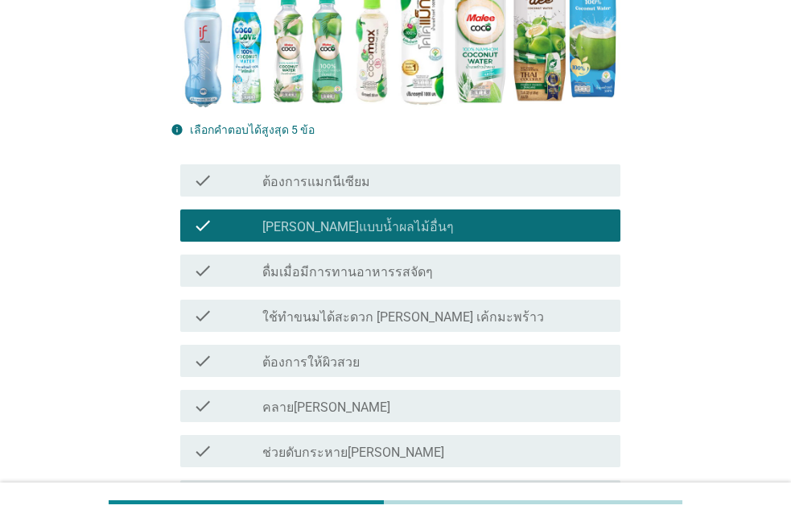
scroll to position [551, 0]
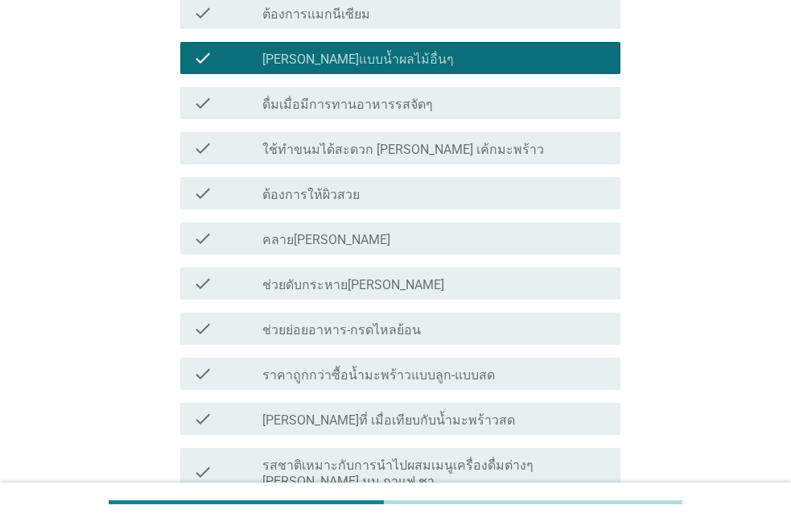
click at [333, 242] on div "check_box_outline_blank คลาย[PERSON_NAME]" at bounding box center [434, 238] width 345 height 19
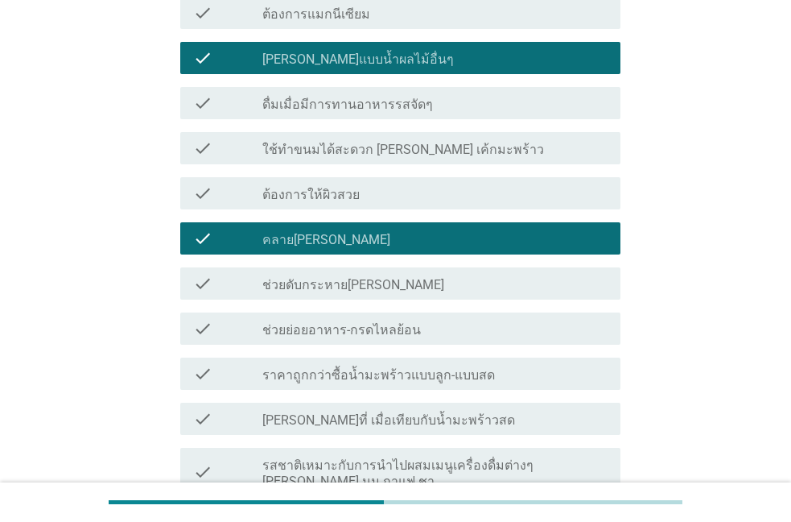
click at [334, 398] on div "check check_box_outline_blank [PERSON_NAME]ที่ เมื่อเทียบกับน้ำมะพร้าวสด" at bounding box center [396, 418] width 450 height 45
click at [323, 425] on label "[PERSON_NAME]ที่ เมื่อเทียบกับน้ำมะพร้าวสด" at bounding box center [388, 420] width 253 height 16
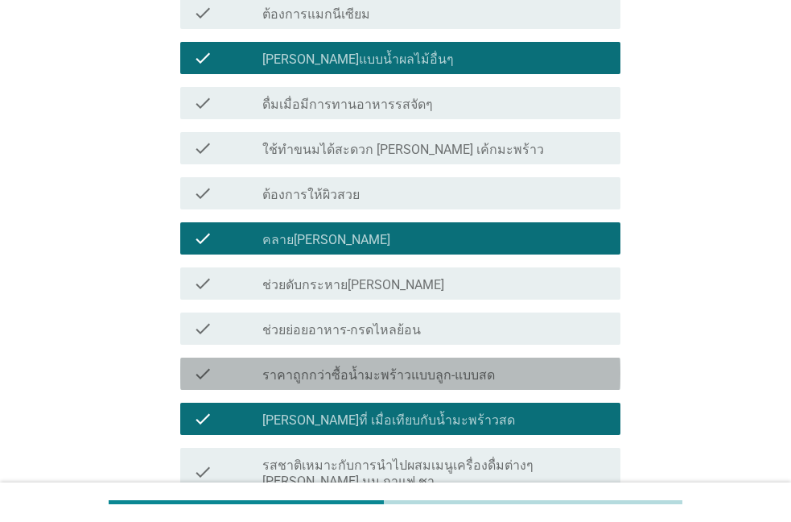
click at [316, 376] on label "ราคาถูกกว่าซื้อน้ำมะพร้าวแบบลูก-แบบสด" at bounding box center [378, 375] width 233 height 16
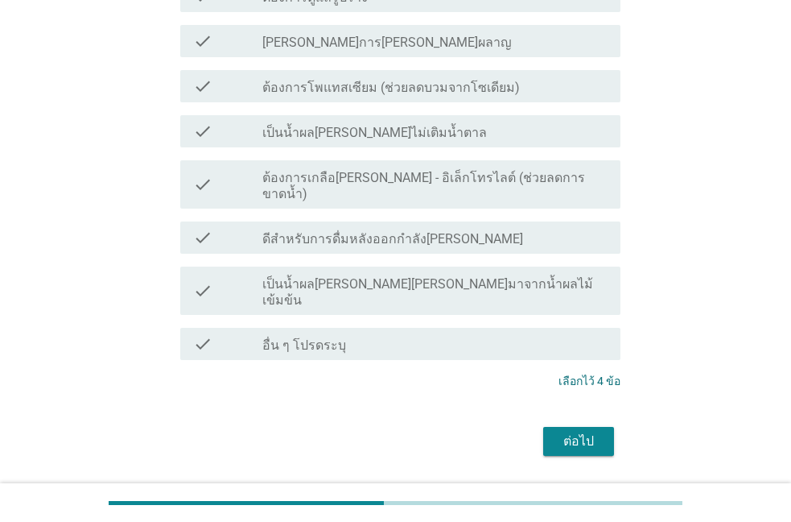
scroll to position [1442, 0]
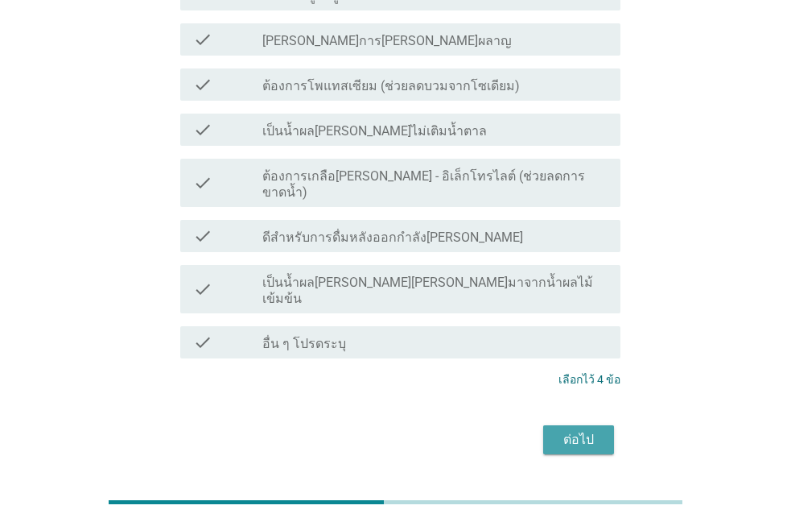
click at [575, 430] on div "ต่อไป" at bounding box center [578, 439] width 45 height 19
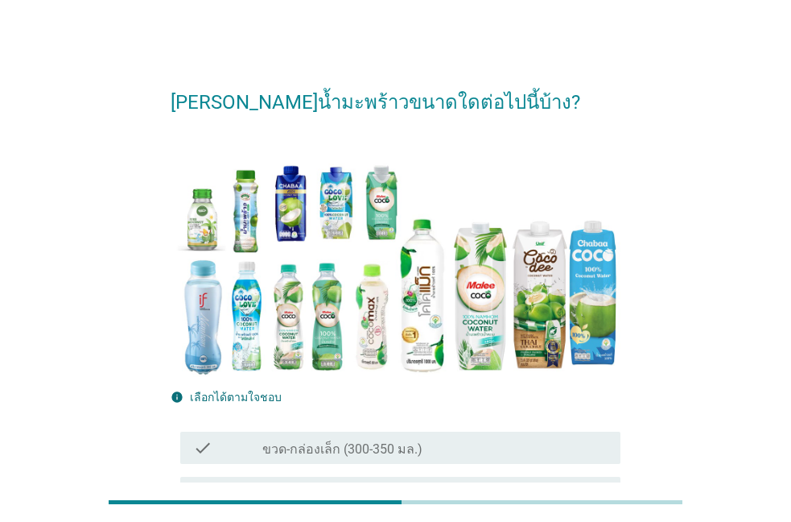
scroll to position [176, 0]
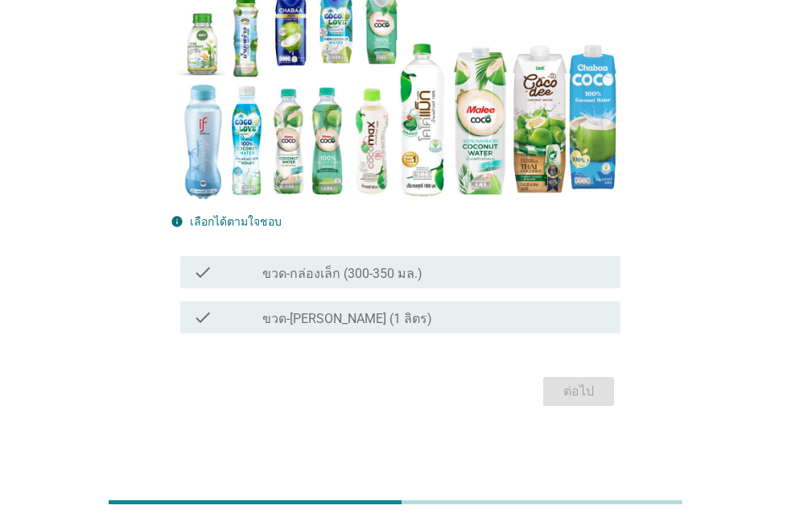
click at [370, 316] on label "ขวด-[PERSON_NAME] (1 ลิตร)" at bounding box center [347, 319] width 170 height 16
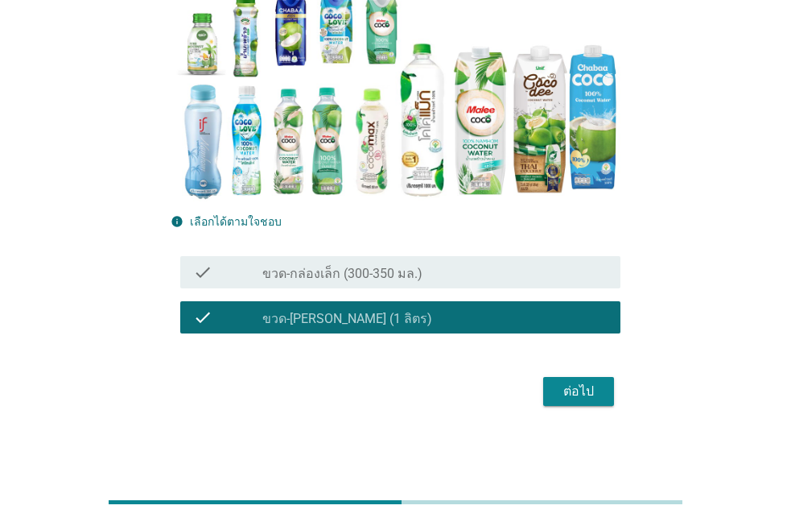
click at [571, 395] on div "ต่อไป" at bounding box center [578, 391] width 45 height 19
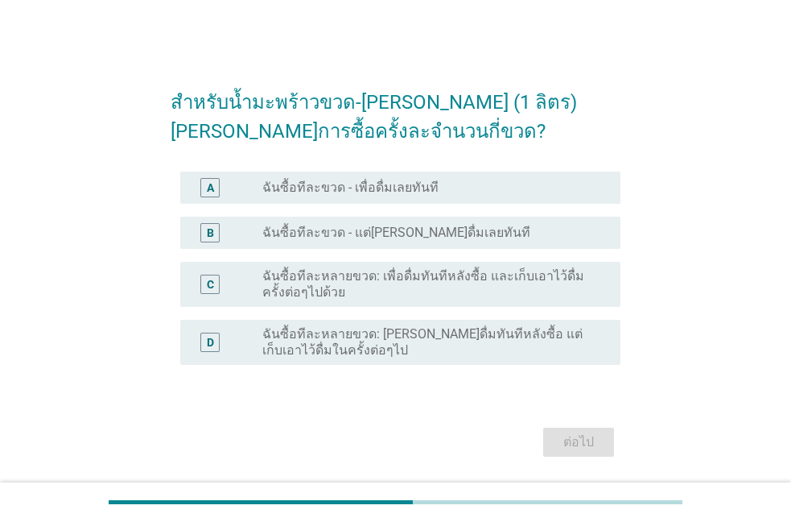
click at [344, 300] on div "C radio_button_unchecked ฉันซื้อทีละหลายขวด: เพื่อดื่มทันทีหลังซื้อ และเก็บเอาไ…" at bounding box center [400, 284] width 440 height 45
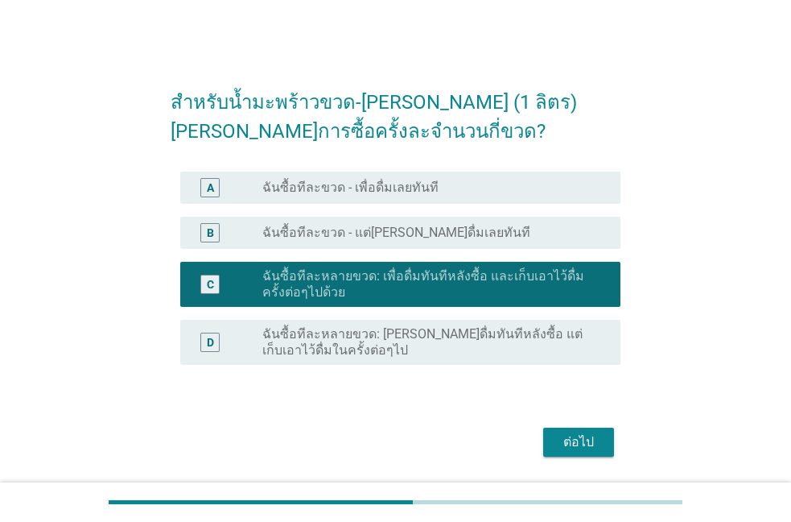
click at [593, 446] on div "ต่อไป" at bounding box center [578, 441] width 45 height 19
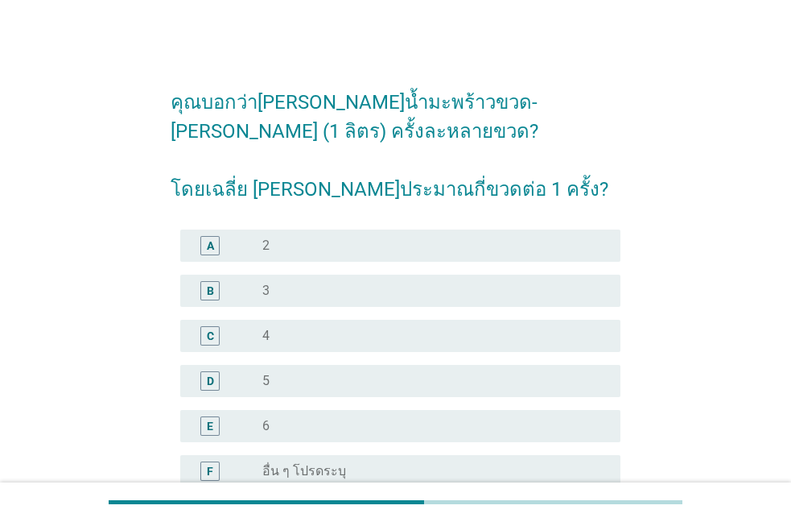
click at [330, 317] on div "C radio_button_unchecked 4" at bounding box center [396, 335] width 450 height 45
click at [298, 379] on div "radio_button_unchecked 5" at bounding box center [428, 381] width 333 height 16
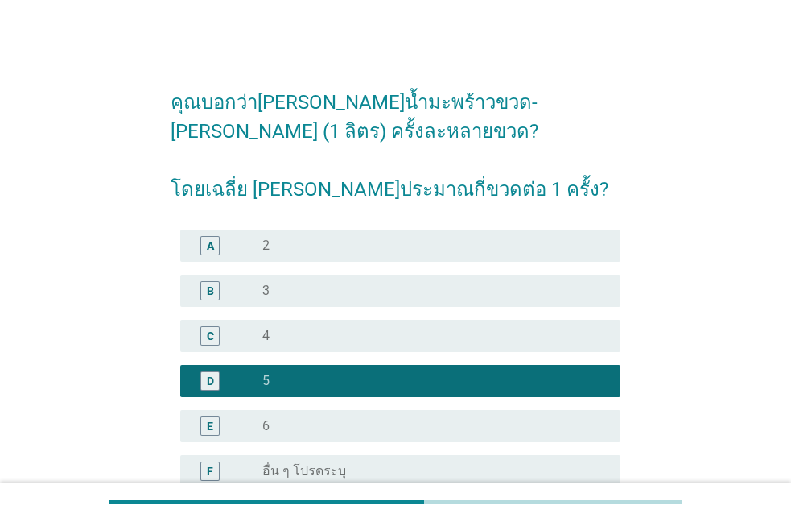
click at [297, 337] on div "radio_button_unchecked 4" at bounding box center [428, 336] width 333 height 16
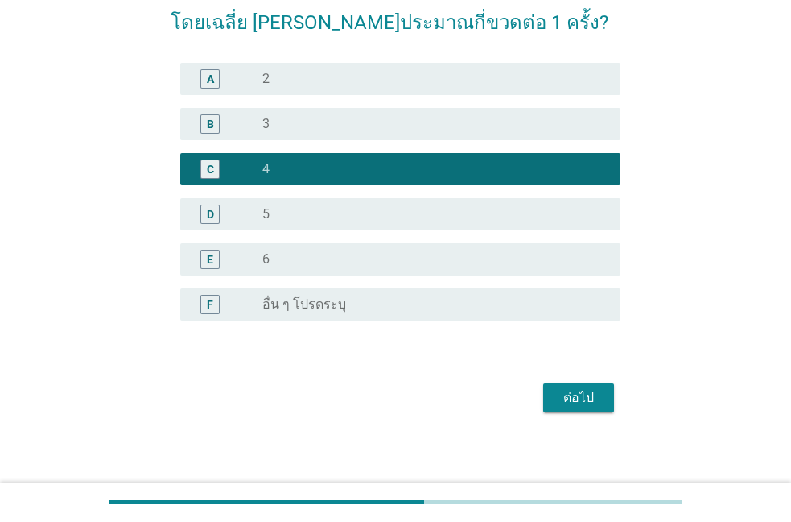
scroll to position [172, 0]
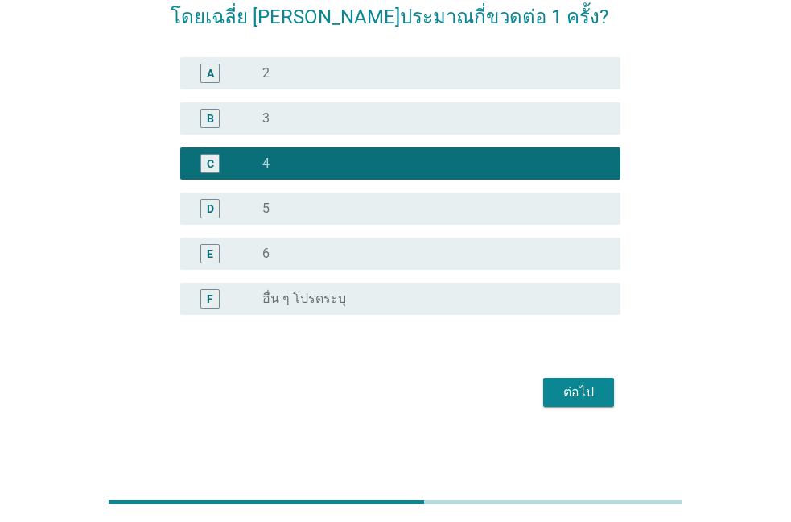
click at [611, 386] on button "ต่อไป" at bounding box center [579, 392] width 71 height 29
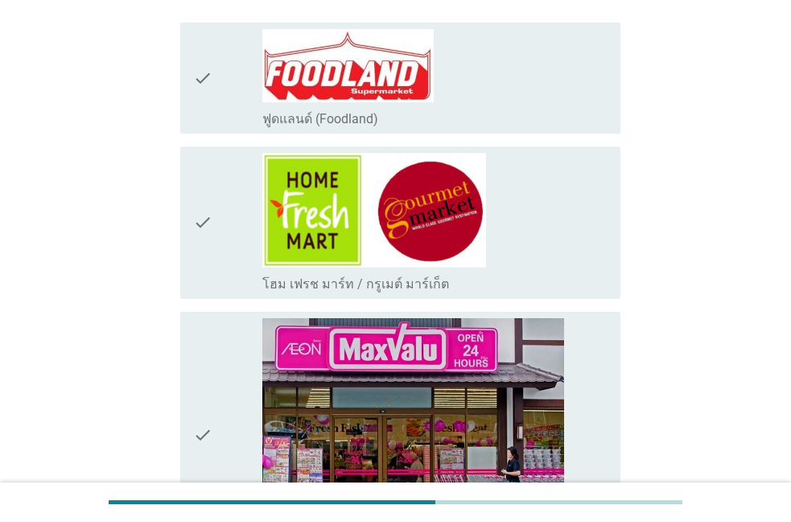
scroll to position [0, 0]
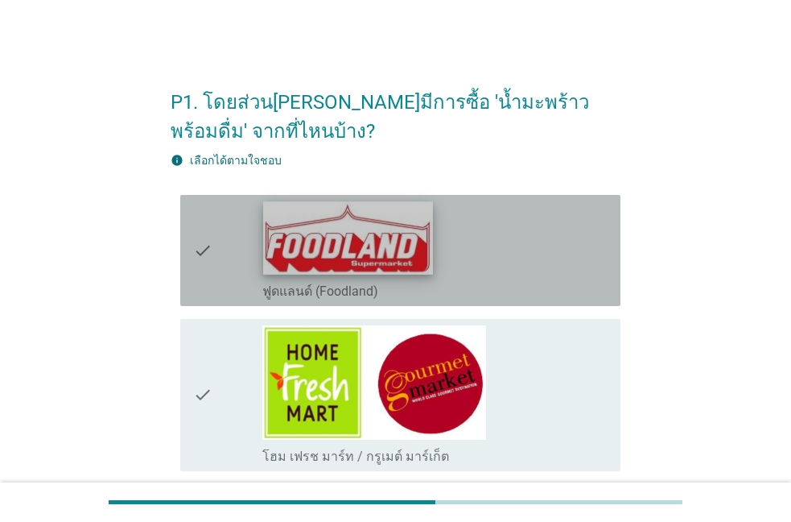
click at [329, 266] on img at bounding box center [348, 237] width 170 height 72
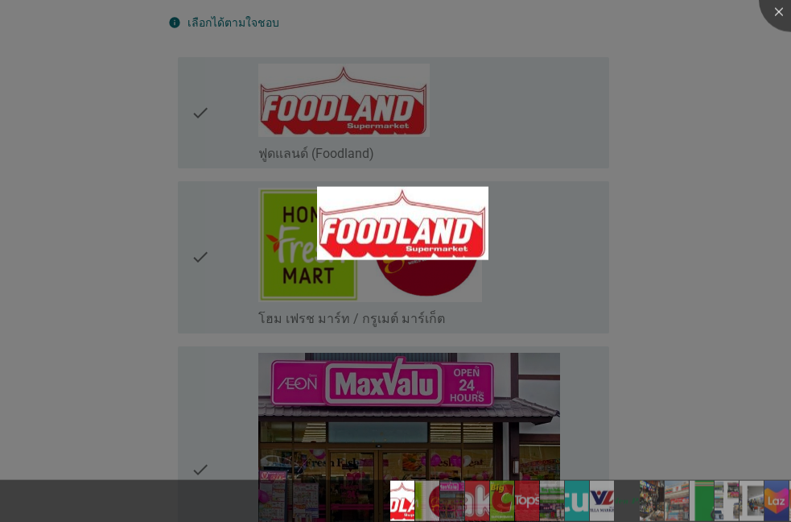
scroll to position [275, 0]
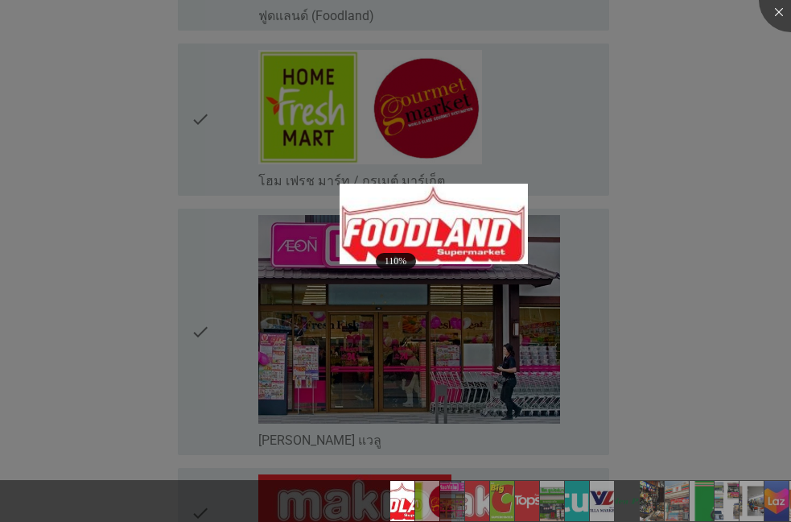
click at [91, 223] on div at bounding box center [395, 261] width 791 height 522
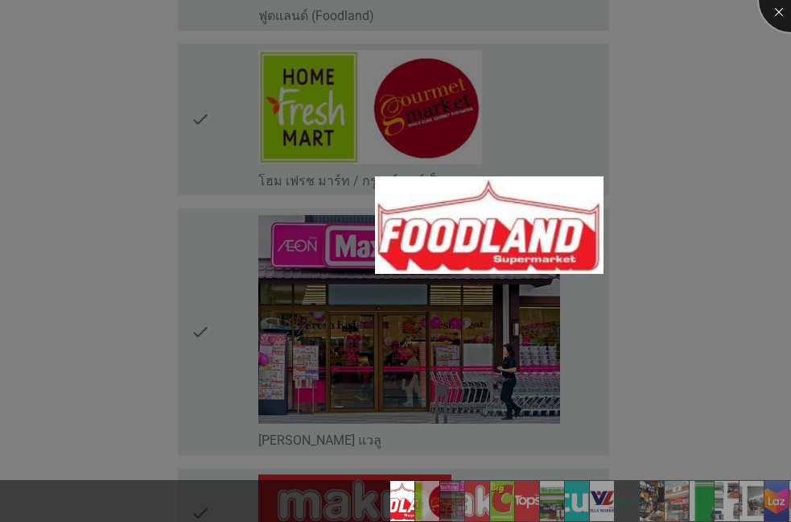
click at [783, 4] on div at bounding box center [791, 0] width 64 height 64
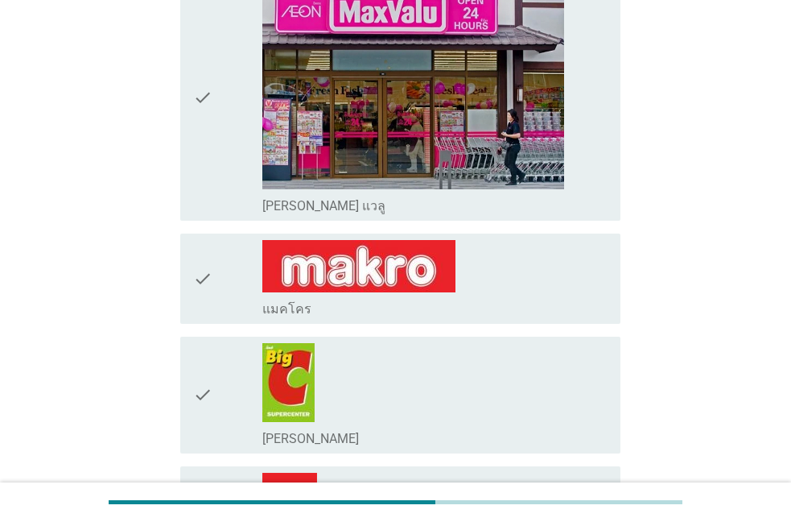
scroll to position [551, 0]
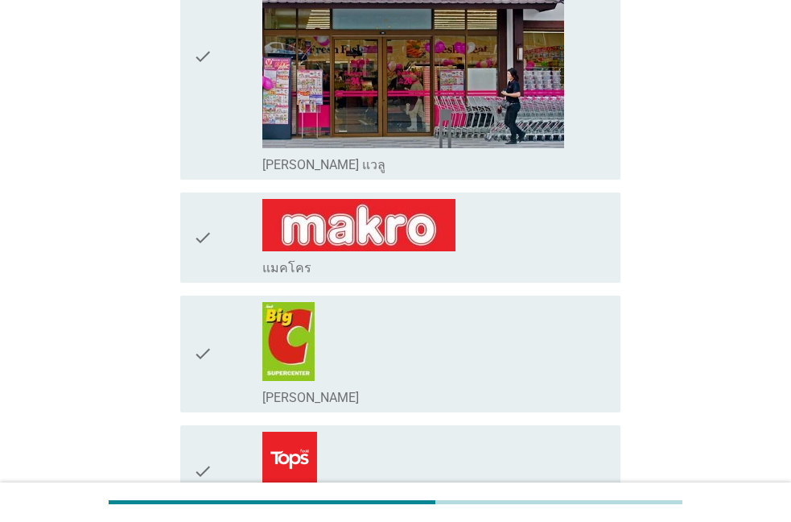
click at [199, 275] on div "check check_box_outline_blank แมคโคร" at bounding box center [400, 237] width 440 height 90
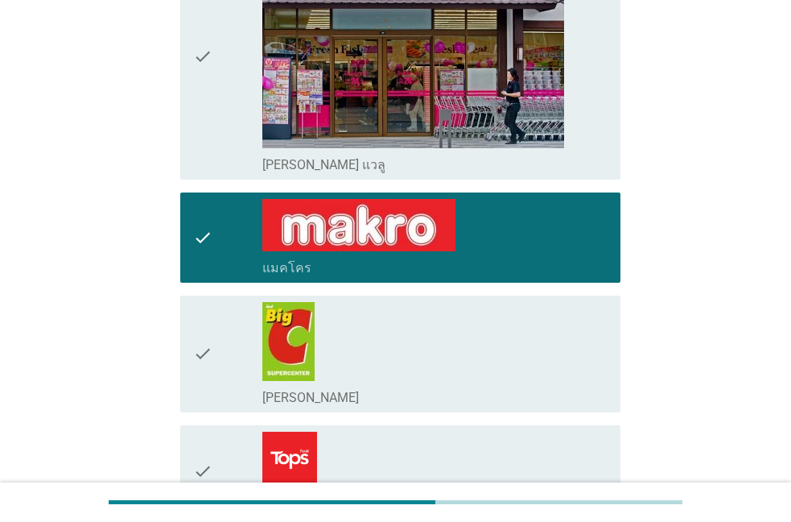
click at [201, 370] on icon "check" at bounding box center [202, 354] width 19 height 104
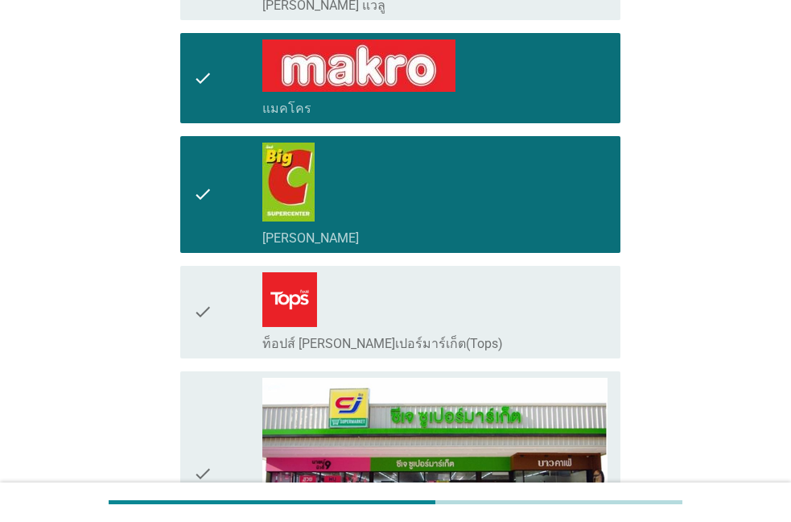
scroll to position [826, 0]
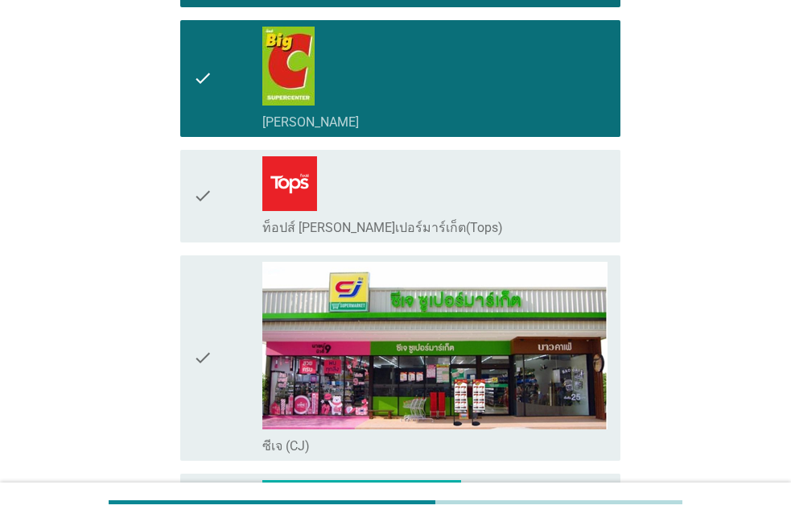
click at [198, 217] on icon "check" at bounding box center [202, 196] width 19 height 80
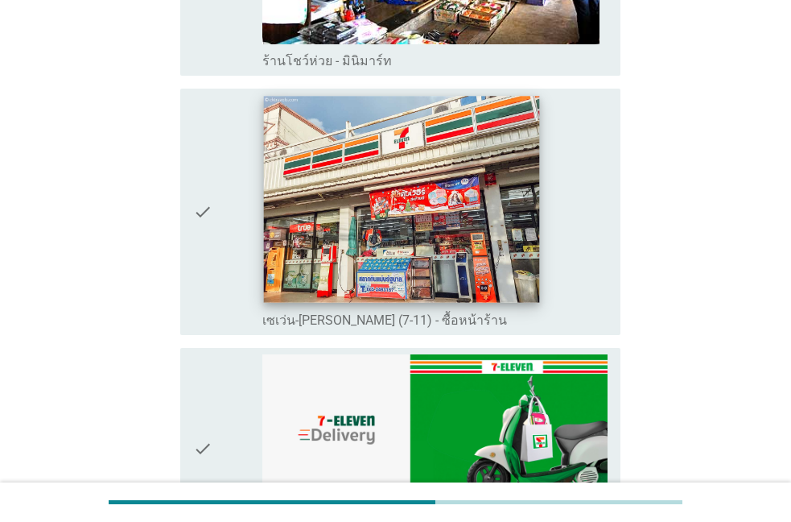
scroll to position [2111, 0]
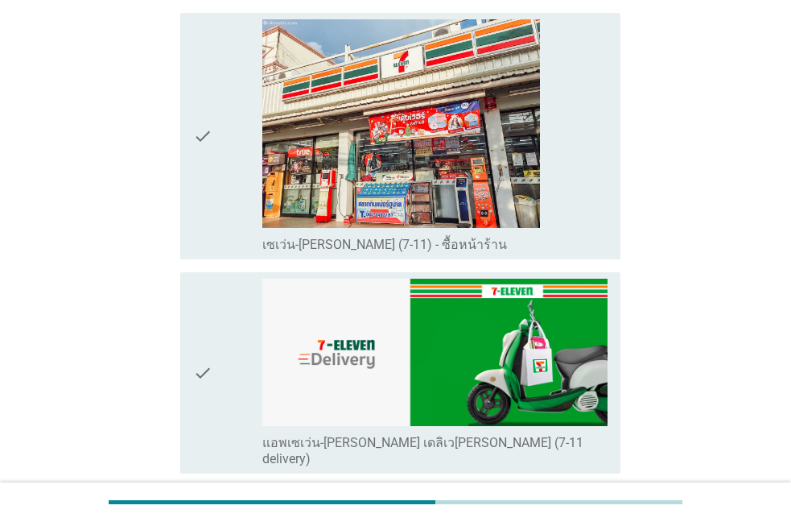
click at [213, 216] on div "check" at bounding box center [227, 136] width 69 height 234
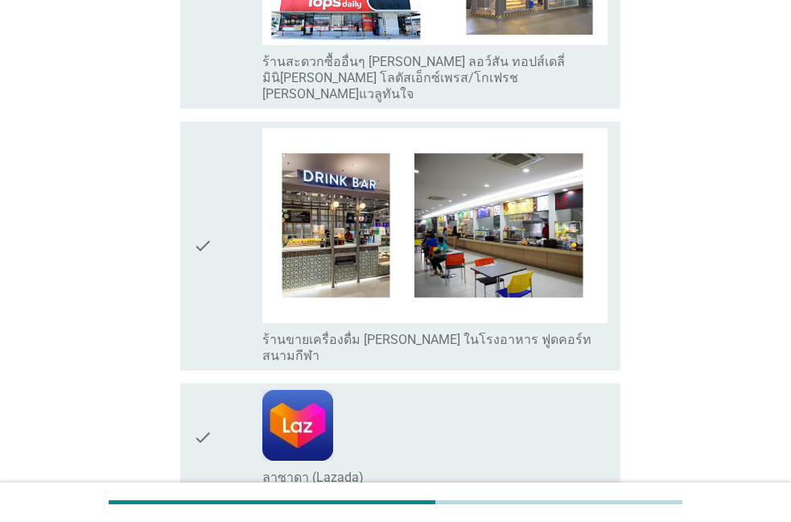
scroll to position [3121, 0]
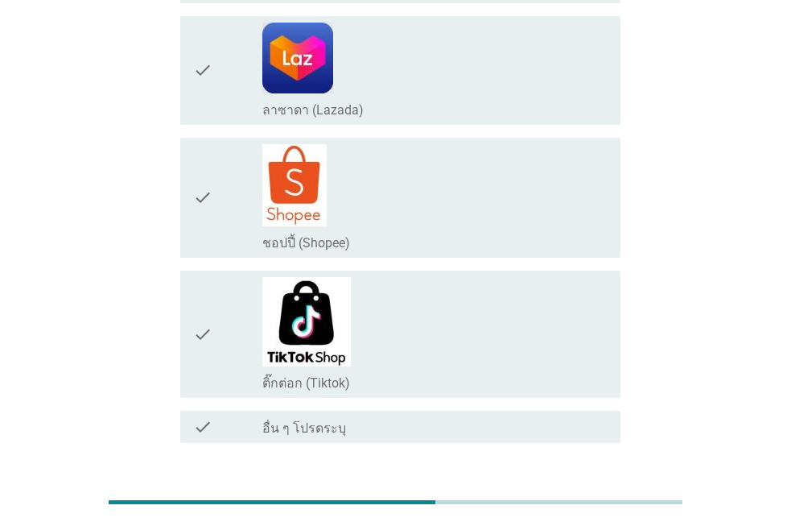
click at [582, 491] on div "ต่อไป" at bounding box center [578, 500] width 45 height 19
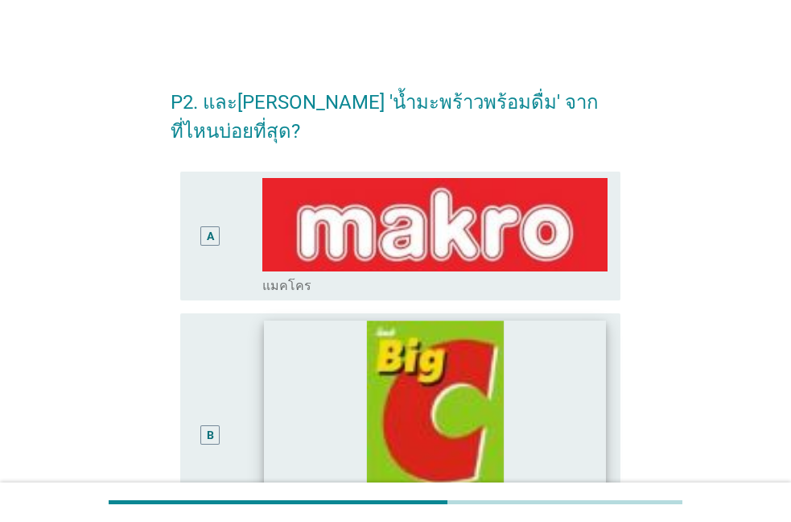
scroll to position [275, 0]
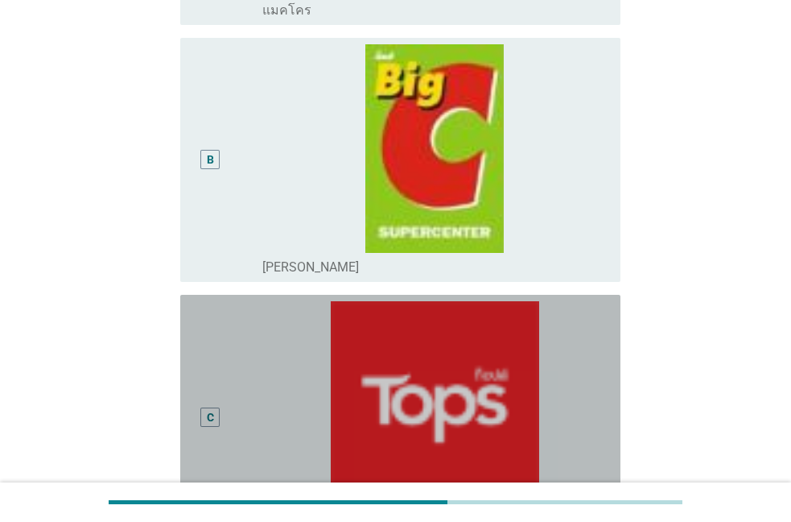
click at [189, 337] on div "C radio_button_unchecked ท็อปส์ [PERSON_NAME]เปอร์มาร์เก็ต(Tops)" at bounding box center [400, 417] width 440 height 244
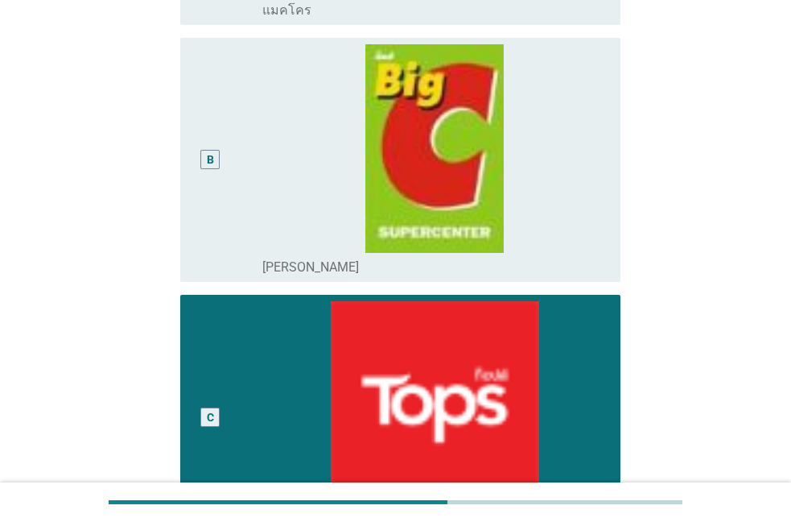
click at [217, 205] on div "B" at bounding box center [210, 159] width 35 height 231
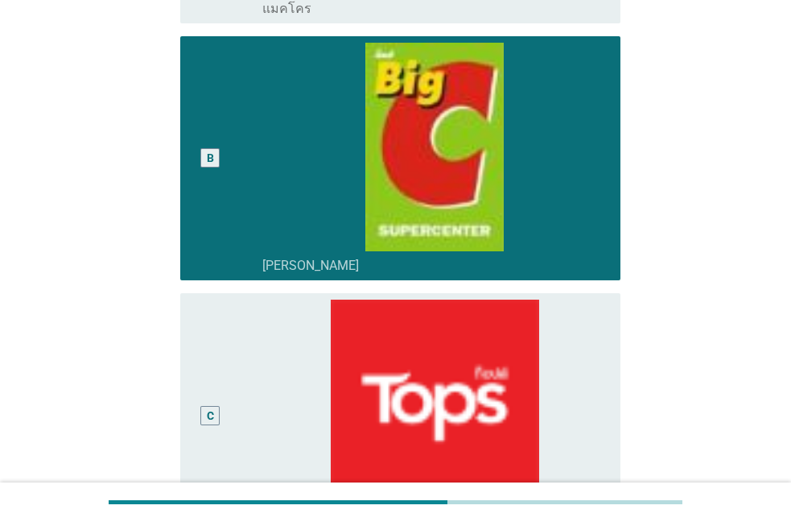
scroll to position [643, 0]
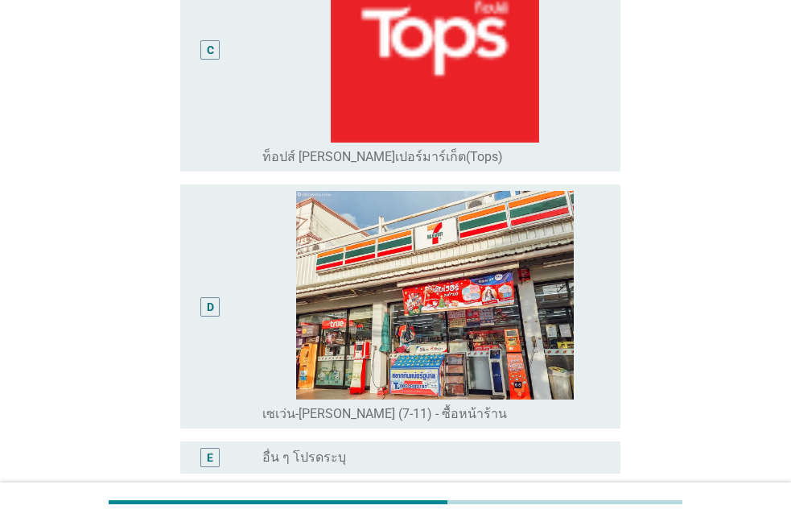
click at [181, 402] on div "D radio_button_unchecked เซเว่น-[PERSON_NAME] (7-11) - ซื้อหน้าร้าน" at bounding box center [396, 306] width 450 height 257
click at [203, 360] on div "D" at bounding box center [210, 306] width 35 height 231
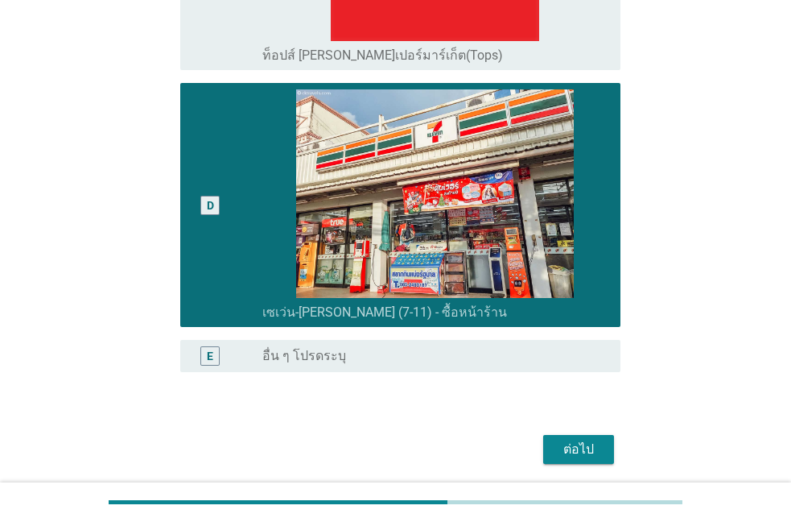
scroll to position [773, 0]
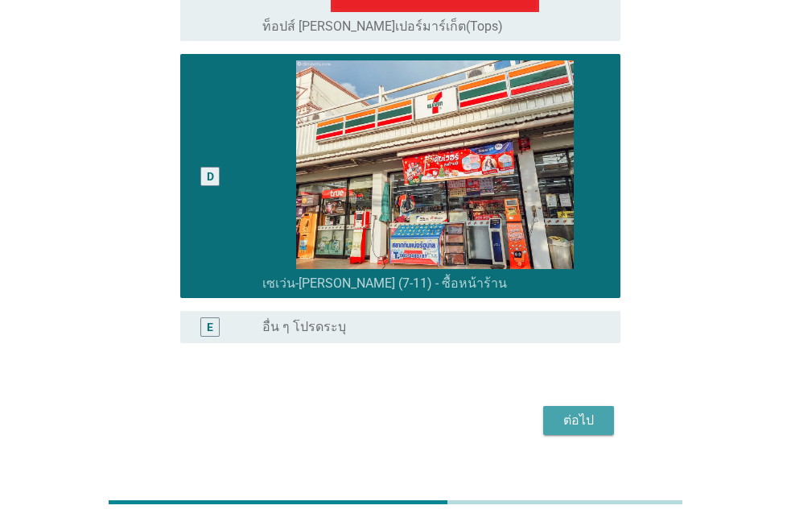
click at [572, 406] on button "ต่อไป" at bounding box center [579, 420] width 71 height 29
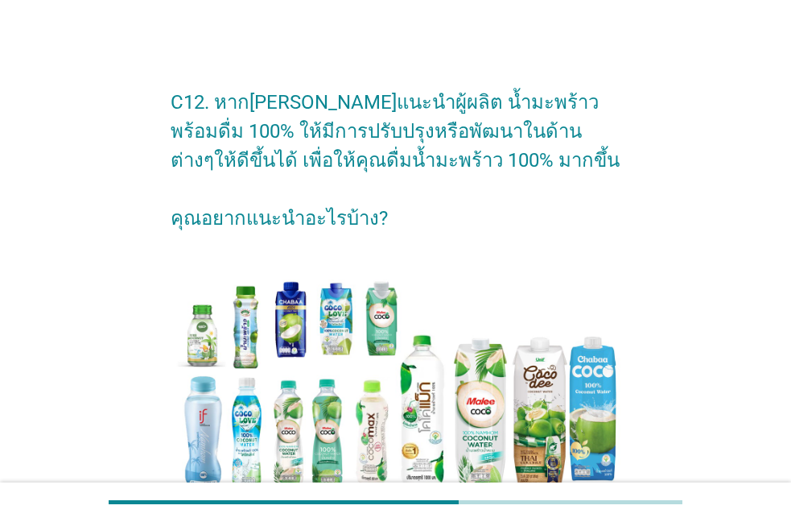
scroll to position [304, 0]
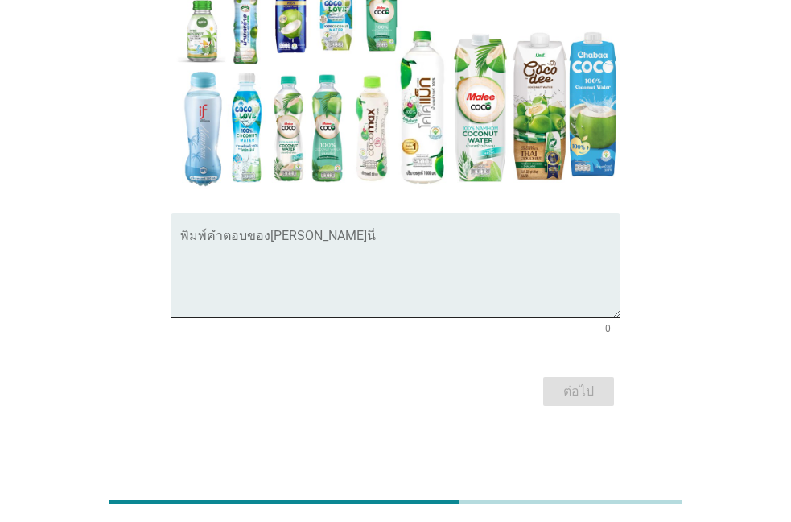
click at [238, 287] on textarea "พิมพ์คำตอบของคุณ ที่นี่" at bounding box center [400, 275] width 440 height 85
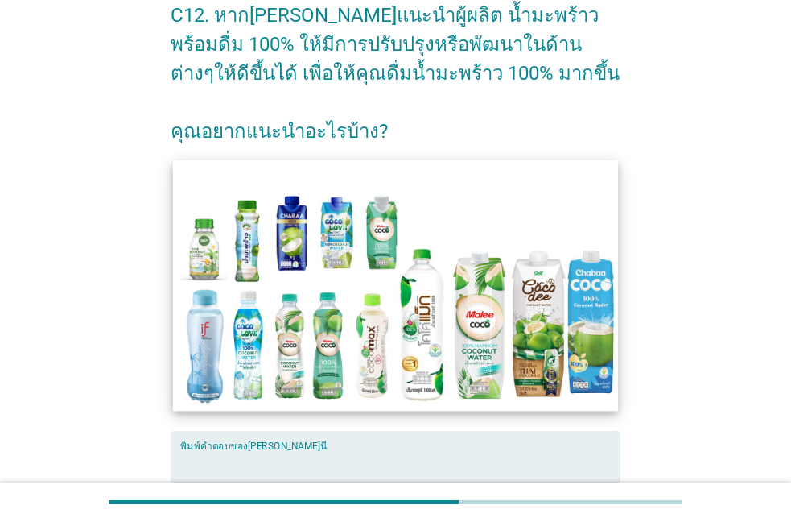
scroll to position [121, 0]
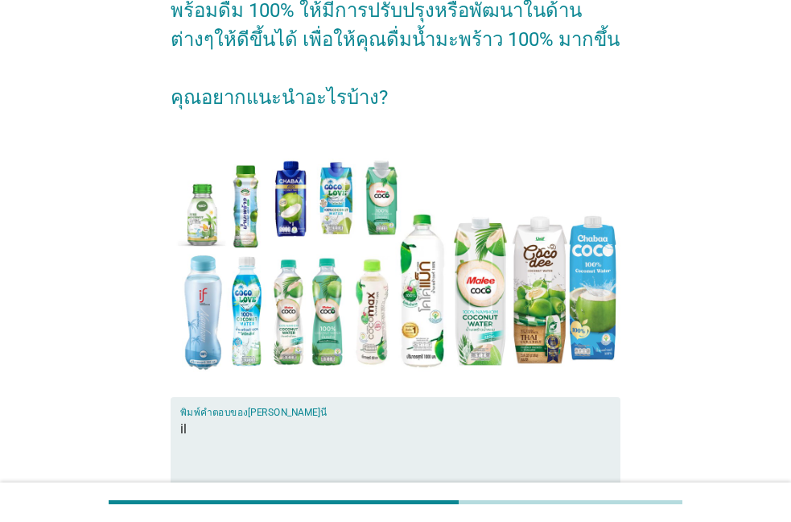
type textarea "i"
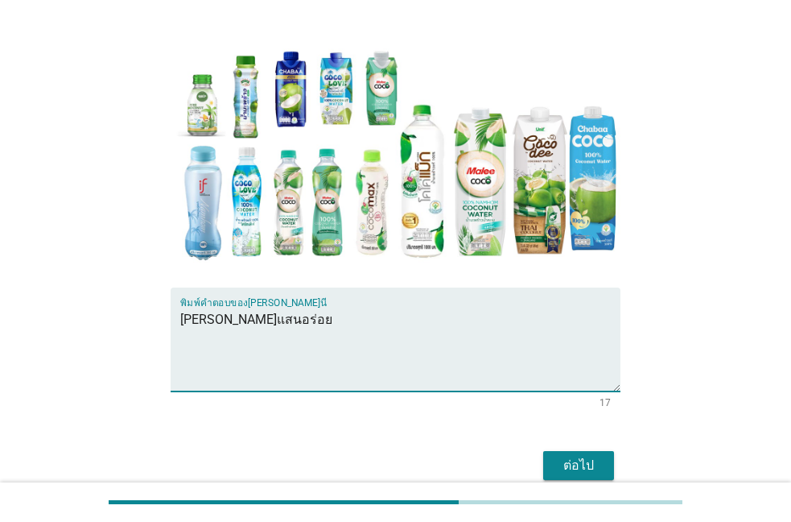
scroll to position [304, 0]
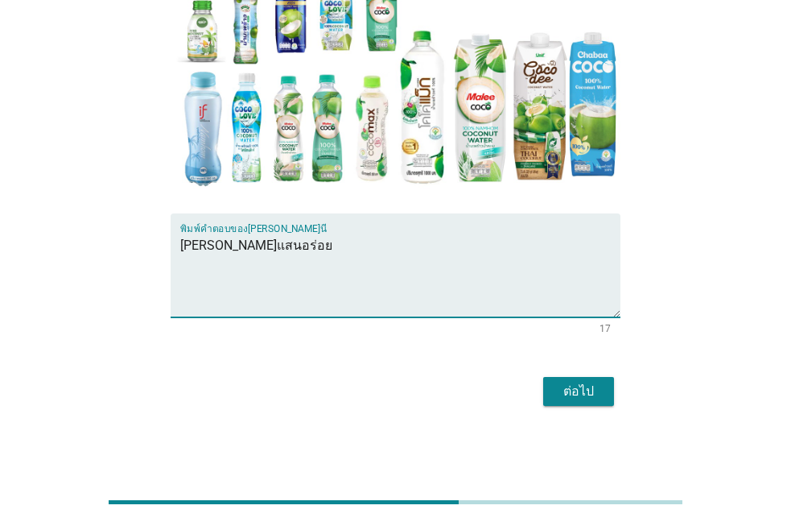
type textarea "[PERSON_NAME]แสนอร่อย"
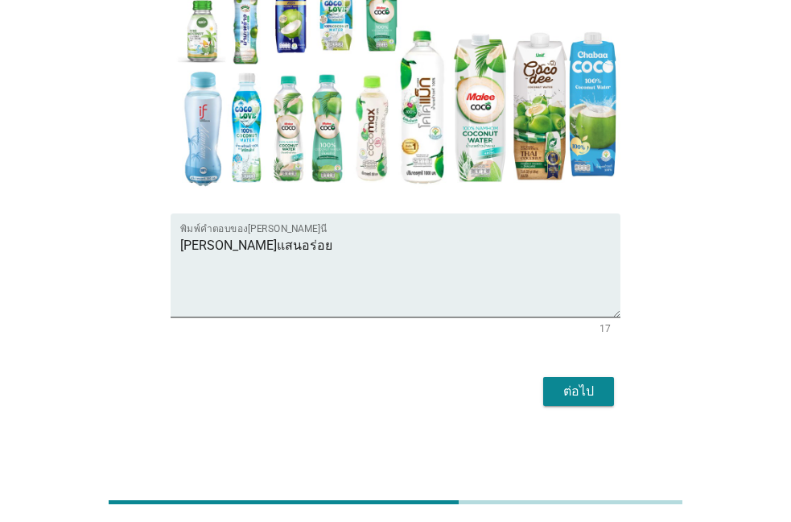
click at [542, 382] on div "ต่อไป" at bounding box center [396, 391] width 450 height 39
click at [557, 386] on button "ต่อไป" at bounding box center [579, 391] width 71 height 29
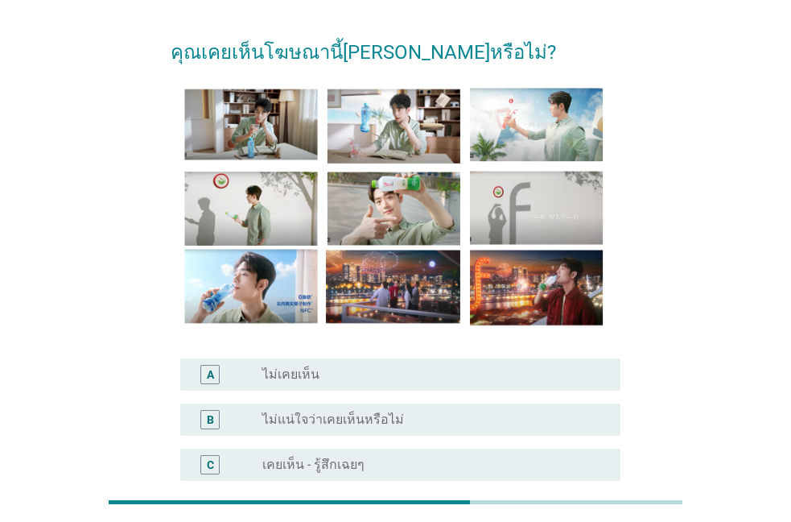
scroll to position [92, 0]
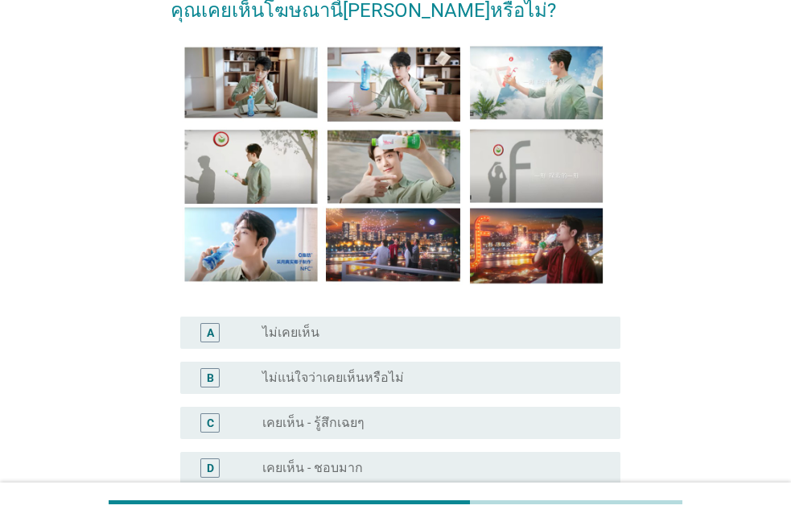
click at [341, 383] on label "ไม่แน่ใจว่าเคยเห็นหรือไม่" at bounding box center [333, 378] width 142 height 16
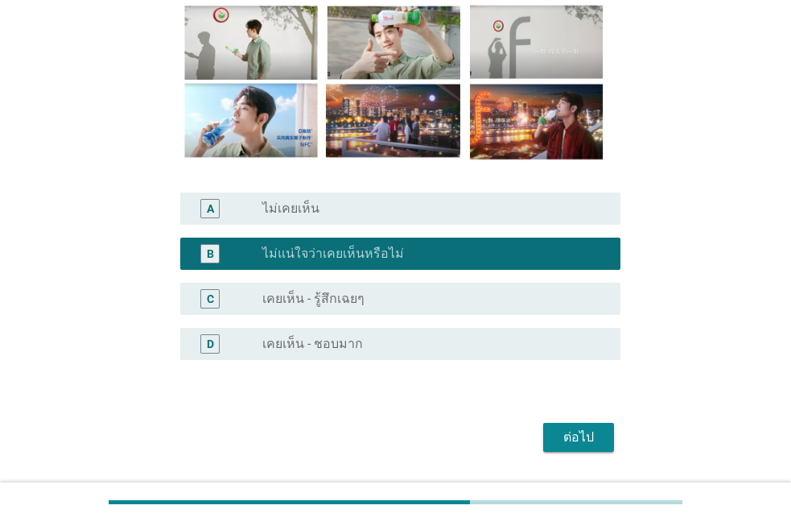
scroll to position [262, 0]
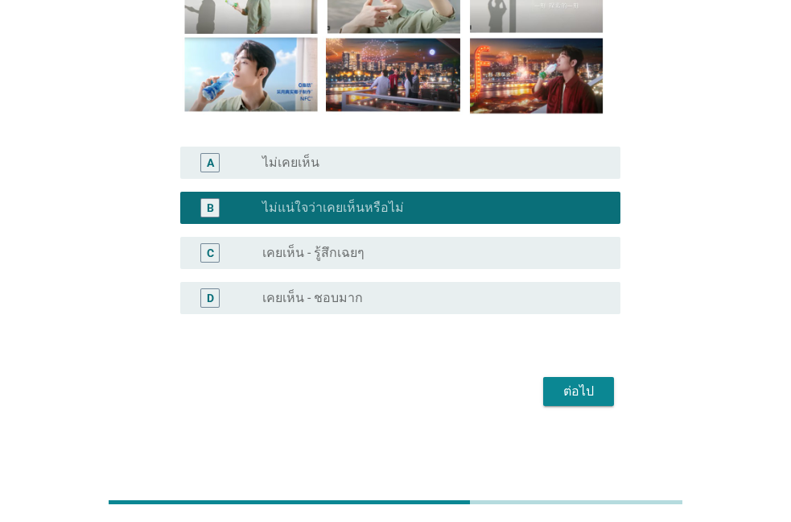
click at [568, 396] on div "ต่อไป" at bounding box center [578, 391] width 45 height 19
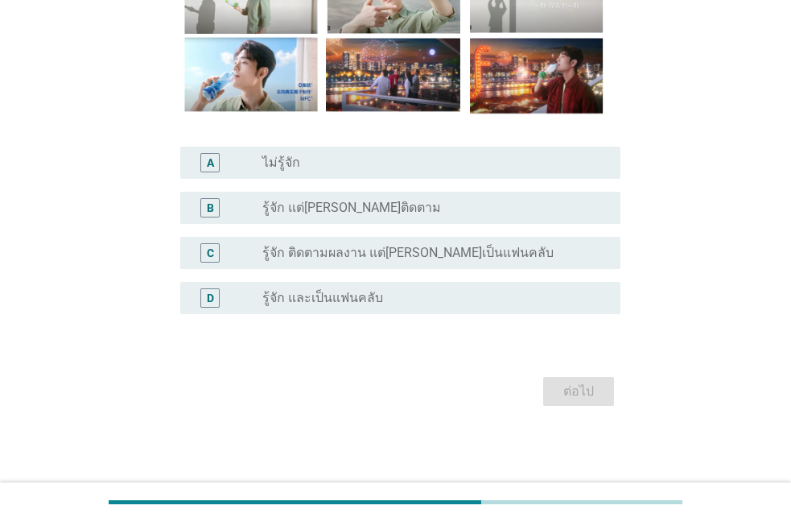
scroll to position [0, 0]
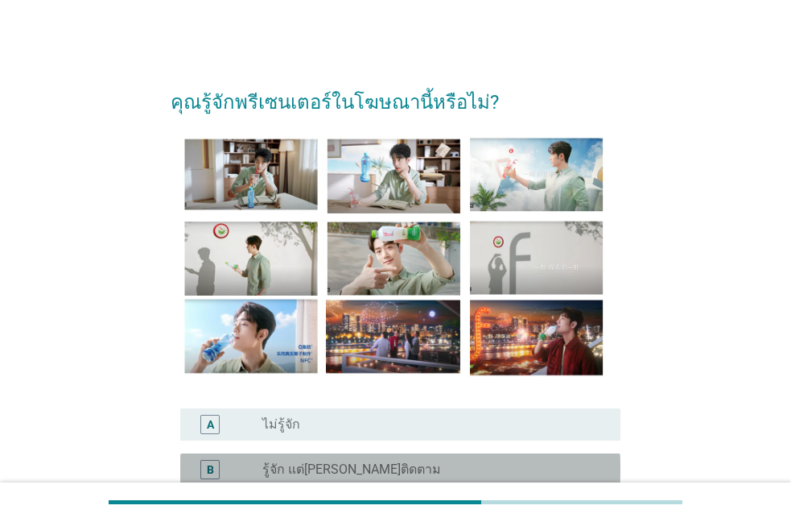
click at [355, 473] on label "รู้จัก แต่[PERSON_NAME]ติดตาม" at bounding box center [351, 469] width 179 height 16
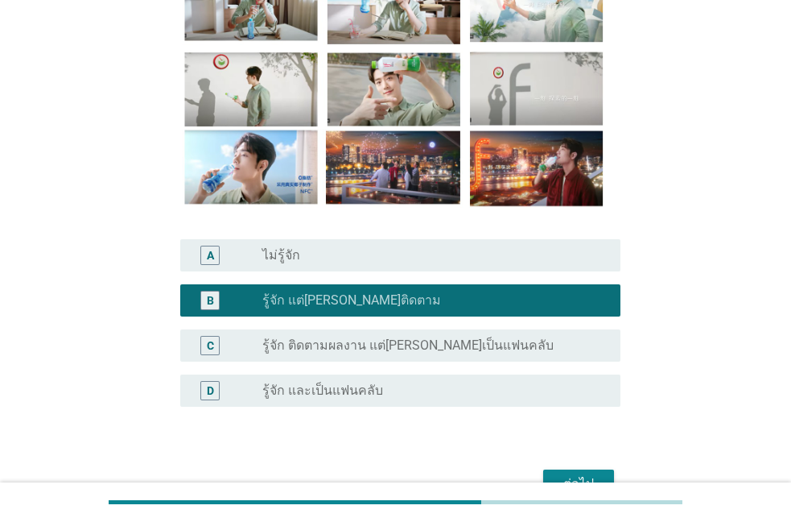
scroll to position [262, 0]
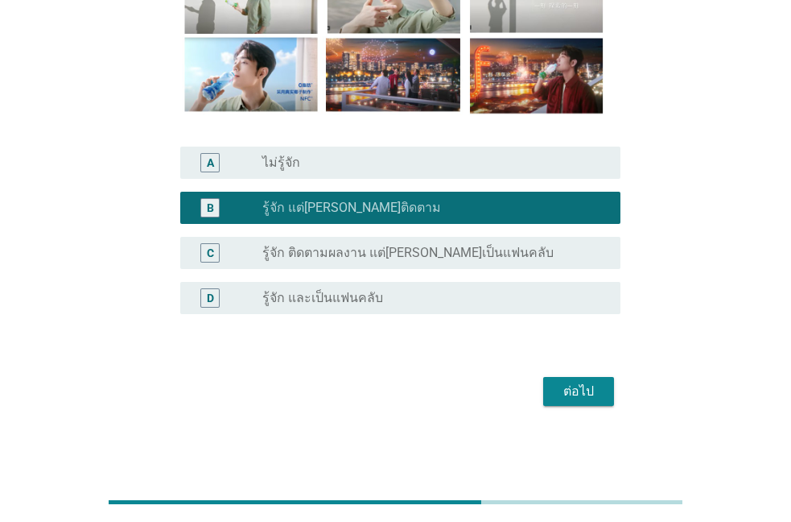
click at [551, 388] on button "ต่อไป" at bounding box center [579, 391] width 71 height 29
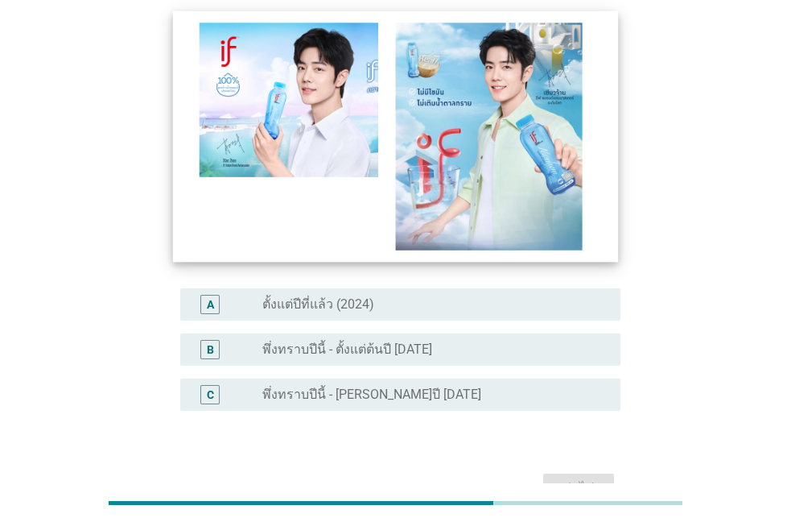
scroll to position [184, 0]
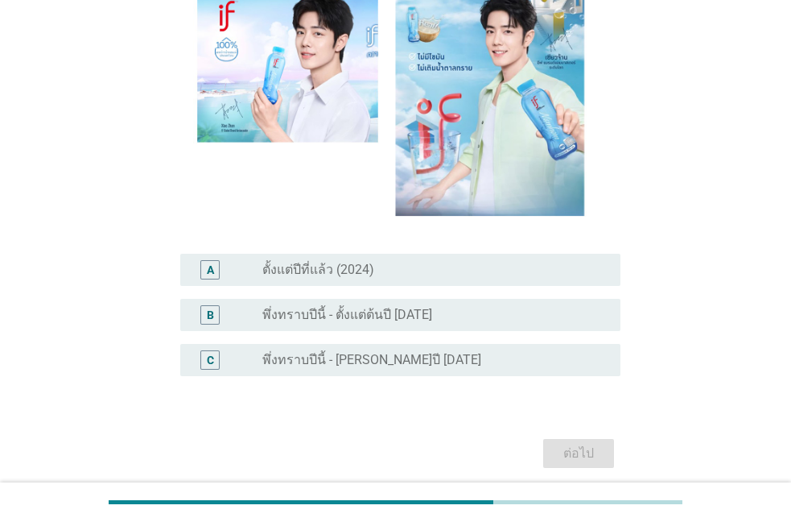
click at [420, 360] on label "พึ่งทราบปีนี้ - [PERSON_NAME]ปี [DATE]" at bounding box center [371, 360] width 219 height 16
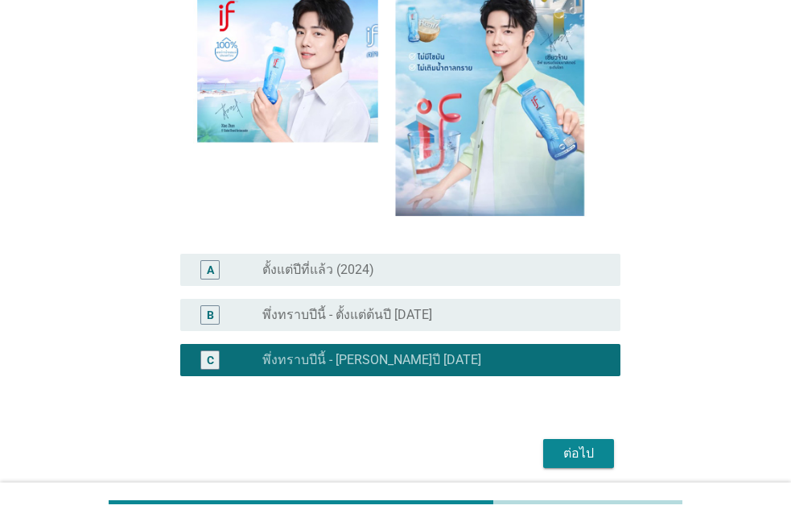
click at [587, 457] on div "ต่อไป" at bounding box center [578, 453] width 45 height 19
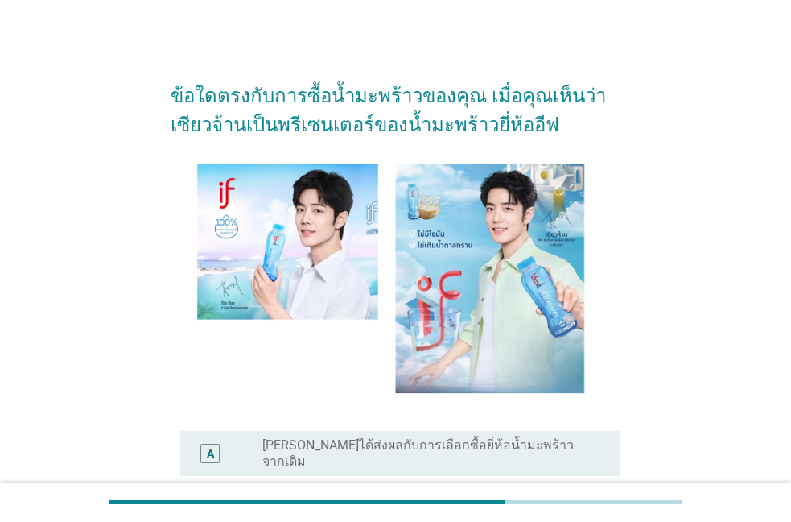
scroll to position [304, 0]
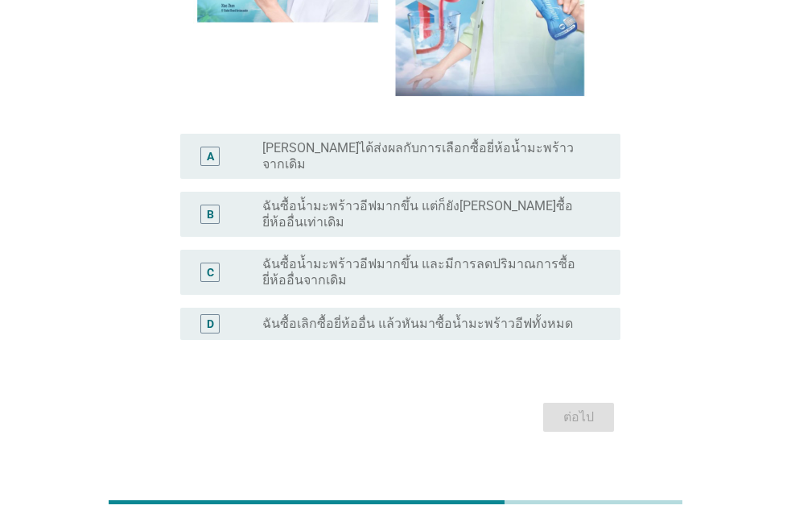
click at [424, 256] on label "ฉันซื้อน้ำมะพร้าวอีฟมากขึ้น และมีการลดปริมาณการซื้อยี่ห้ออื่นจากเดิม" at bounding box center [428, 272] width 333 height 32
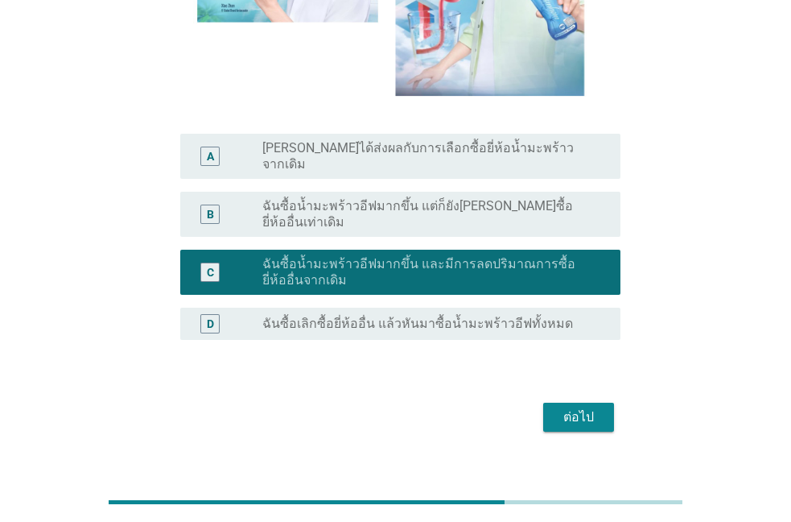
click at [577, 407] on div "ต่อไป" at bounding box center [578, 416] width 45 height 19
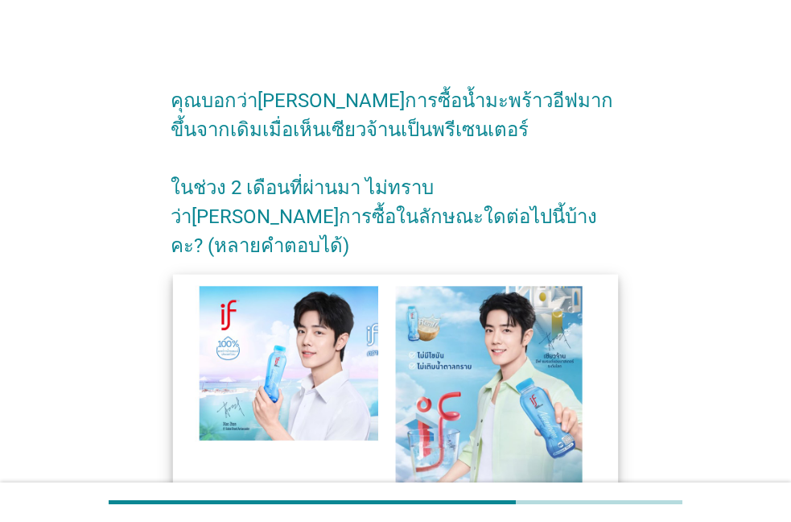
scroll to position [367, 0]
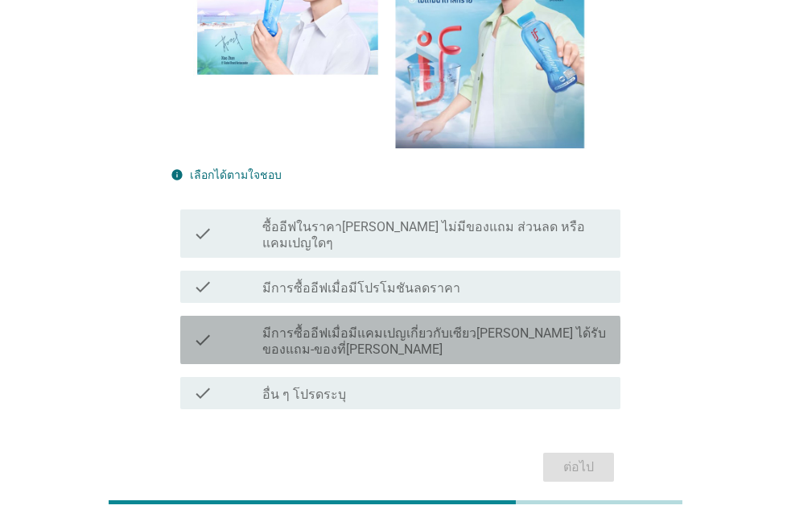
click at [414, 325] on label "มีการซื้ออีฟเมื่อมีแคมเปญเกี่ยวกับเซียว[PERSON_NAME] ได้รับของแถม-ของที่[PERSON…" at bounding box center [434, 341] width 345 height 32
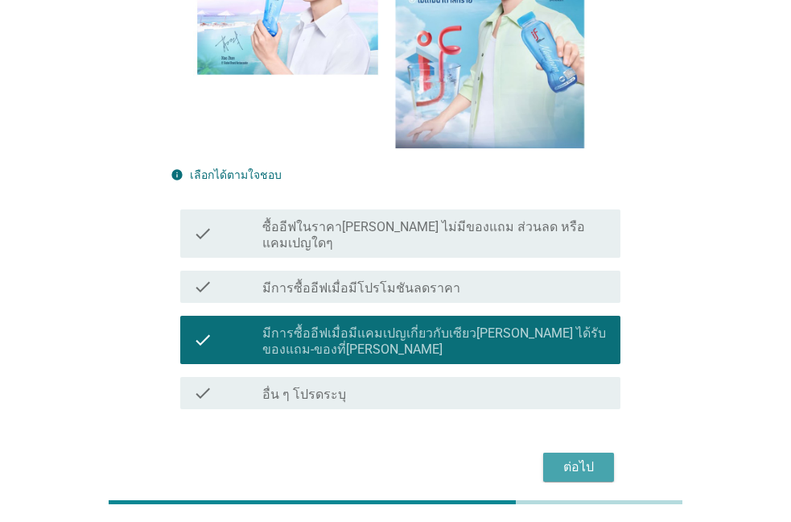
click at [590, 457] on div "ต่อไป" at bounding box center [578, 466] width 45 height 19
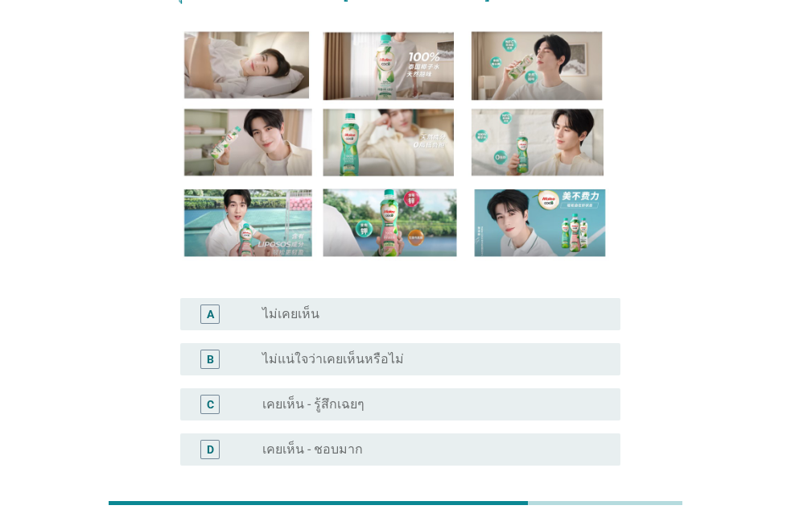
scroll to position [184, 0]
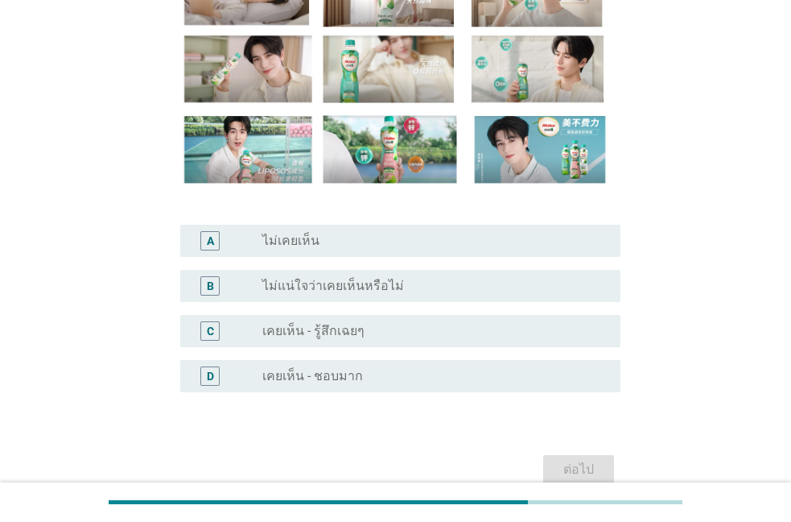
click at [357, 333] on label "เคยเห็น - รู้สึกเฉยๆ" at bounding box center [313, 331] width 102 height 16
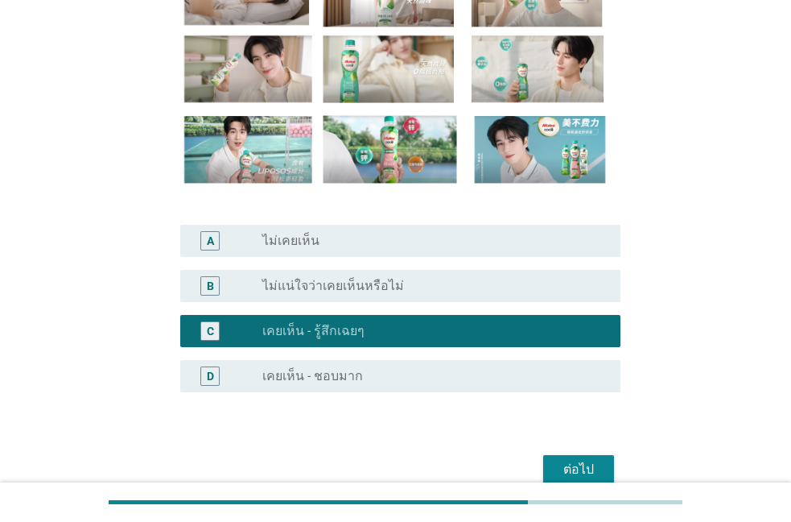
click at [543, 465] on div "ต่อไป" at bounding box center [396, 469] width 450 height 39
click at [555, 466] on button "ต่อไป" at bounding box center [579, 469] width 71 height 29
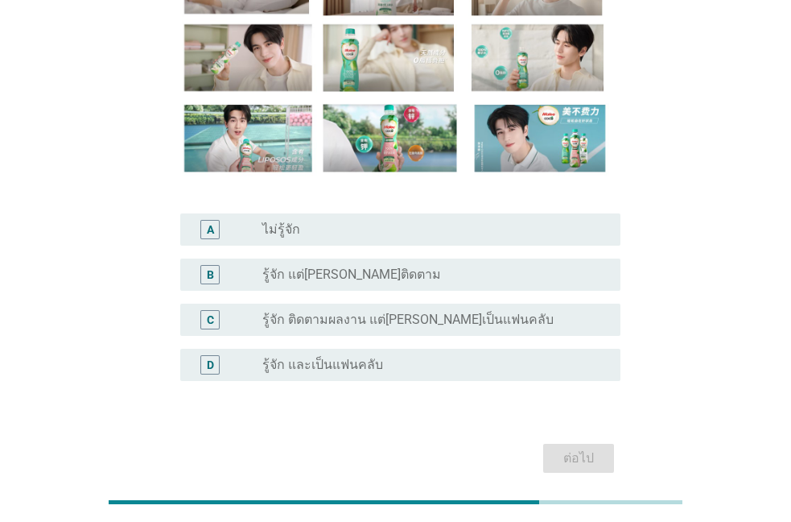
scroll to position [262, 0]
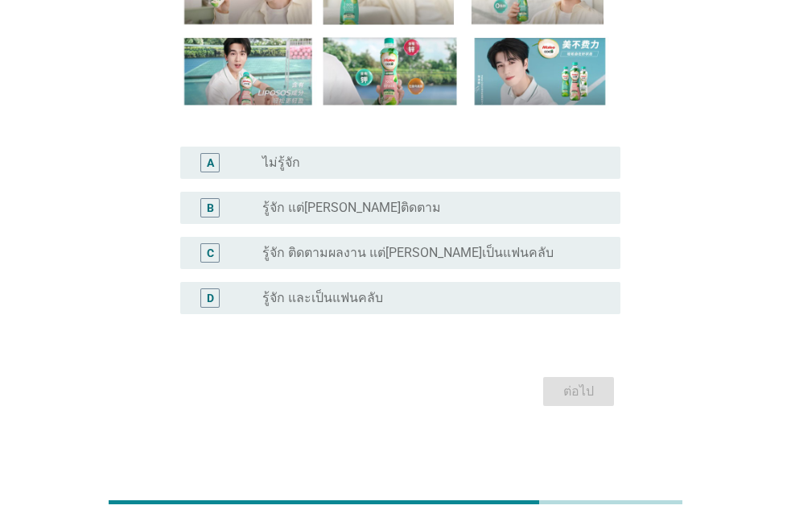
click at [317, 289] on div "radio_button_unchecked รู้จัก และเป็นแฟนคลับ" at bounding box center [434, 297] width 345 height 19
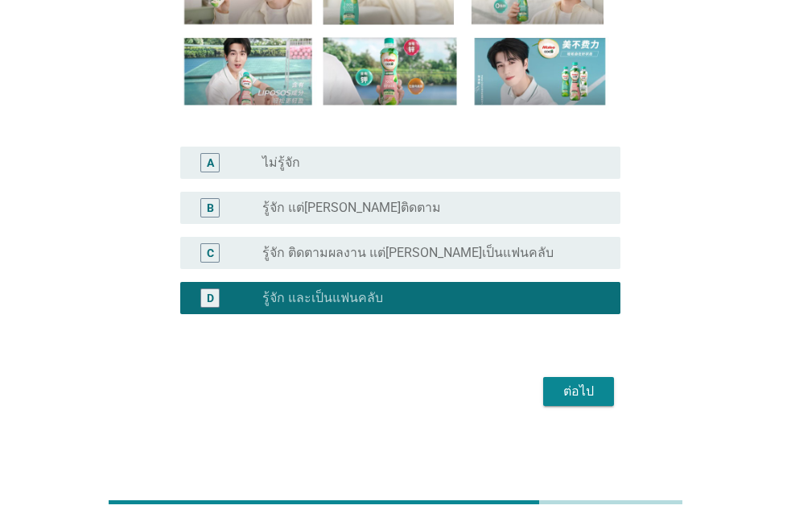
click at [564, 401] on div "ต่อไป" at bounding box center [578, 391] width 45 height 19
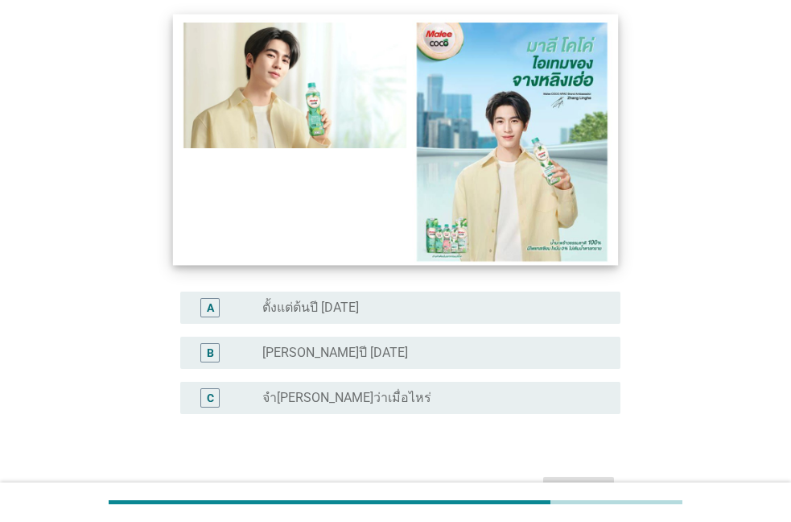
scroll to position [184, 0]
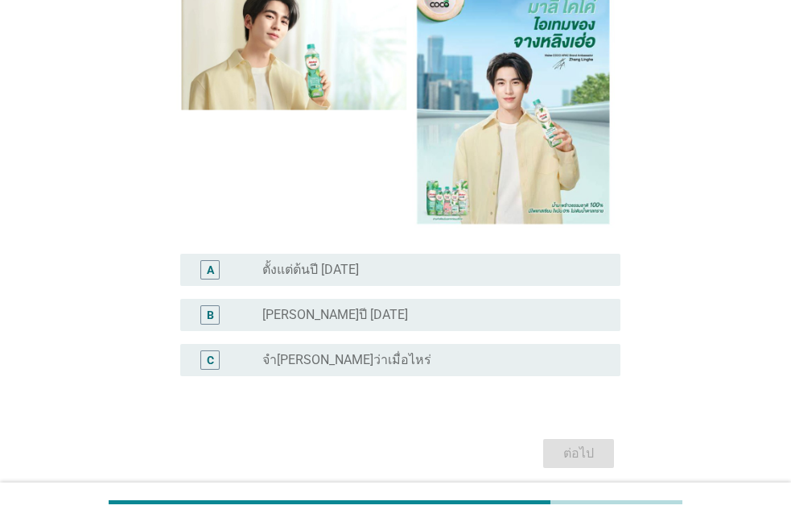
click at [359, 306] on div "radio_button_unchecked [PERSON_NAME]ปี [DATE]" at bounding box center [434, 314] width 345 height 19
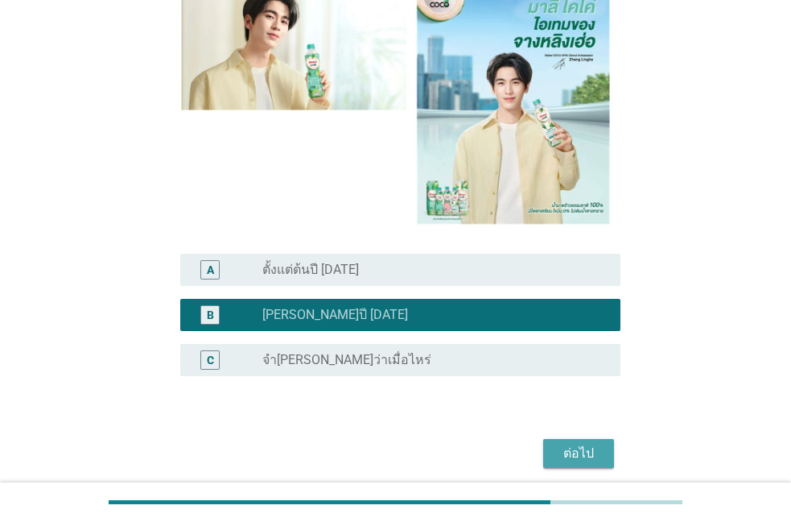
click at [587, 448] on div "ต่อไป" at bounding box center [578, 453] width 45 height 19
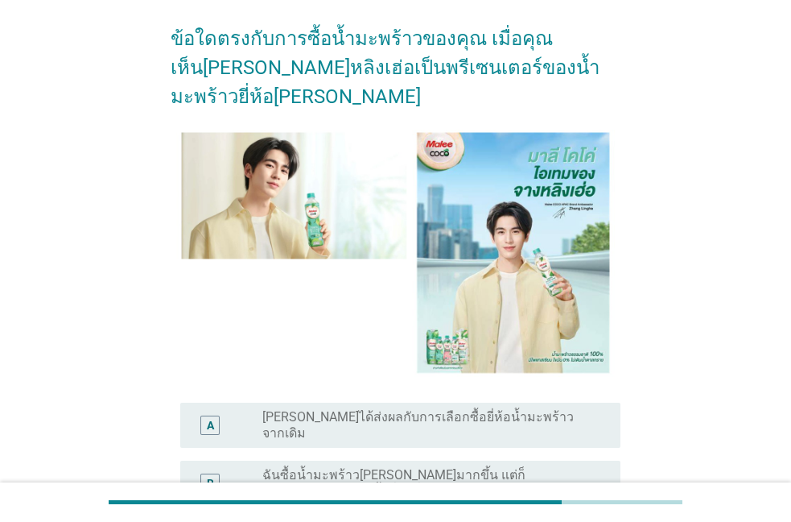
scroll to position [275, 0]
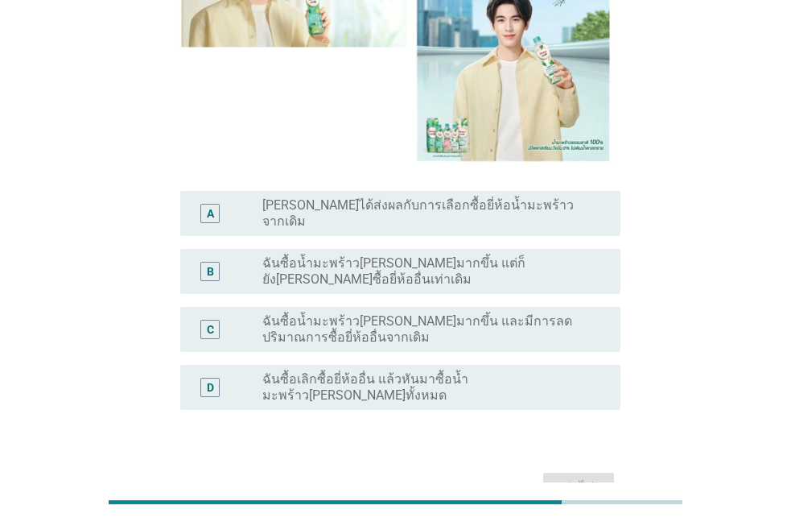
click at [336, 313] on label "ฉันซื้อน้ำมะพร้าว[PERSON_NAME]มากขึ้น และมีการลดปริมาณการซื้อยี่ห้ออื่นจากเดิม" at bounding box center [428, 329] width 333 height 32
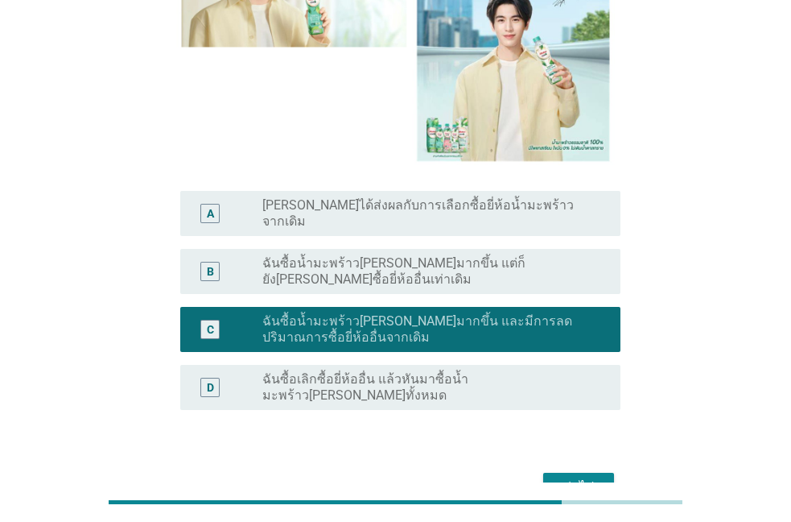
click at [558, 477] on div "ต่อไป" at bounding box center [578, 486] width 45 height 19
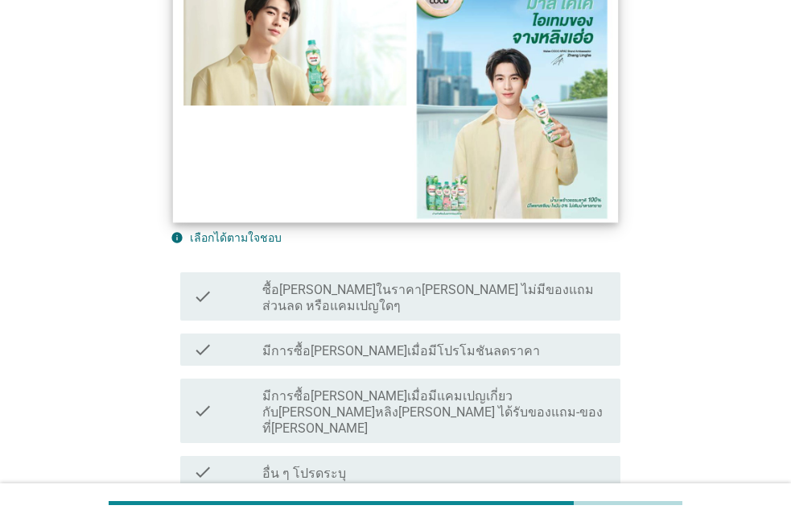
scroll to position [367, 0]
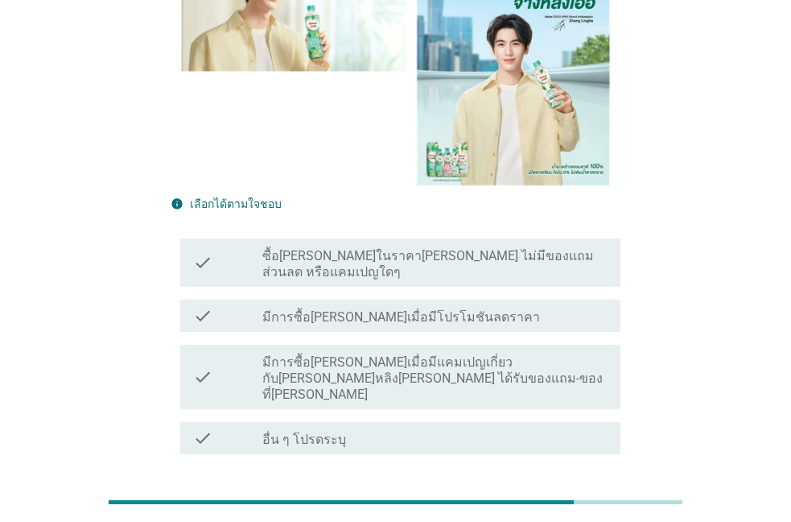
click at [351, 354] on label "มีการซื้อ[PERSON_NAME]เมื่อมีแคมเปญเกี่ยวกับ[PERSON_NAME]หลิง[PERSON_NAME] ได้ร…" at bounding box center [434, 378] width 345 height 48
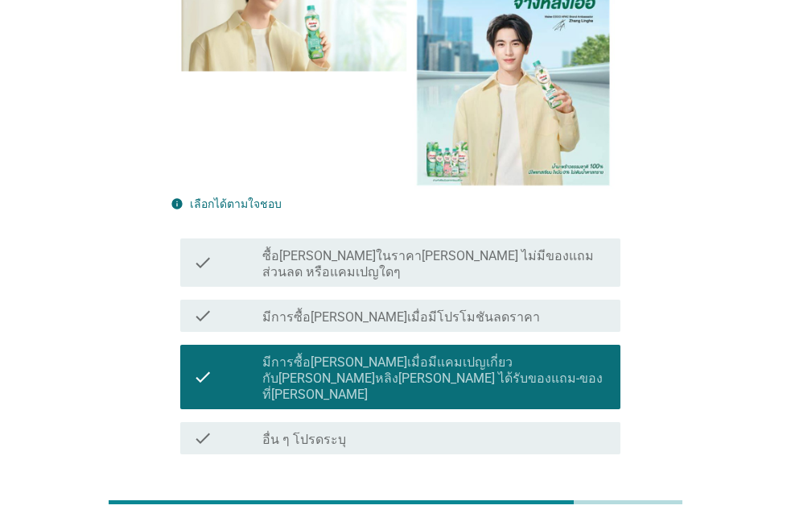
click at [579, 502] on div "ต่อไป" at bounding box center [578, 511] width 45 height 19
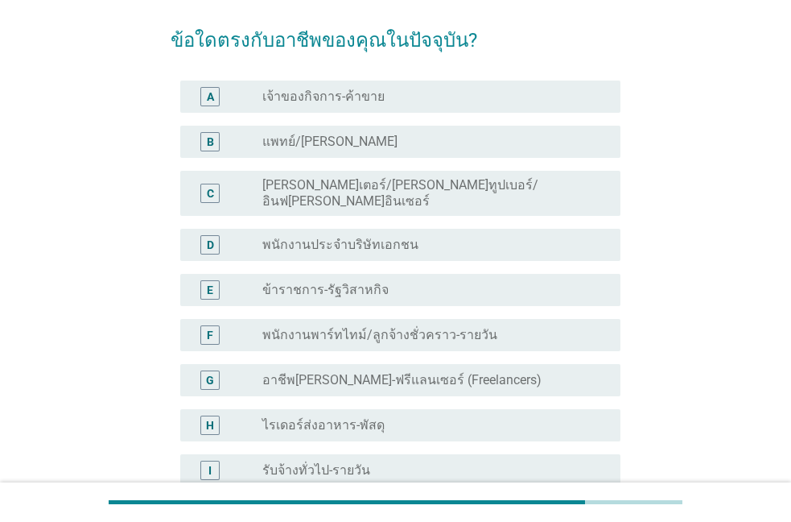
scroll to position [92, 0]
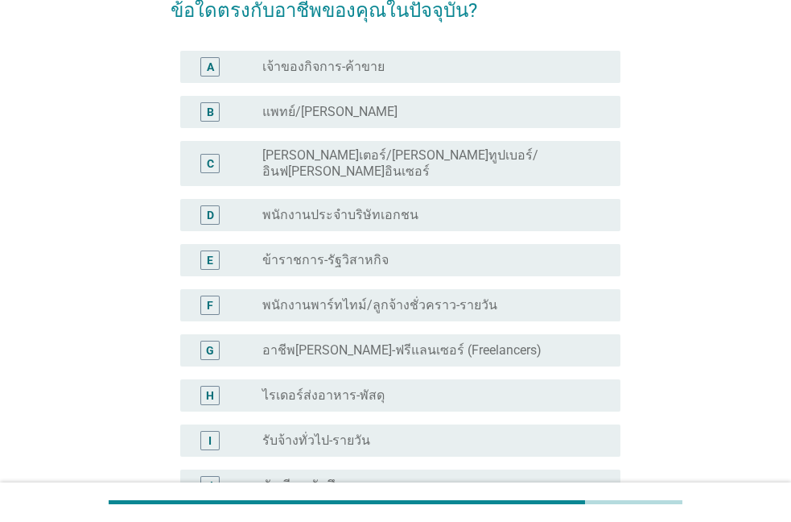
click at [390, 213] on div "D radio_button_unchecked พนักงานประจำบริษัทเอกชน" at bounding box center [400, 215] width 440 height 32
